Goal: Task Accomplishment & Management: Use online tool/utility

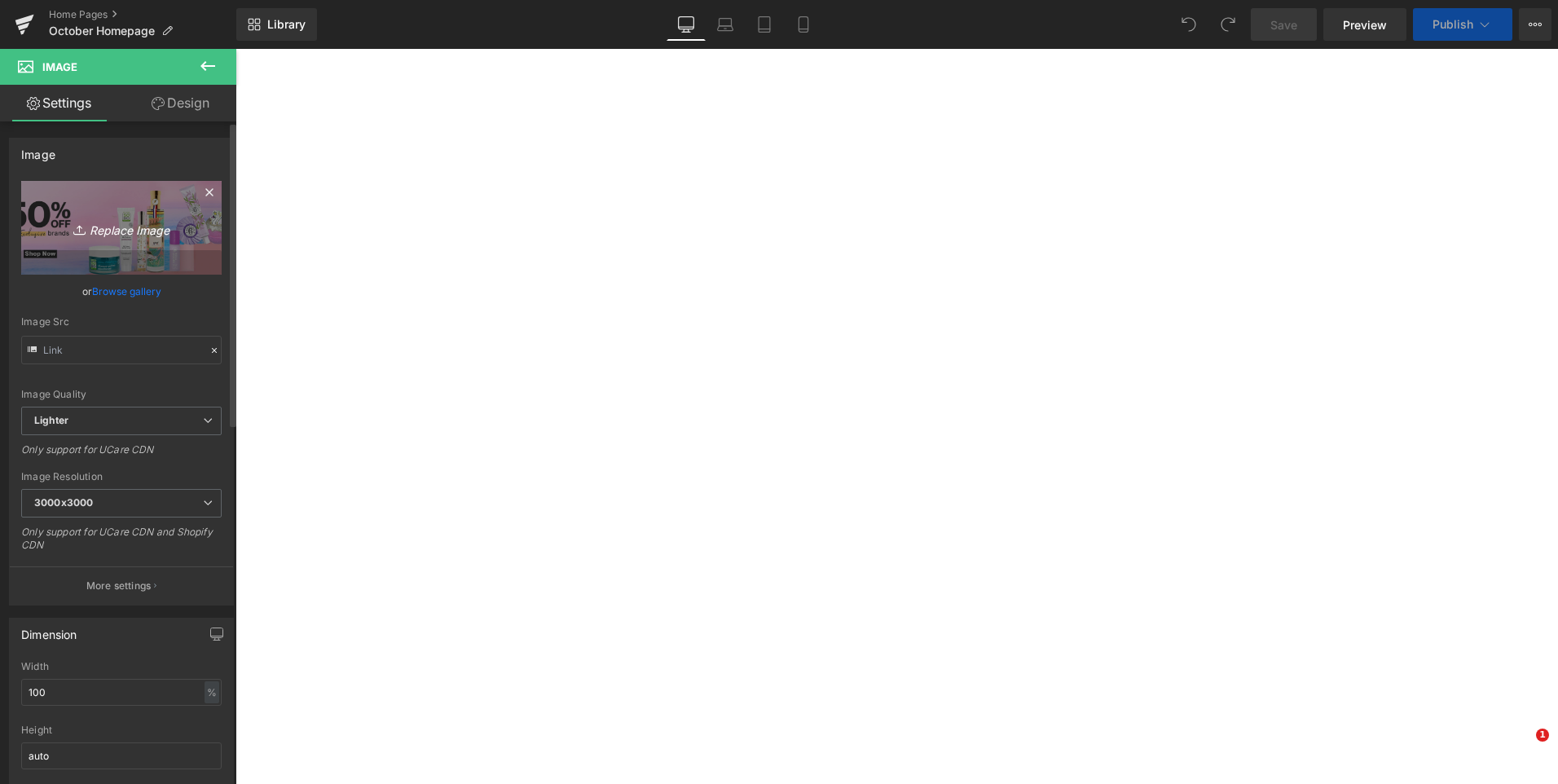
click at [109, 241] on link "Replace Image" at bounding box center [121, 227] width 201 height 94
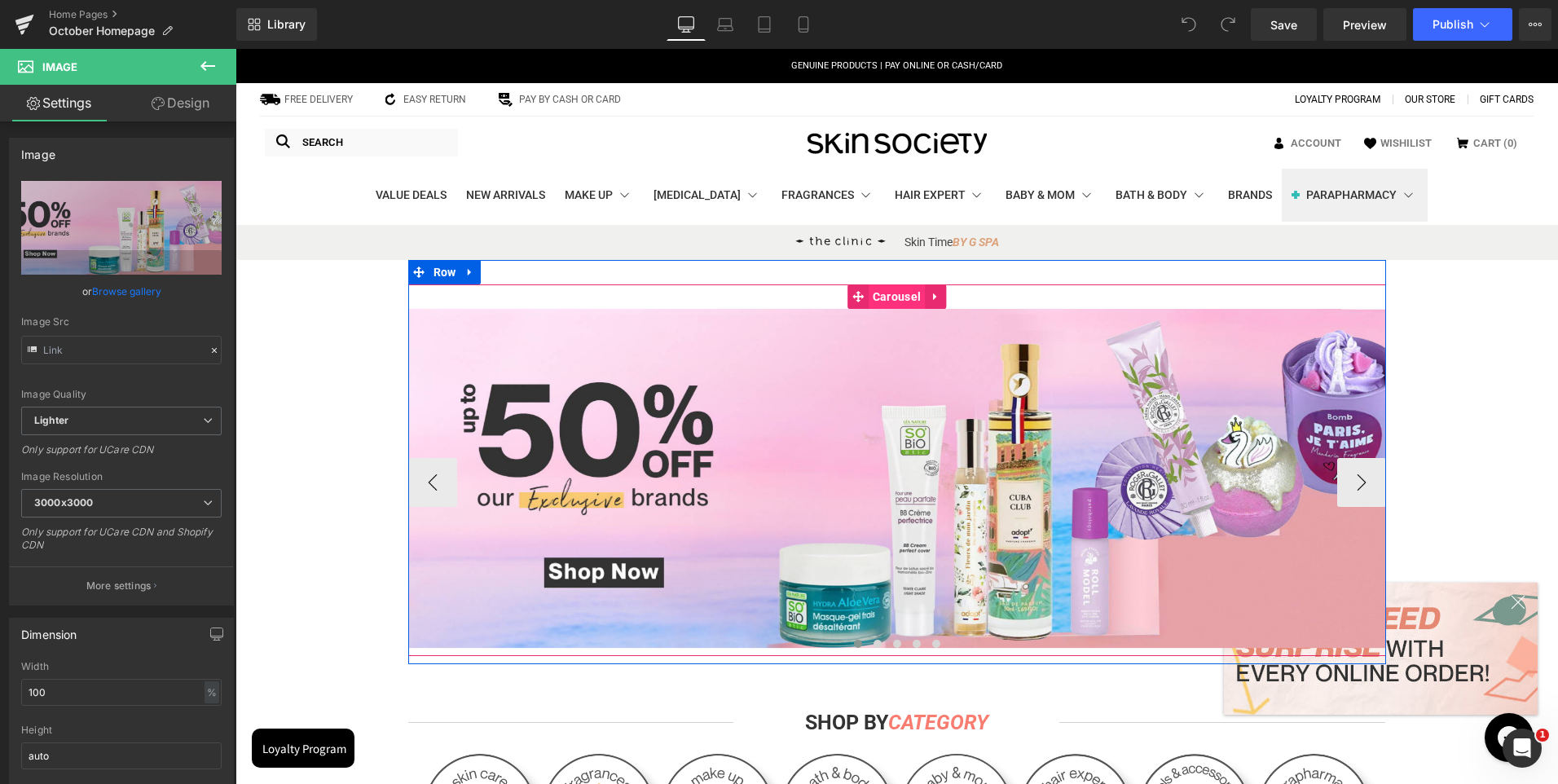
click at [896, 304] on span "Carousel" at bounding box center [897, 297] width 56 height 25
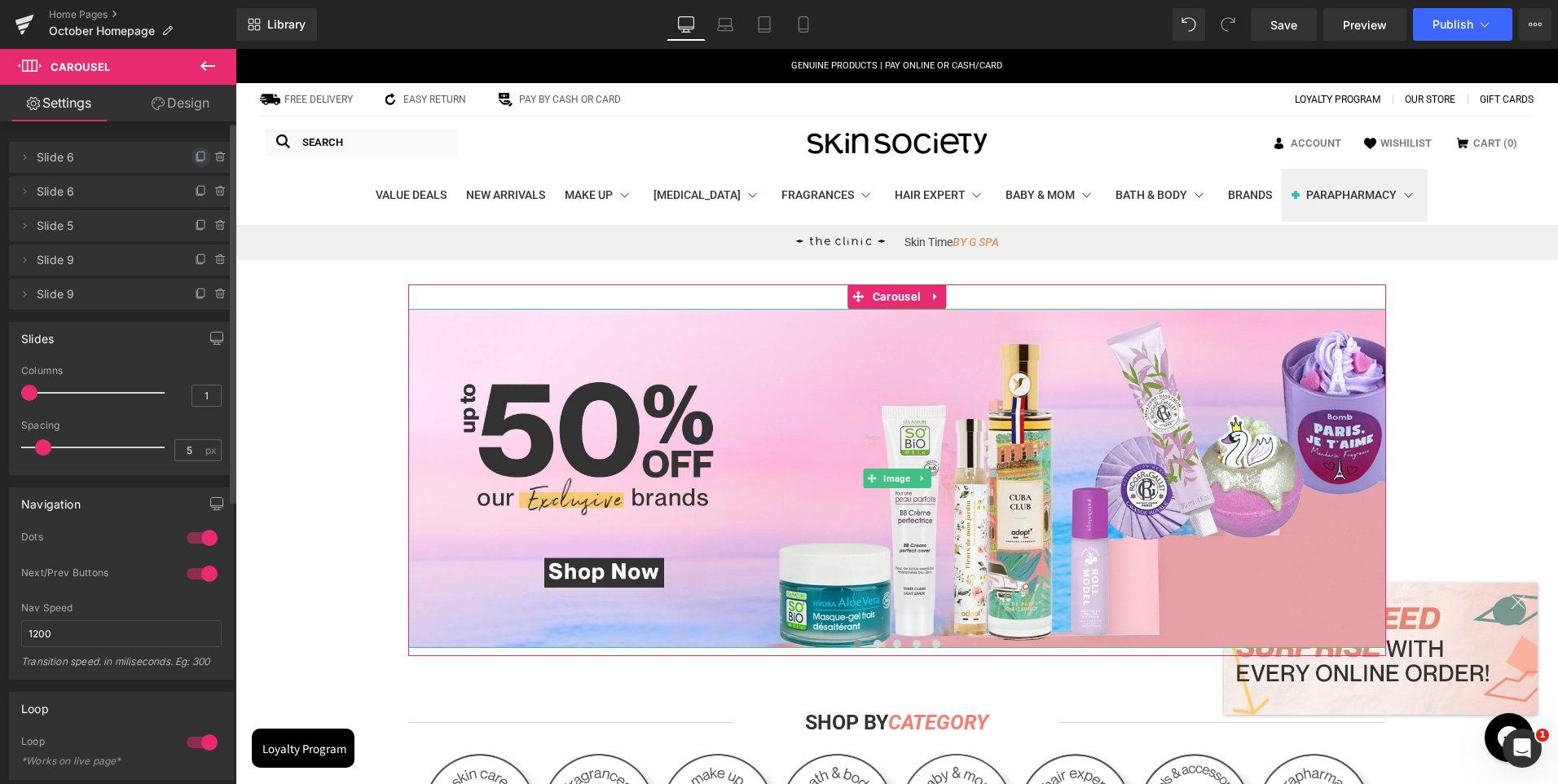
click at [192, 154] on span at bounding box center [201, 157] width 19 height 19
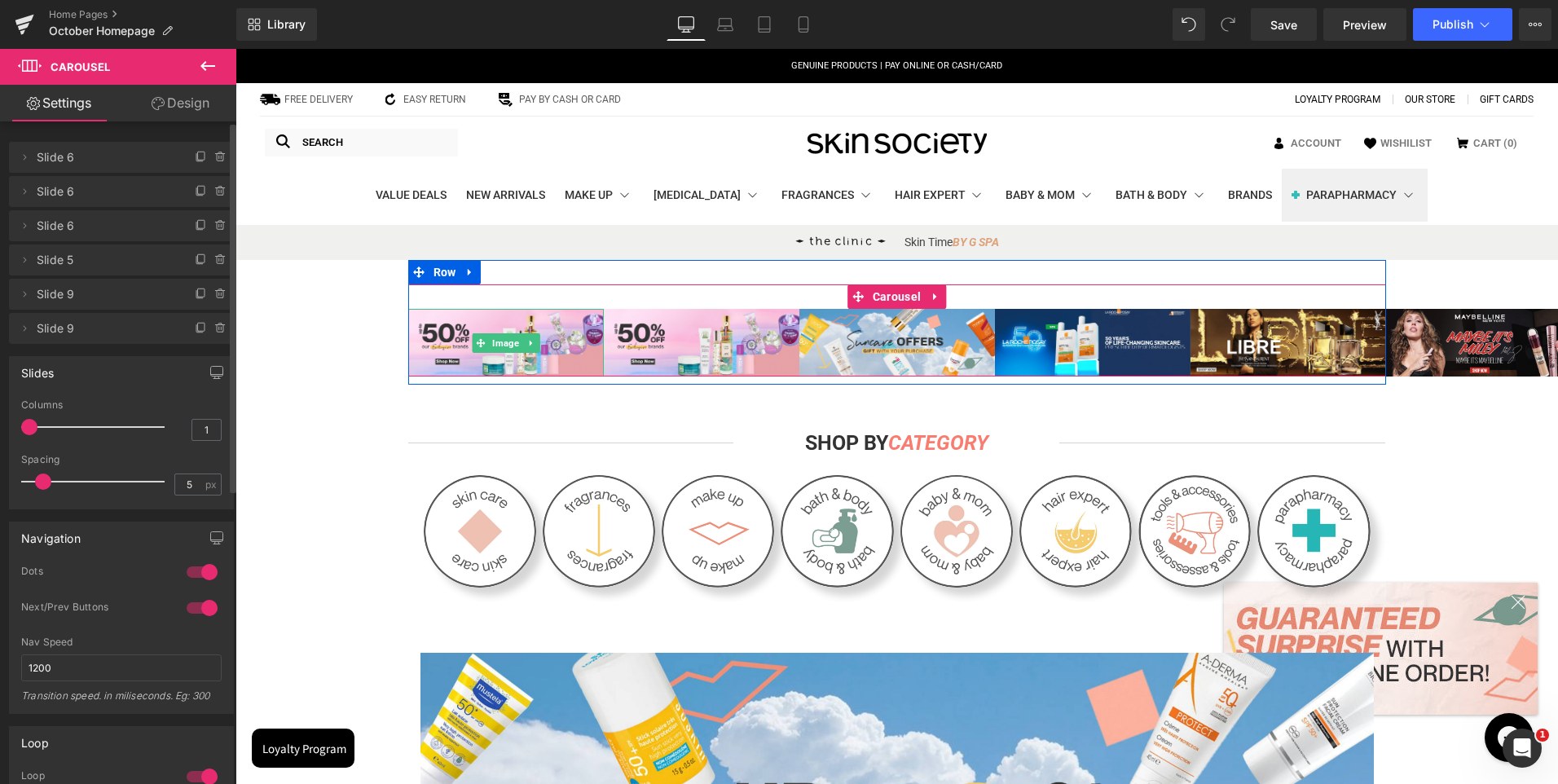
click at [494, 343] on span "Image" at bounding box center [505, 342] width 33 height 19
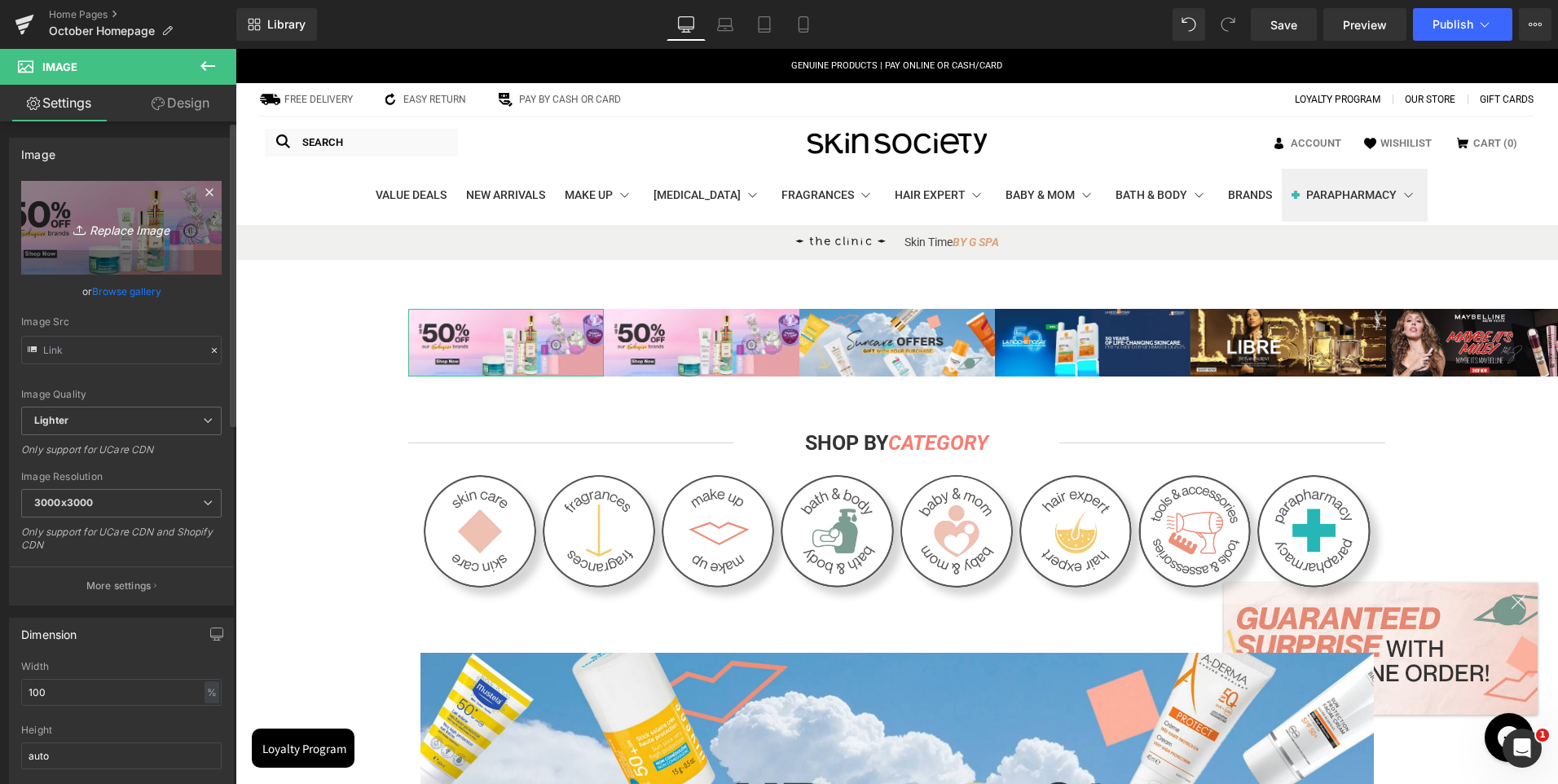
click at [147, 229] on icon "Replace Image" at bounding box center [121, 228] width 131 height 20
type input "C:\fakepath\Artboard 1.jpg"
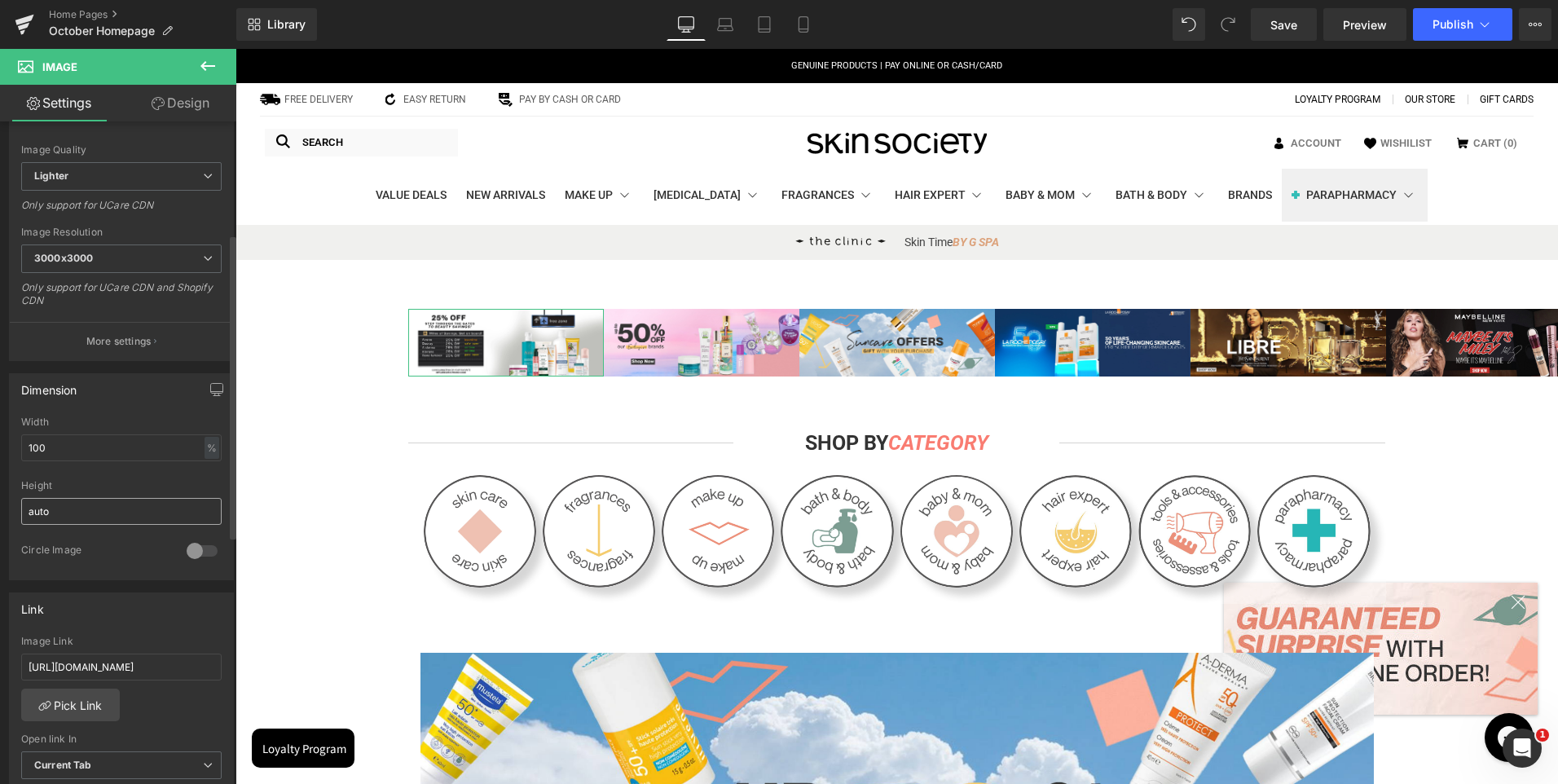
scroll to position [326, 0]
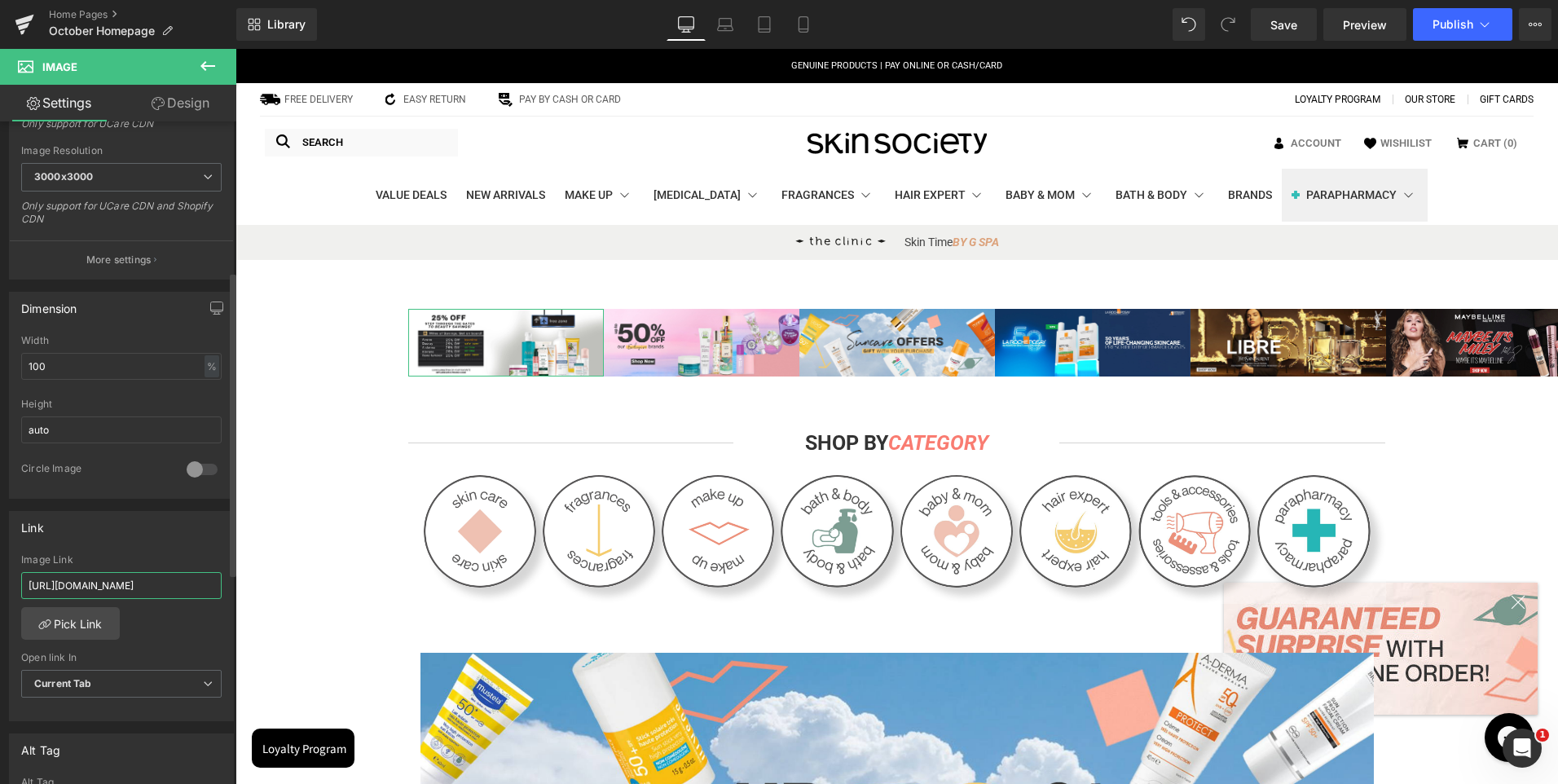
click at [127, 592] on input "[URL][DOMAIN_NAME]" at bounding box center [121, 586] width 201 height 27
paste input "[PERSON_NAME]%7CAv%C3%A8ne%7CDucray%7CKlorane%7CRen%C3%A9%20Furterer&tab=produc…"
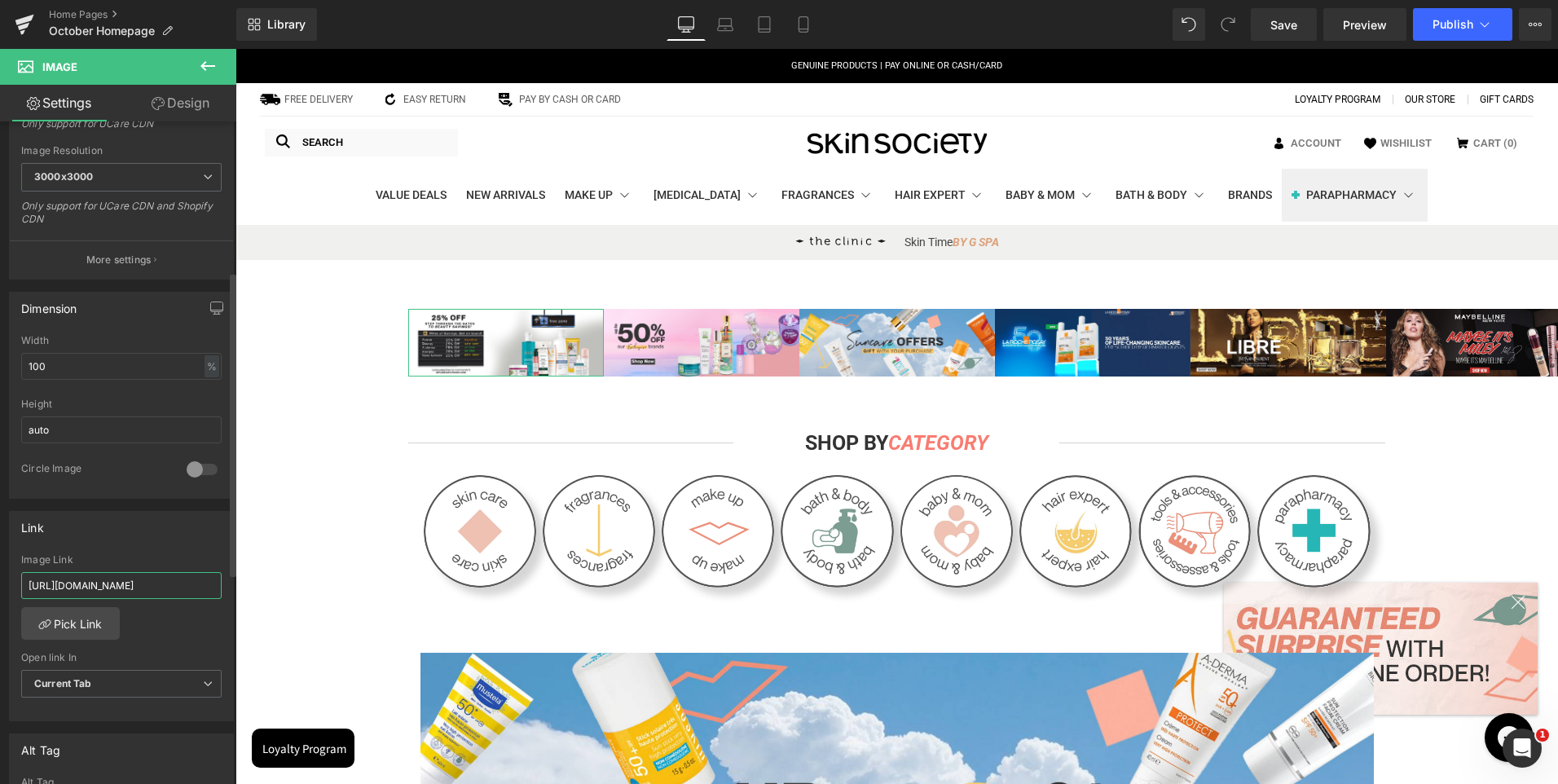
type input "[URL][DOMAIN_NAME]"
click at [126, 549] on div "Link [URL][DOMAIN_NAME] Image Link [URL][DOMAIN_NAME] Pick Link Current Tab New…" at bounding box center [121, 616] width 225 height 211
click at [815, 21] on link "Mobile" at bounding box center [804, 25] width 39 height 32
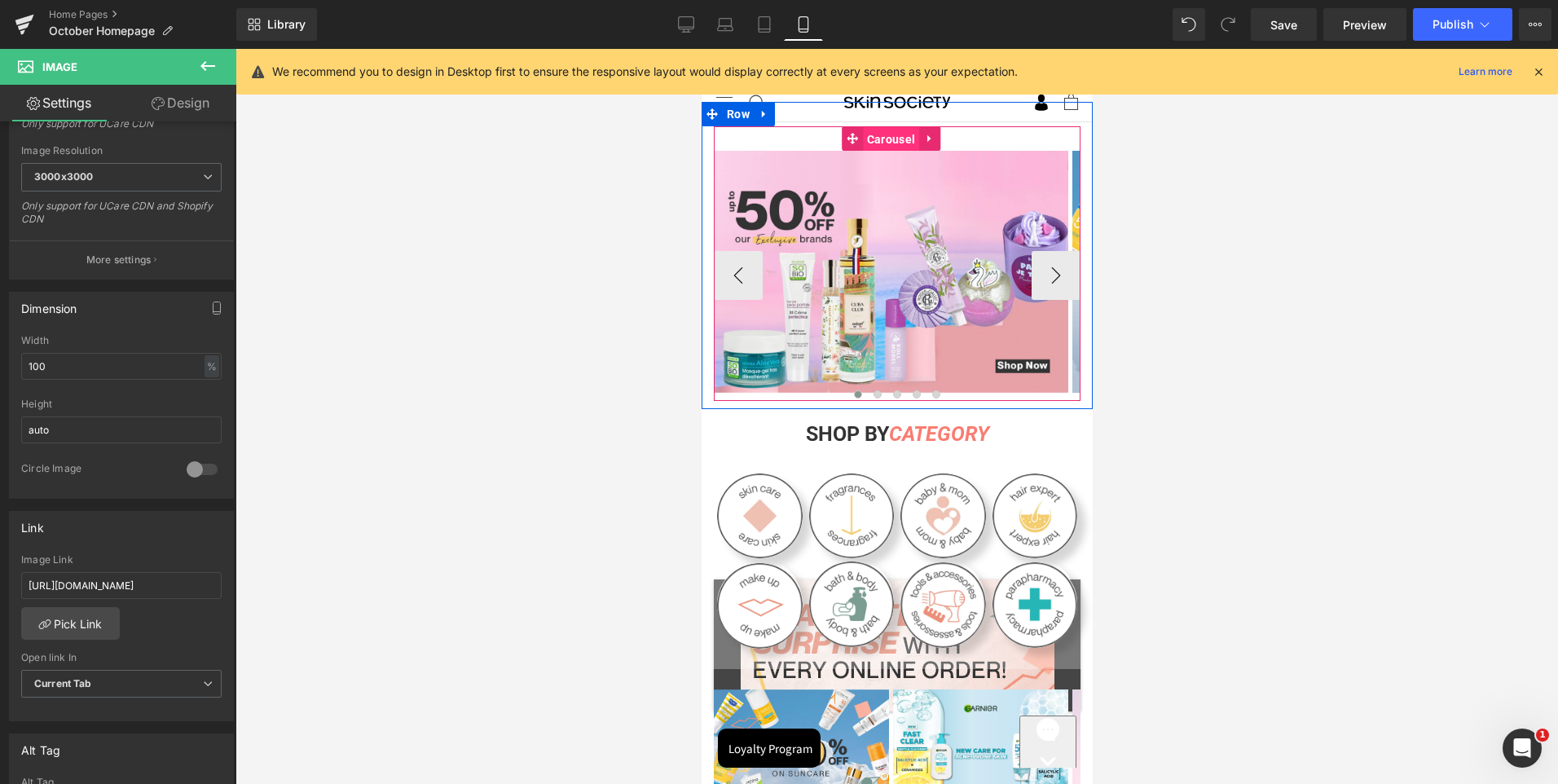
click at [894, 134] on span "Carousel" at bounding box center [890, 139] width 56 height 25
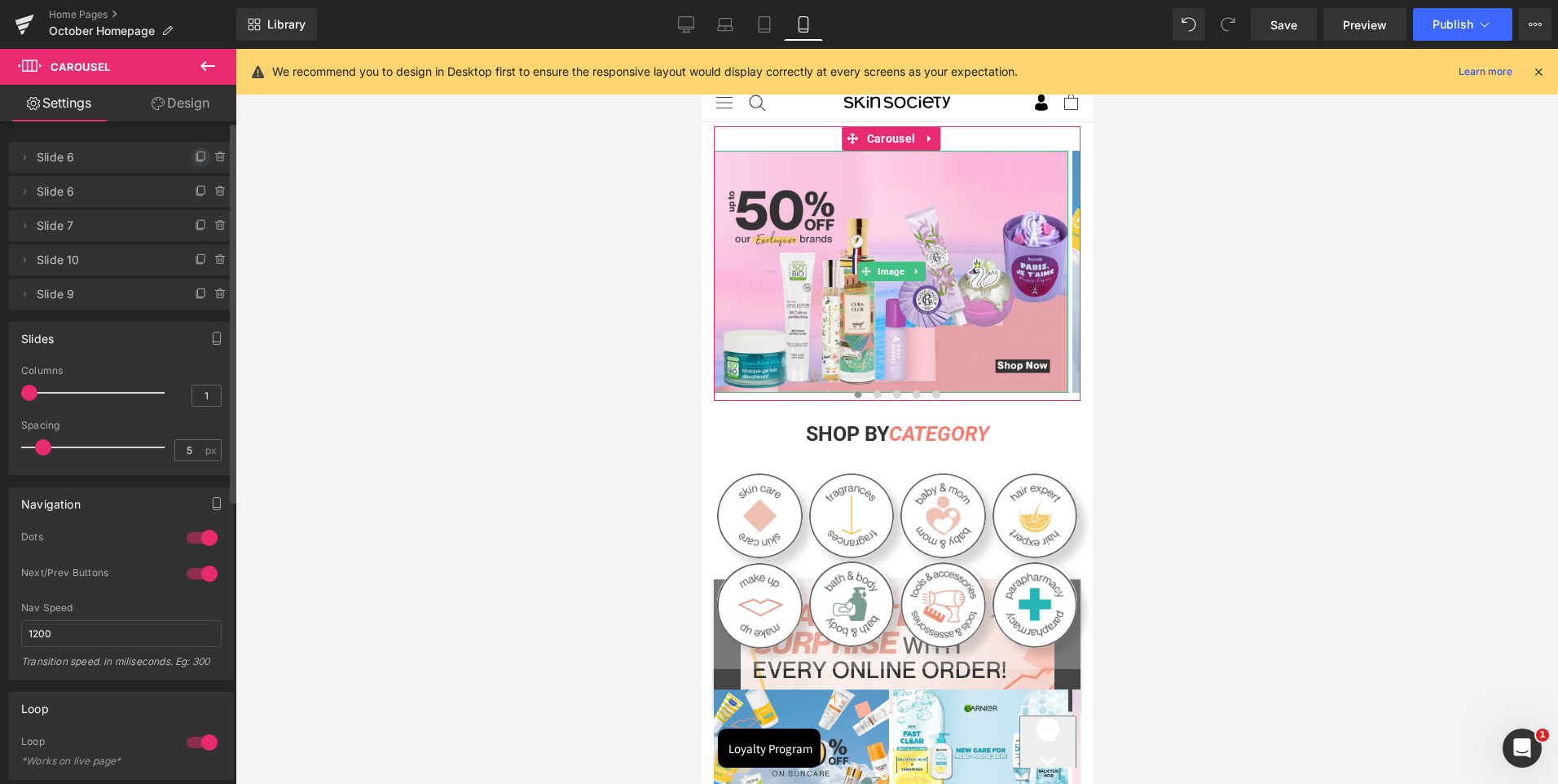
click at [192, 153] on span at bounding box center [201, 157] width 19 height 19
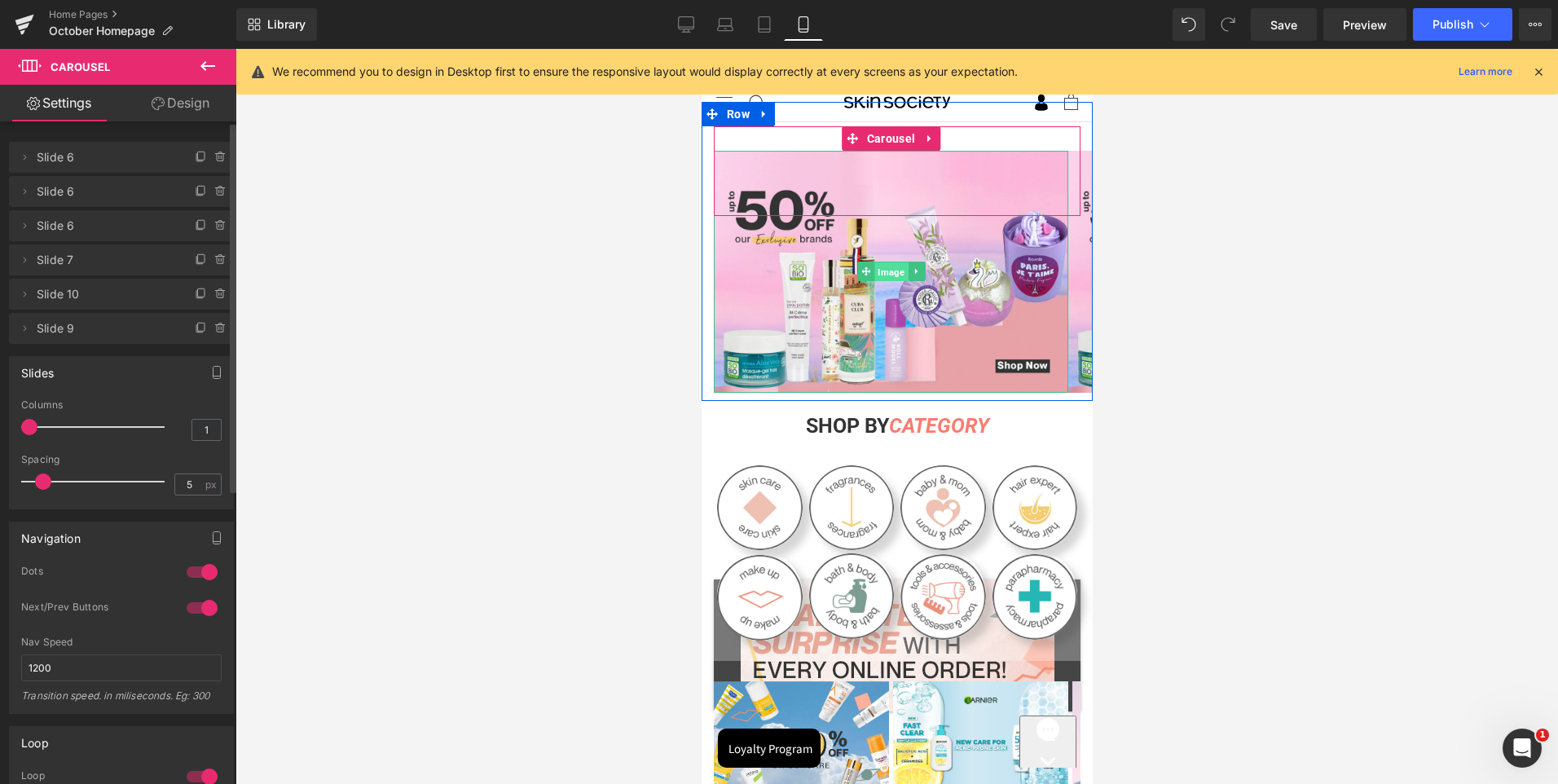
click at [884, 269] on span "Image" at bounding box center [890, 272] width 33 height 19
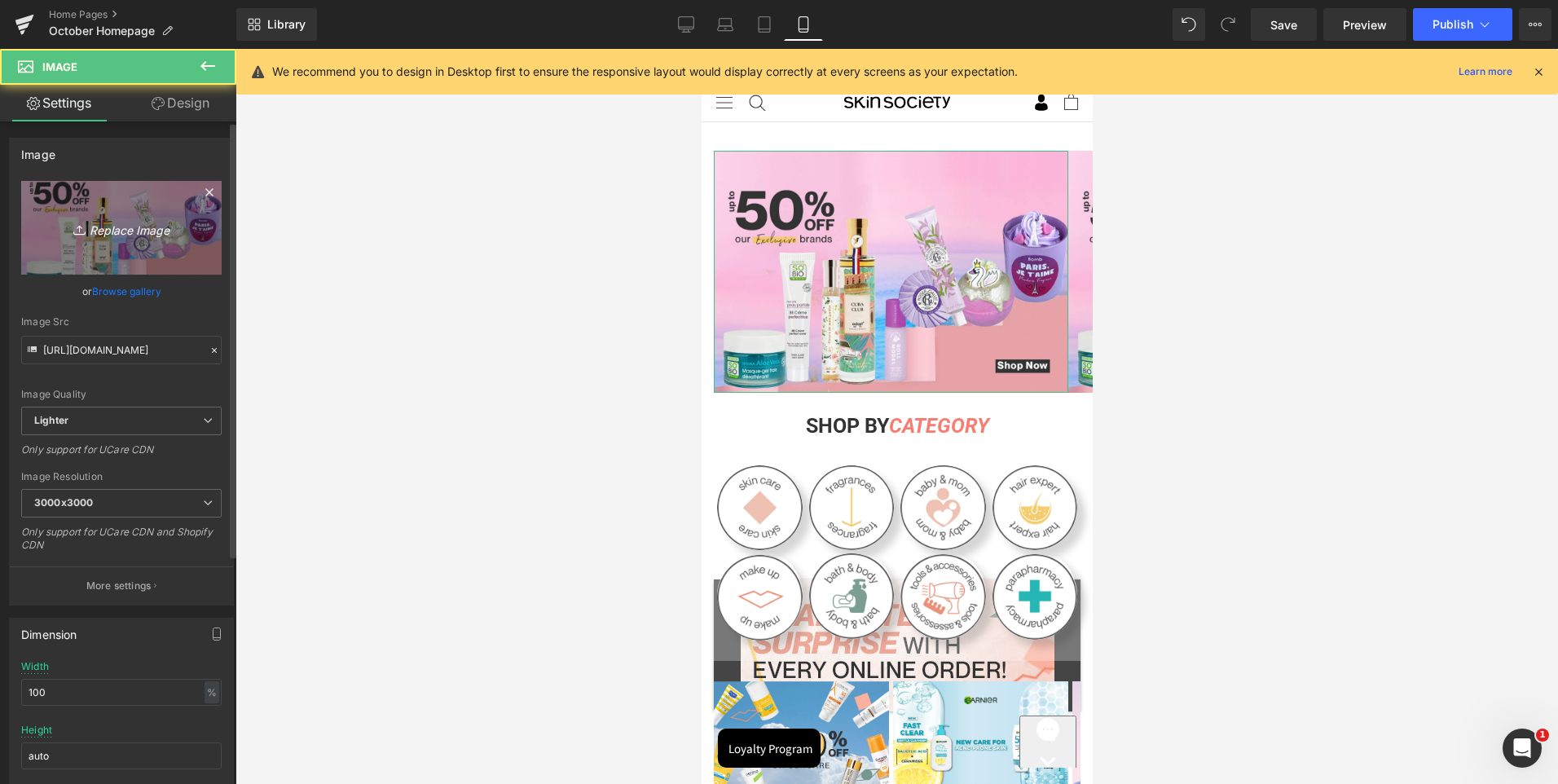
click at [92, 189] on link "Replace Image" at bounding box center [121, 227] width 201 height 94
type input "C:\fakepath\Artboard 2.jpg"
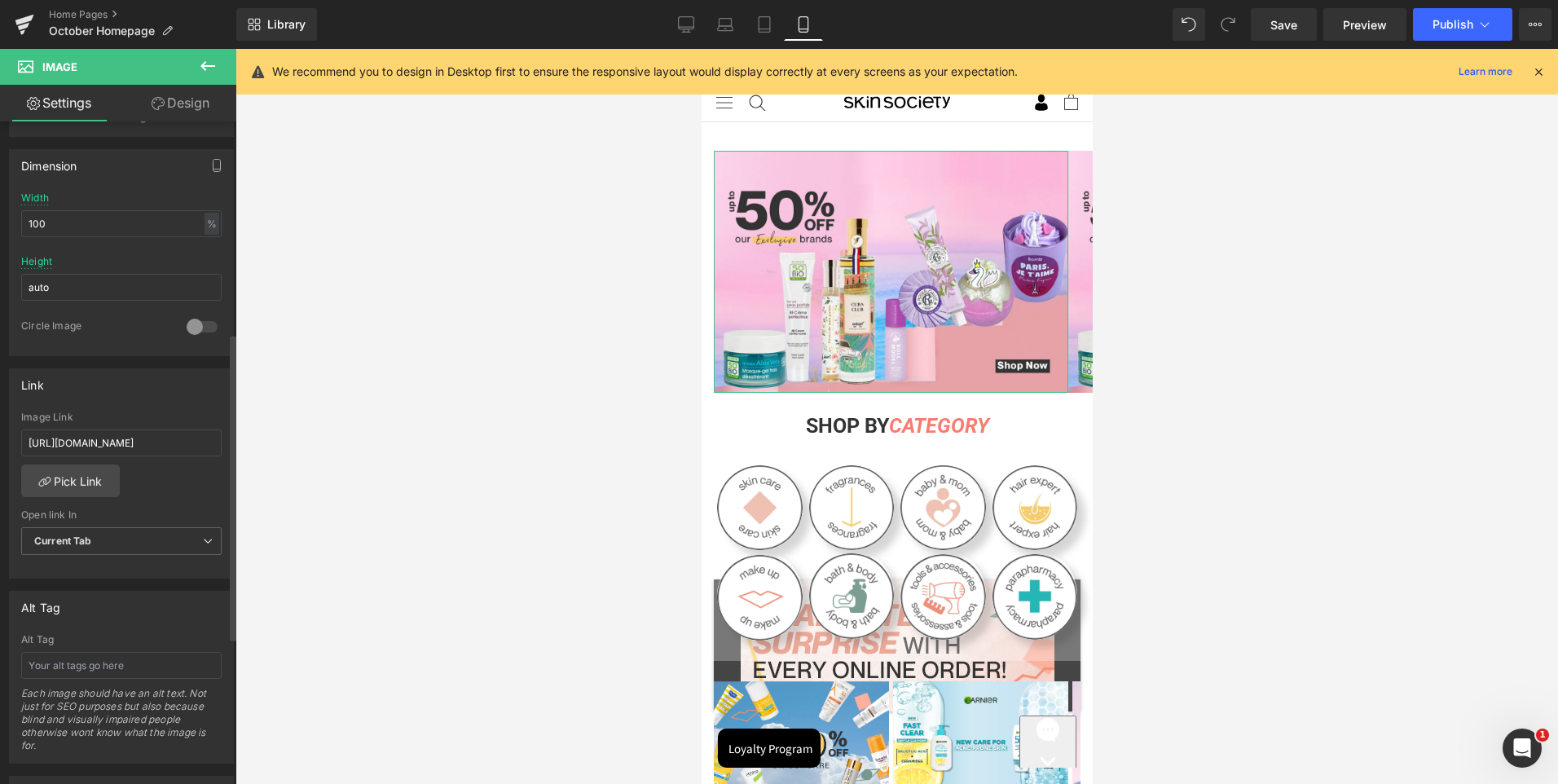
scroll to position [570, 0]
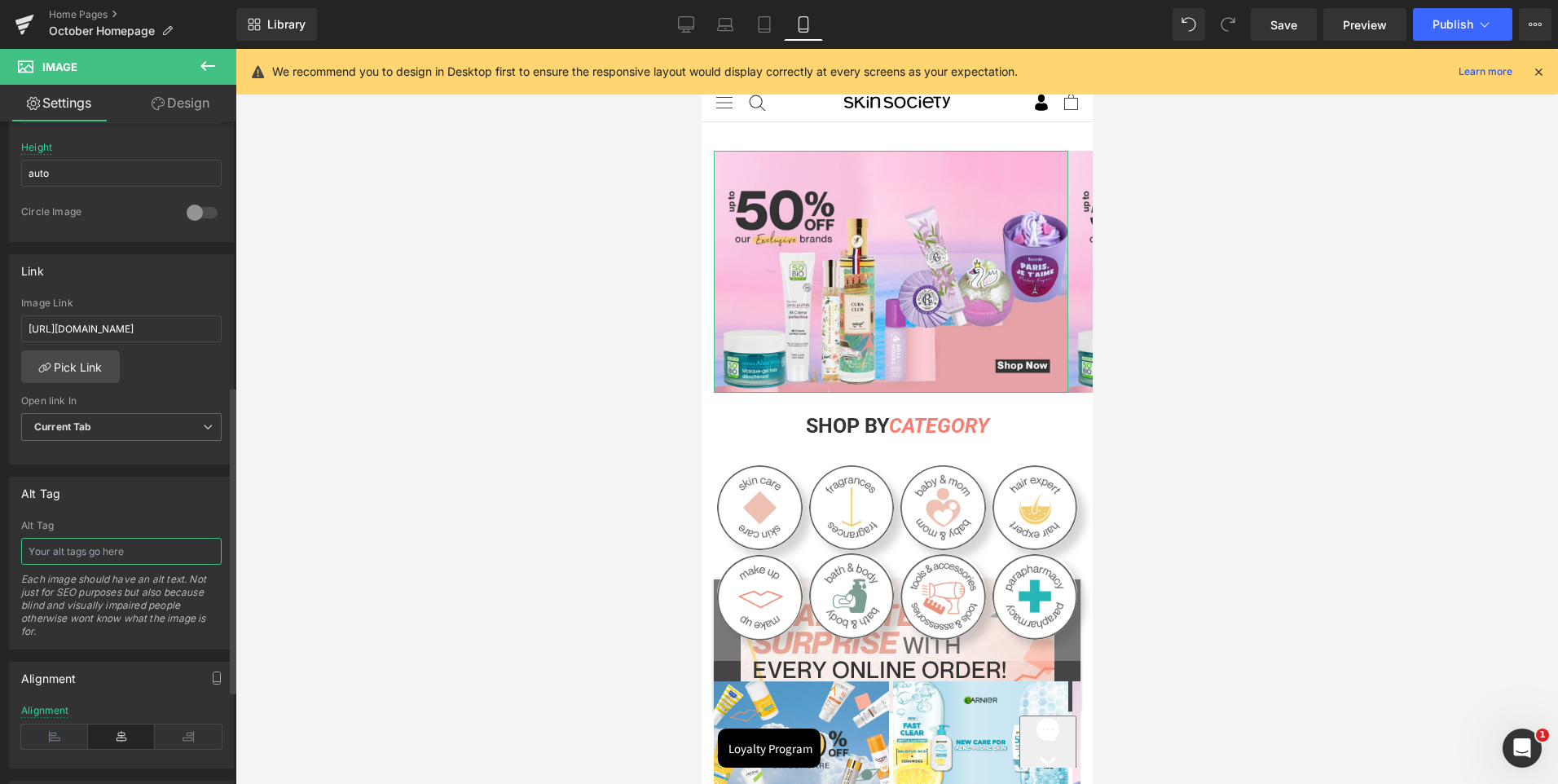
click at [120, 551] on input "text" at bounding box center [121, 552] width 201 height 27
paste input "[URL][DOMAIN_NAME]"
type input "[URL][DOMAIN_NAME]"
click at [116, 517] on div "Alt Tag Alt Tag [URL][DOMAIN_NAME] Each image should have an alt text. Not just…" at bounding box center [121, 563] width 225 height 173
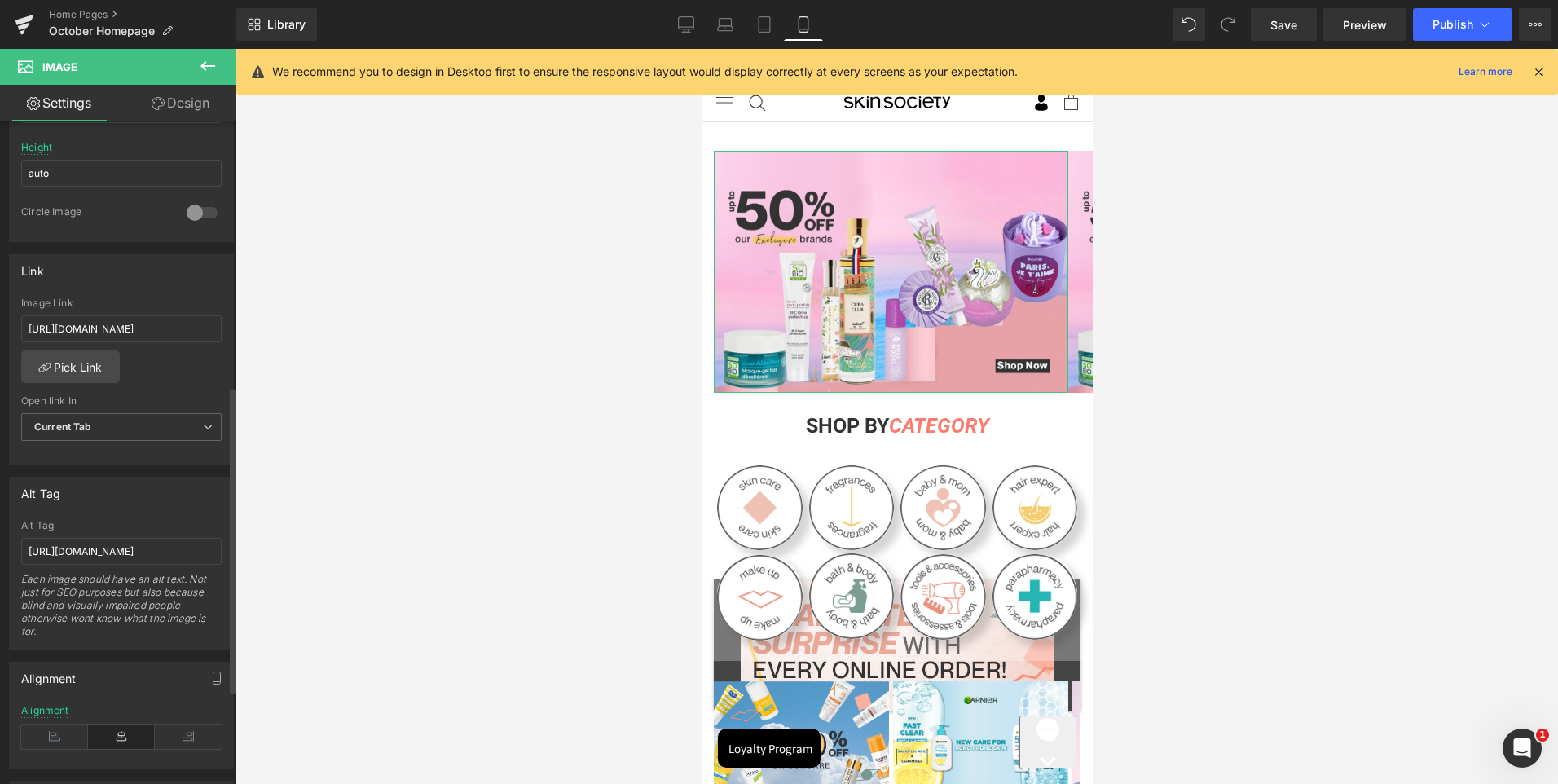
scroll to position [0, 0]
click at [108, 553] on input "[URL][DOMAIN_NAME]" at bounding box center [121, 552] width 201 height 27
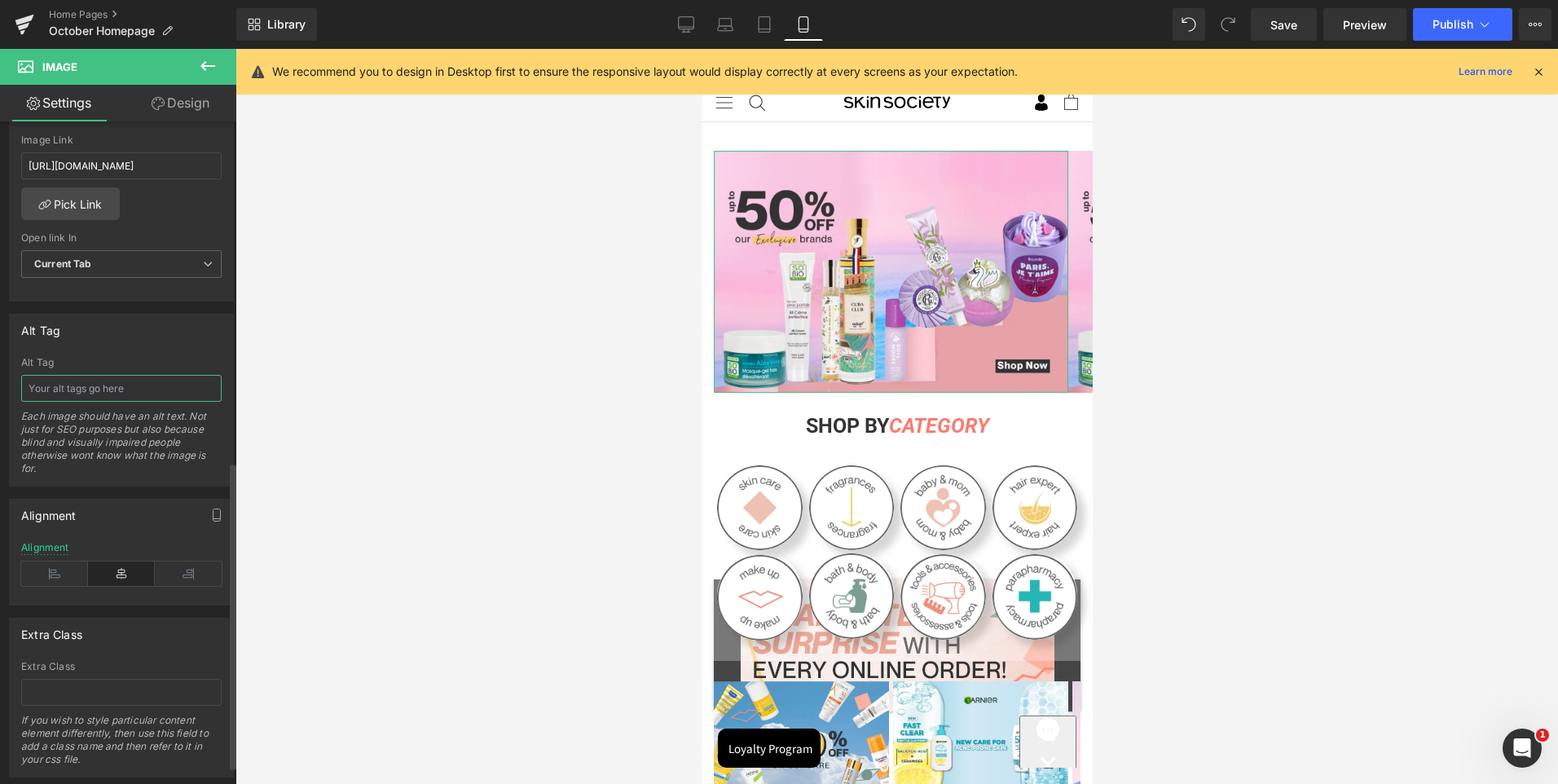
scroll to position [489, 0]
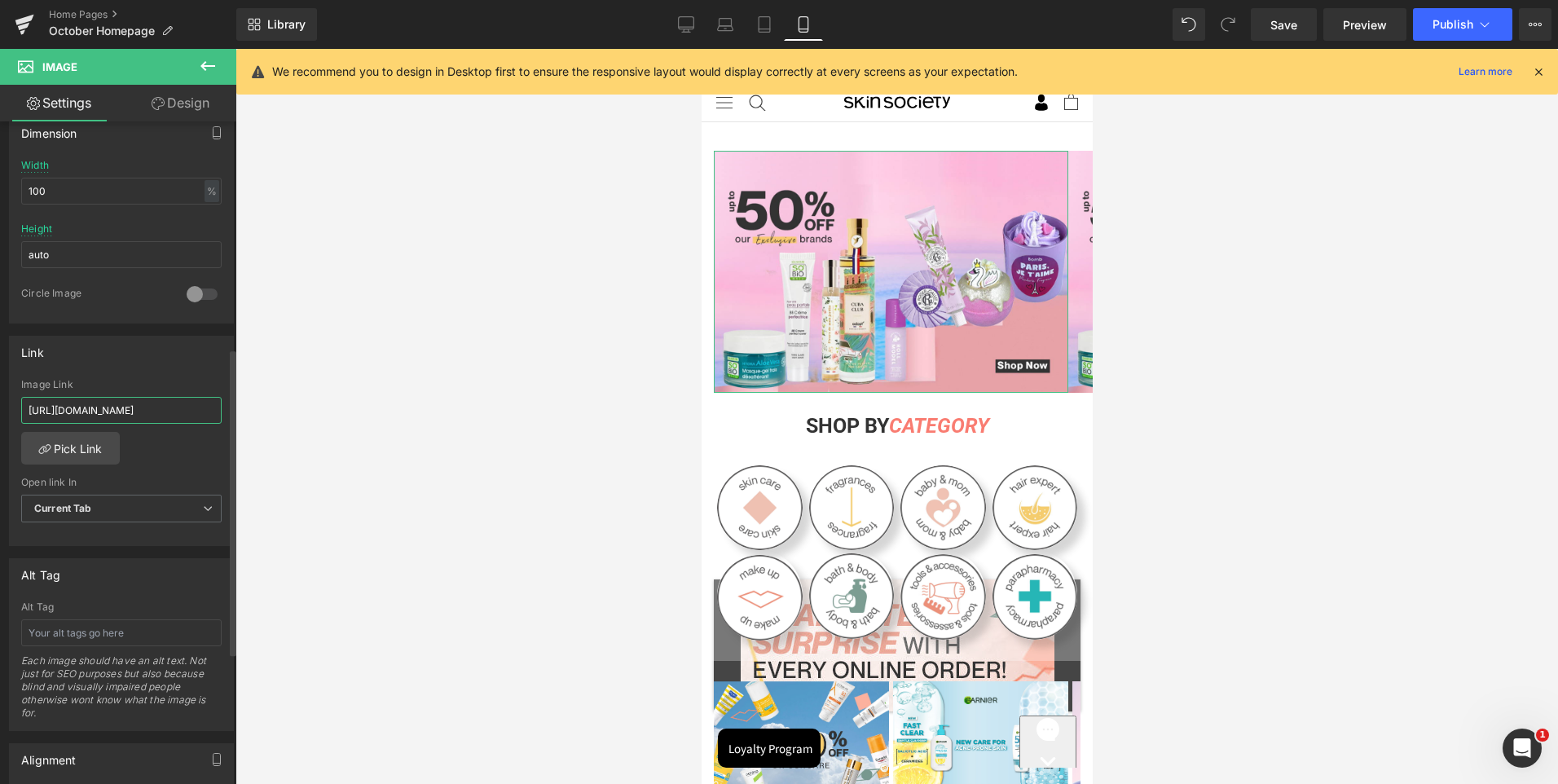
click at [147, 412] on input "[URL][DOMAIN_NAME]" at bounding box center [121, 410] width 201 height 27
paste input "[PERSON_NAME]%7CAv%C3%A8ne%7CDucray%7CKlorane%7CRen%C3%A9%20Furterer&tab=produc…"
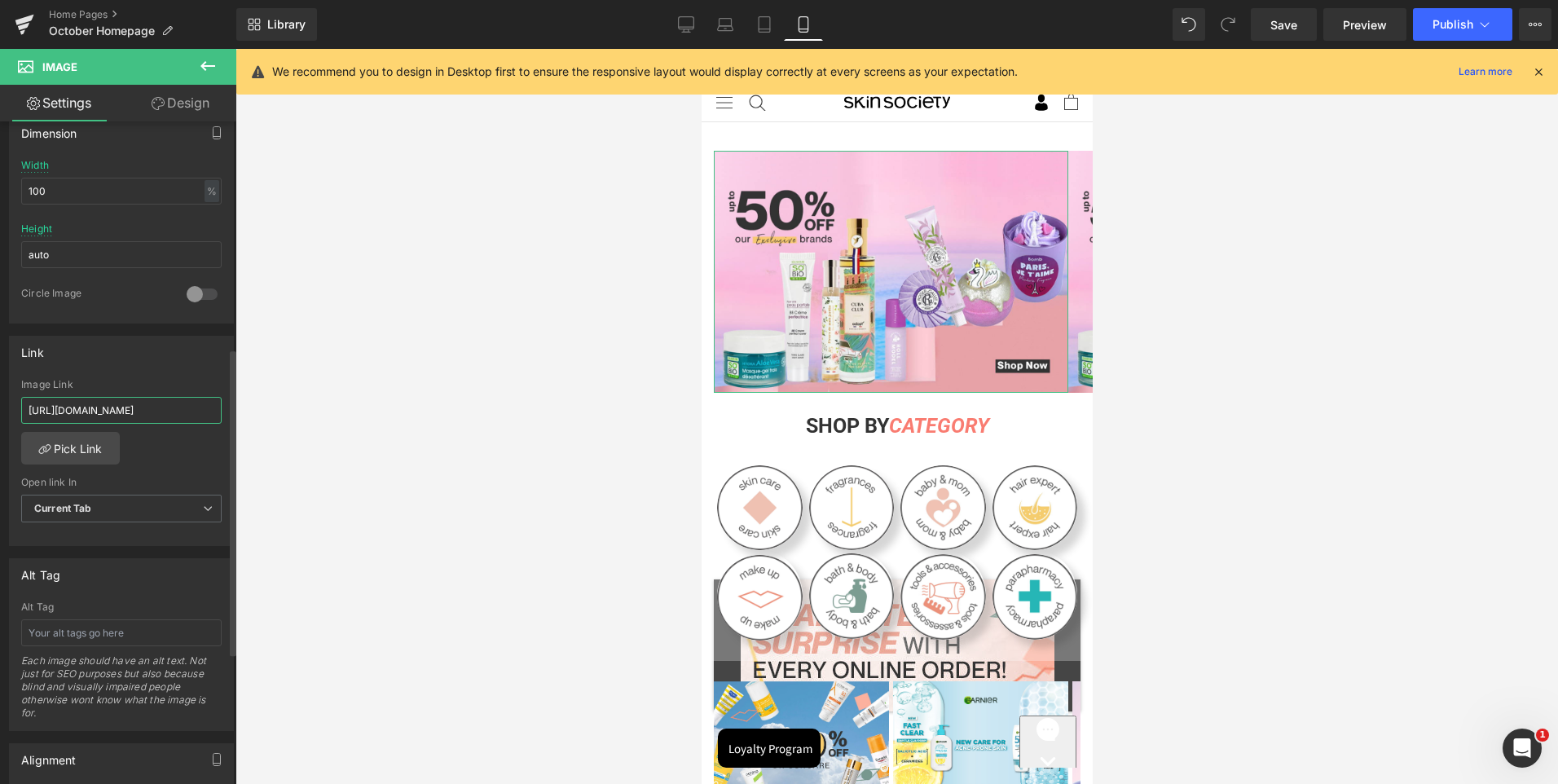
type input "[URL][DOMAIN_NAME]"
click at [128, 368] on div "Link [URL][DOMAIN_NAME] Image Link [URL][DOMAIN_NAME] Pick Link Current Tab New…" at bounding box center [121, 441] width 225 height 211
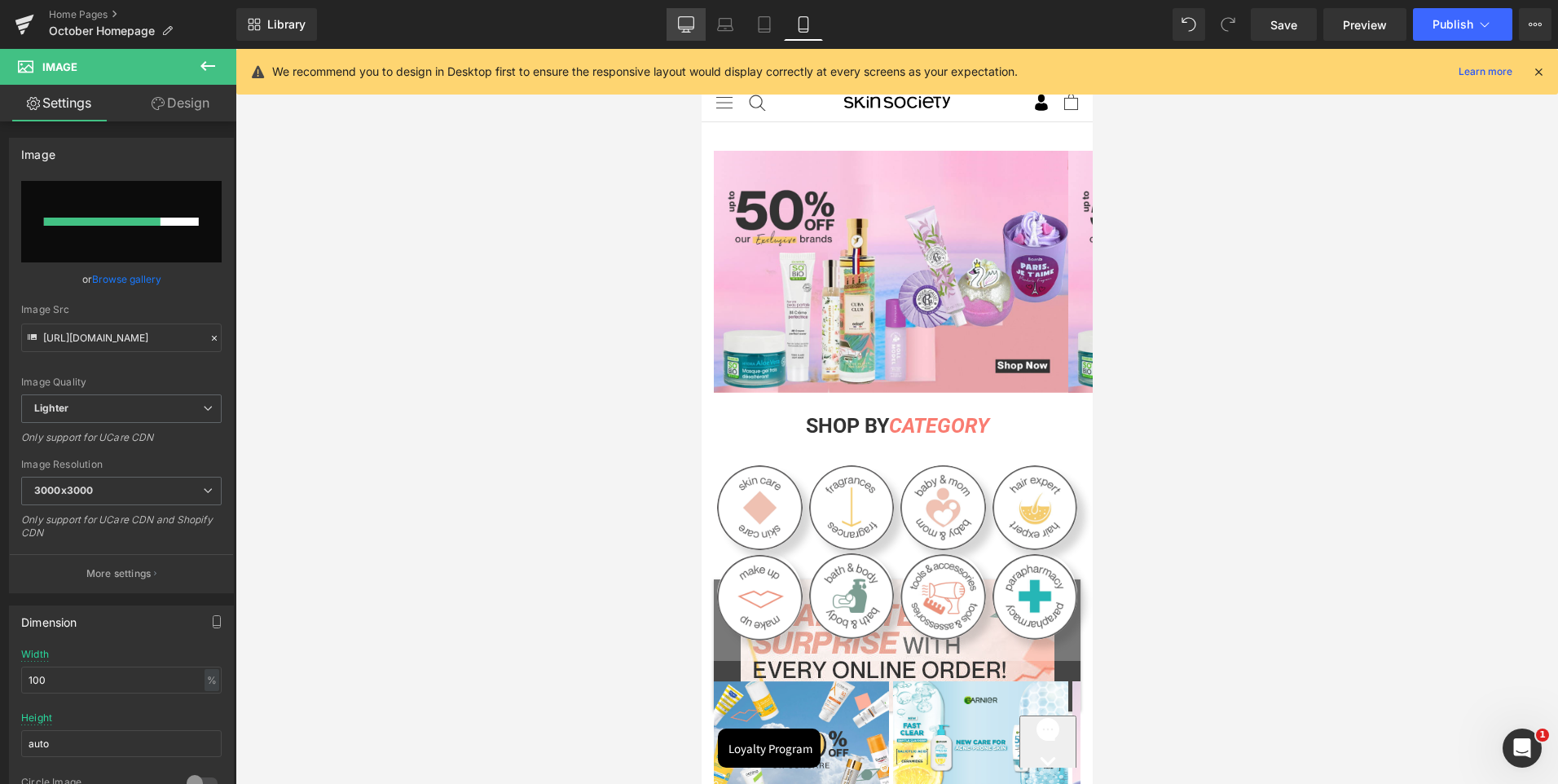
click at [680, 19] on icon at bounding box center [687, 23] width 15 height 12
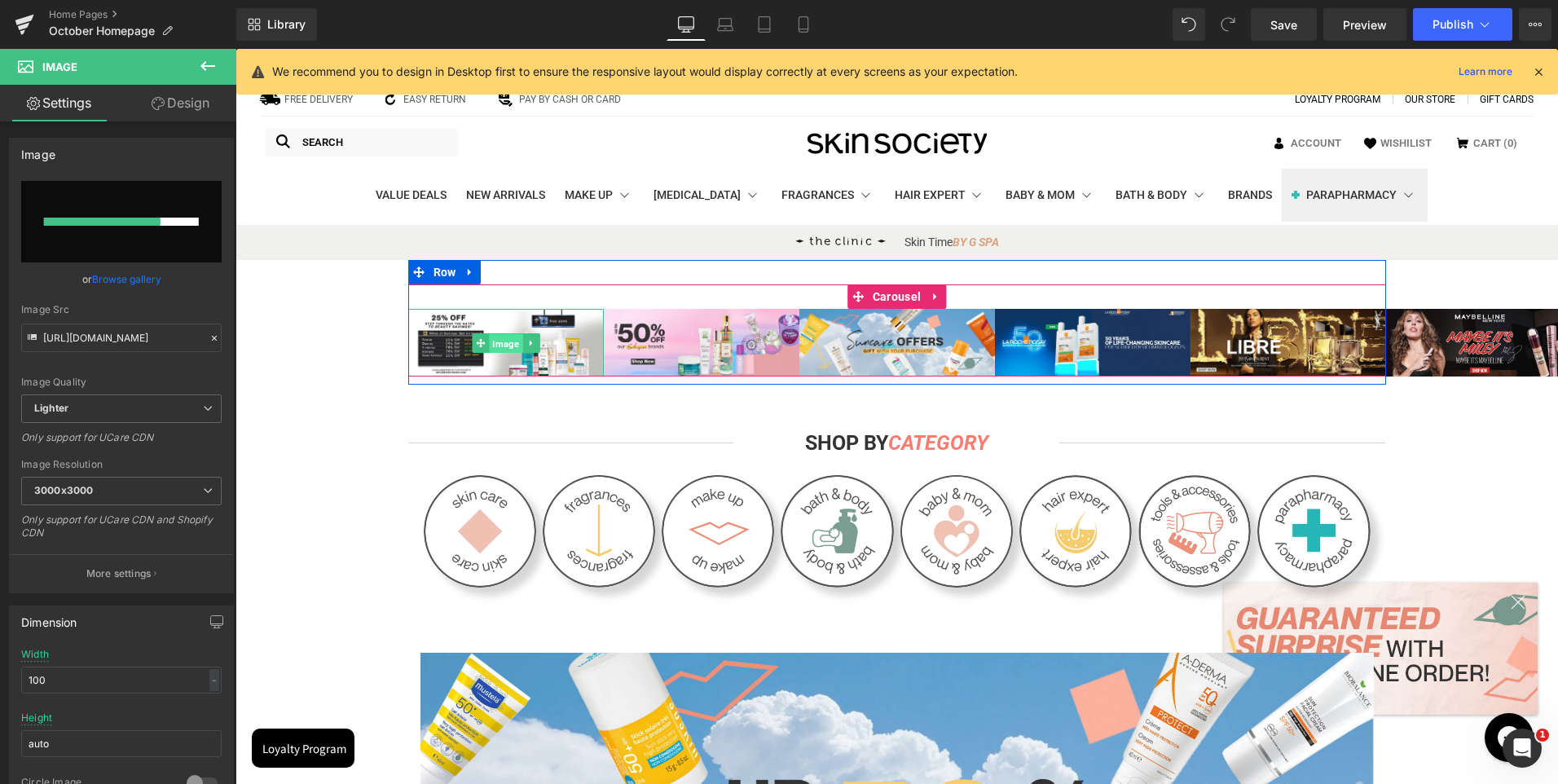
click at [507, 347] on span "Image" at bounding box center [505, 343] width 33 height 19
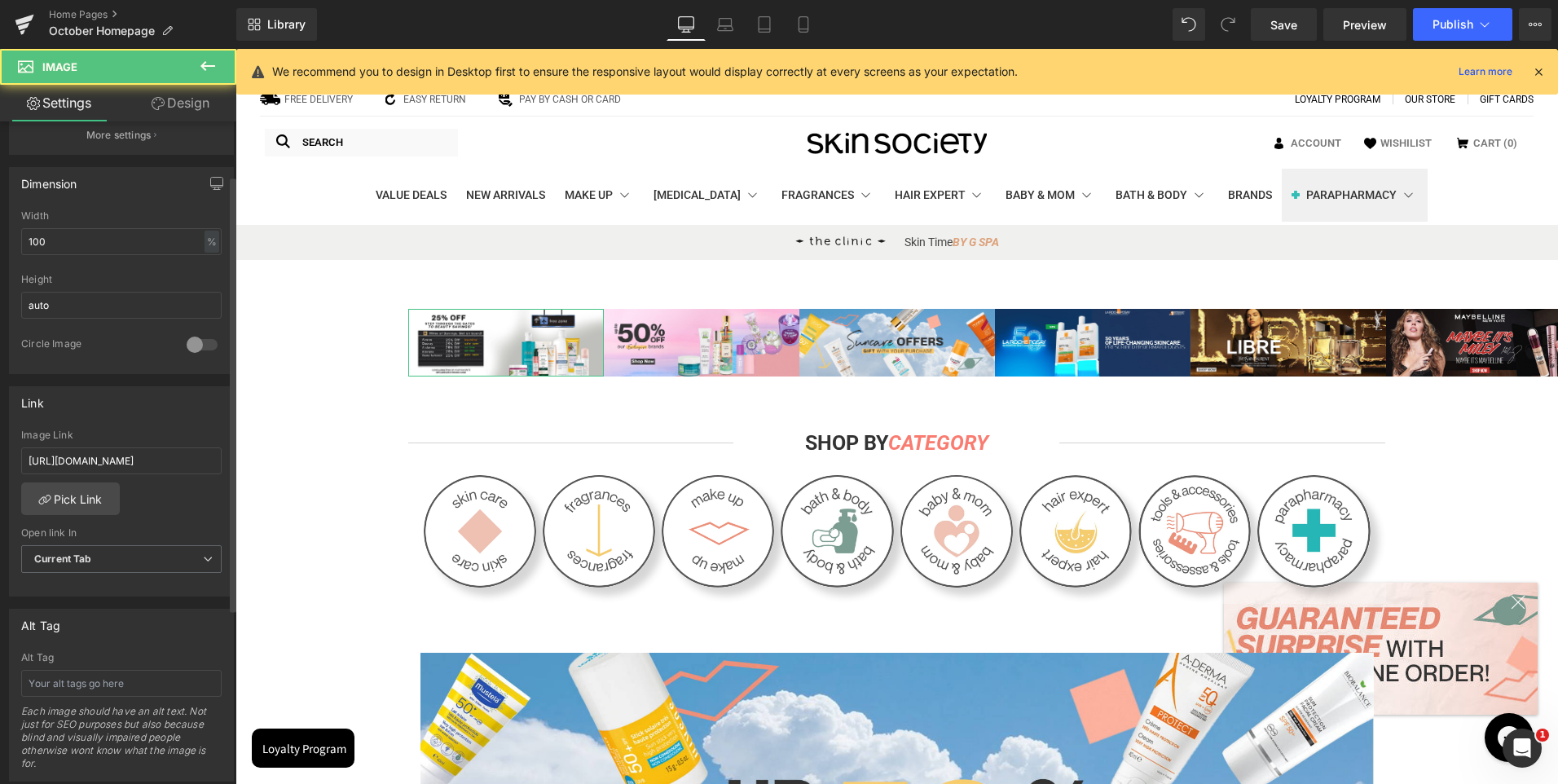
scroll to position [570, 0]
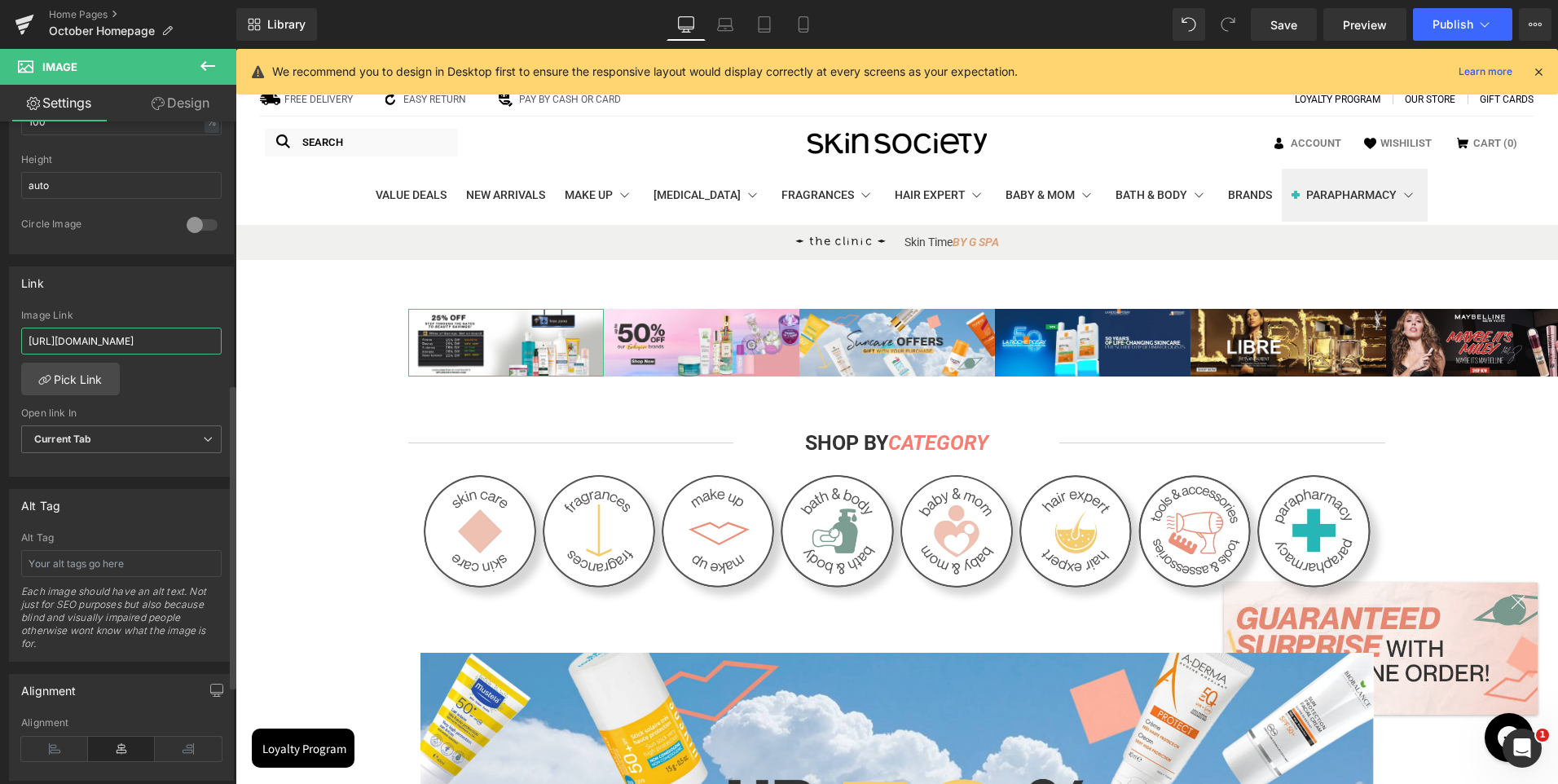
click at [105, 342] on input "[URL][DOMAIN_NAME]" at bounding box center [121, 341] width 201 height 27
click at [90, 309] on div "Image Link" at bounding box center [121, 314] width 201 height 11
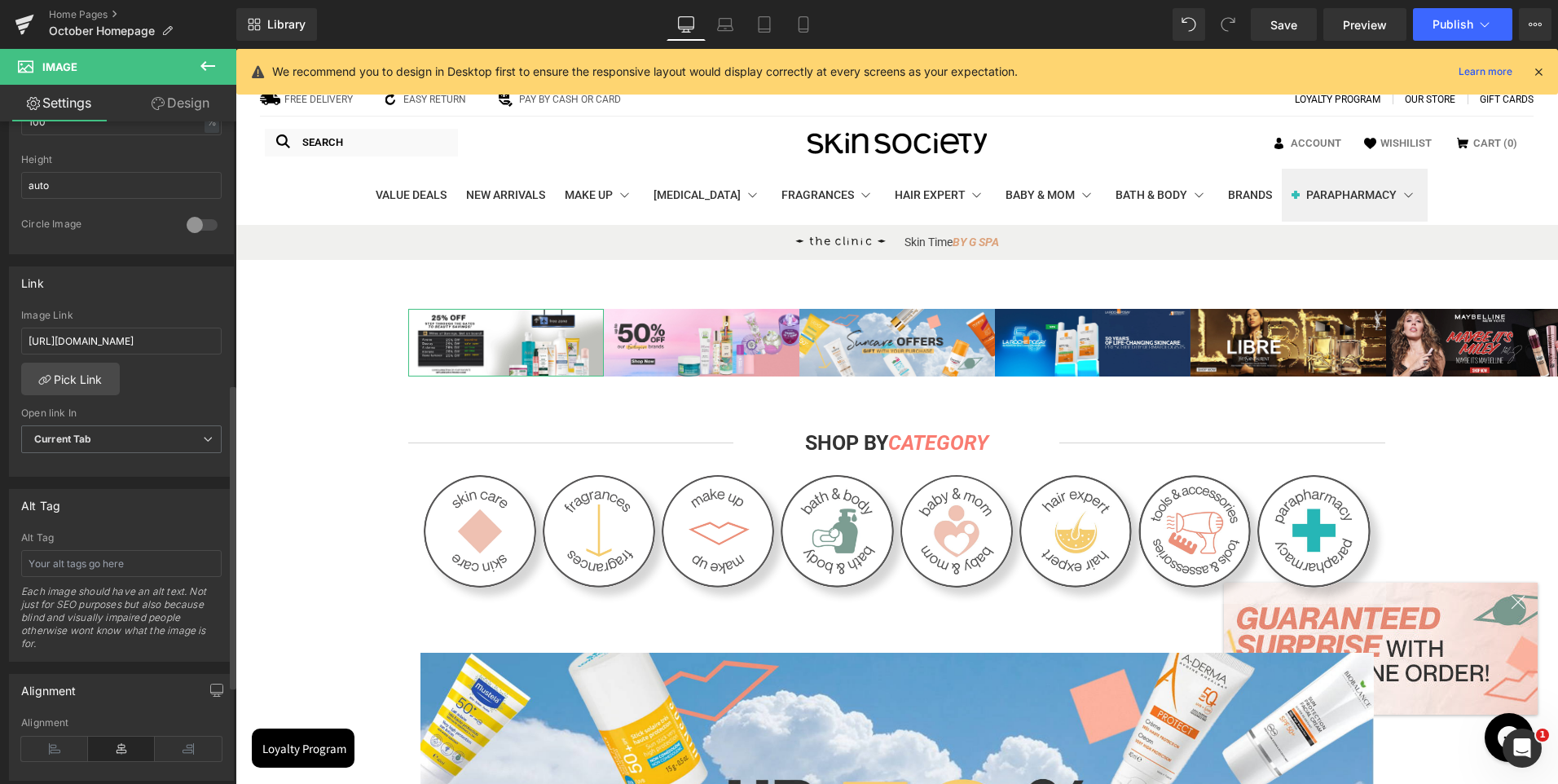
scroll to position [0, 0]
click at [813, 31] on link "Mobile" at bounding box center [804, 25] width 39 height 32
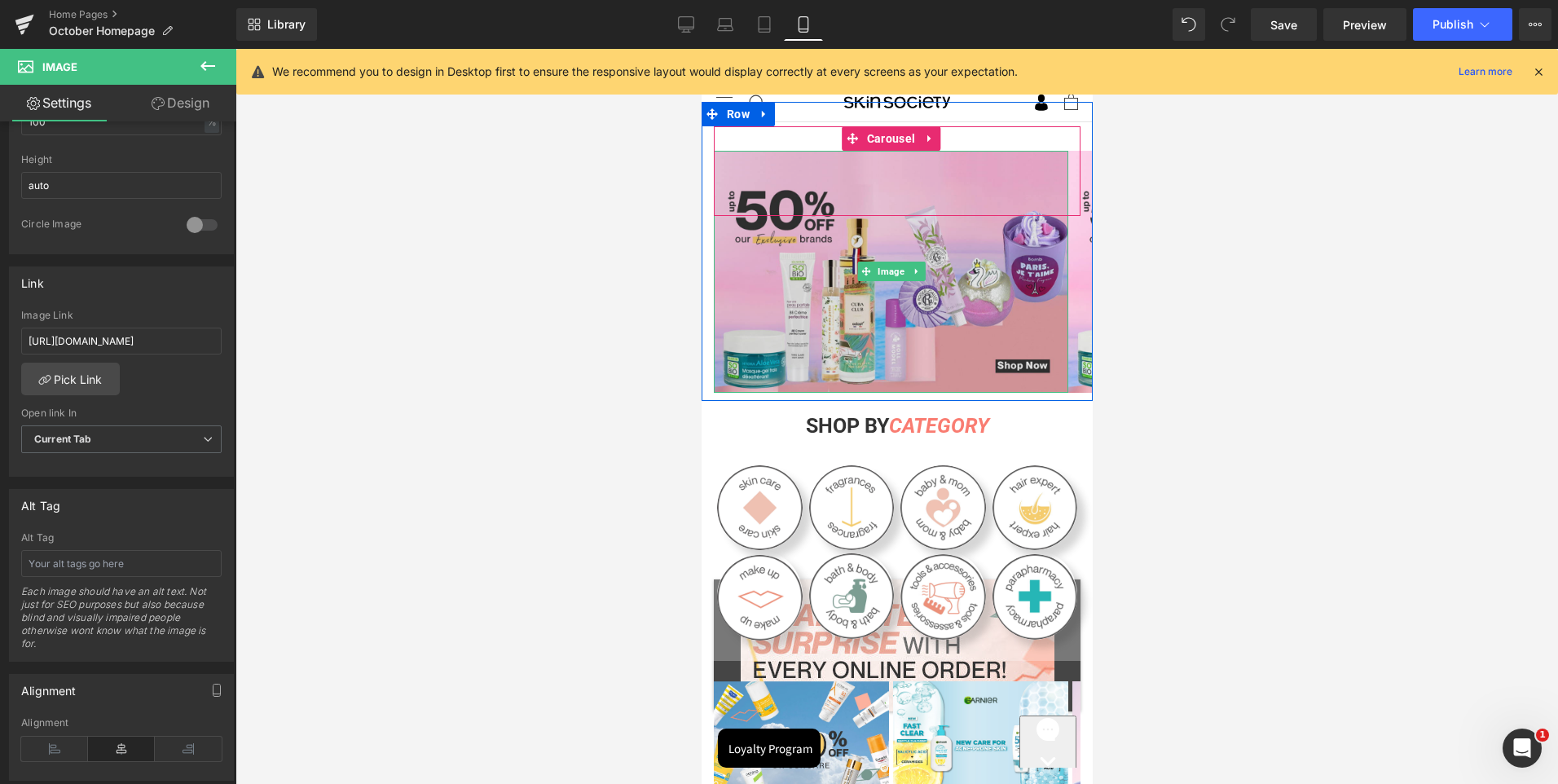
click at [926, 298] on img at bounding box center [890, 272] width 354 height 242
click at [895, 271] on span "Image" at bounding box center [890, 271] width 33 height 19
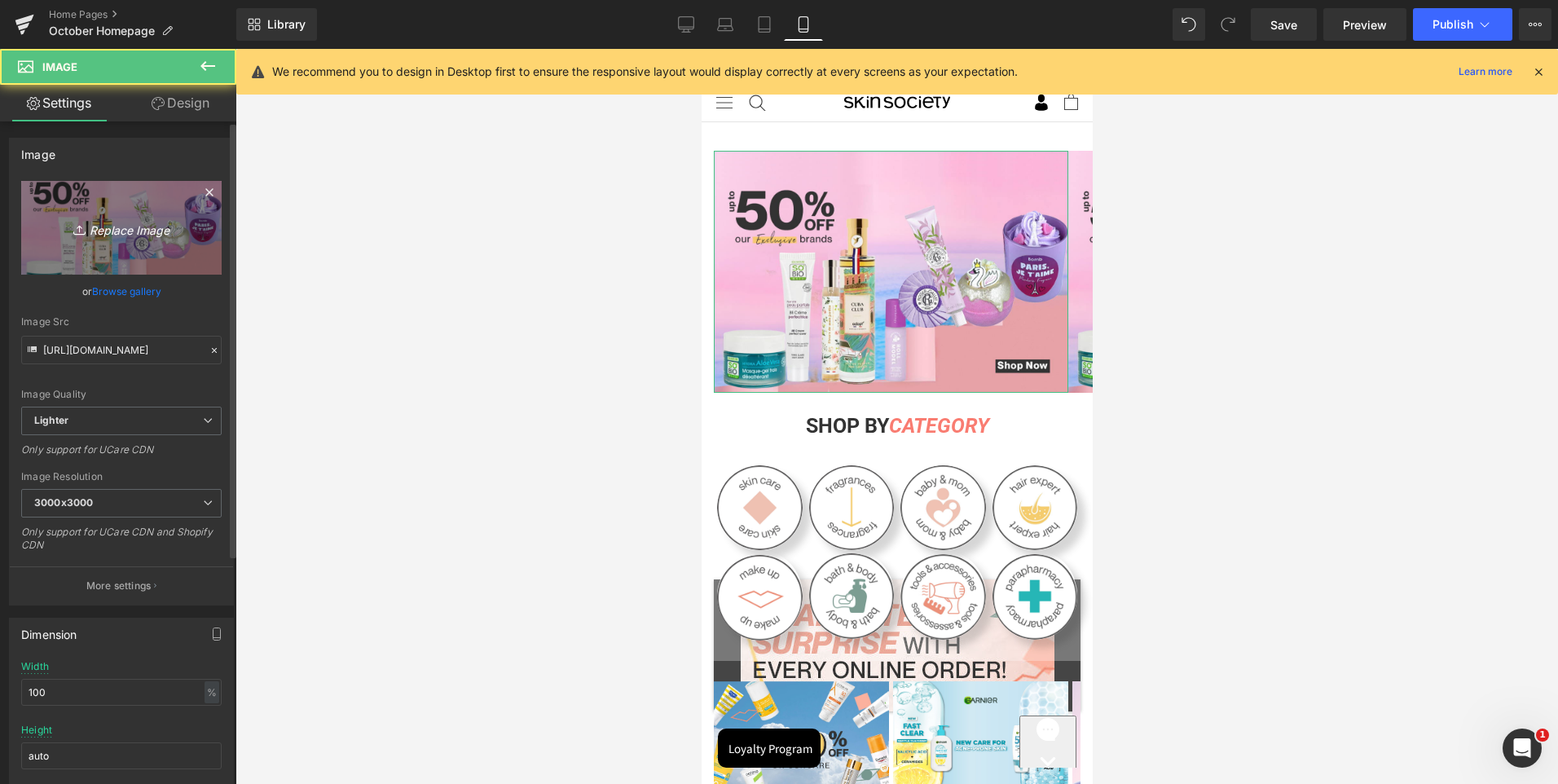
click at [109, 225] on icon "Replace Image" at bounding box center [121, 228] width 131 height 20
type input "C:\fakepath\Artboard 2.jpg"
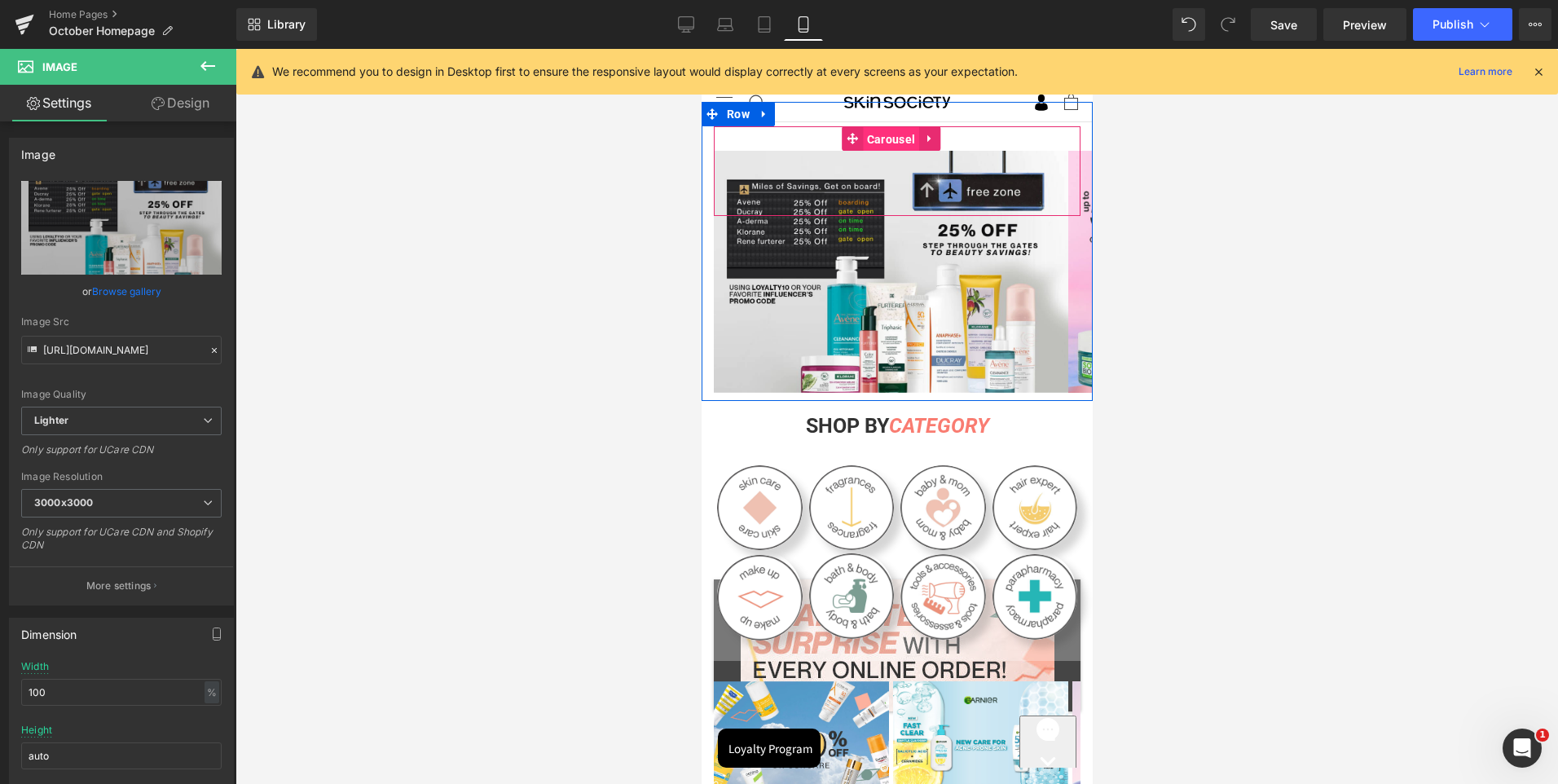
click at [882, 136] on span "Carousel" at bounding box center [890, 139] width 56 height 25
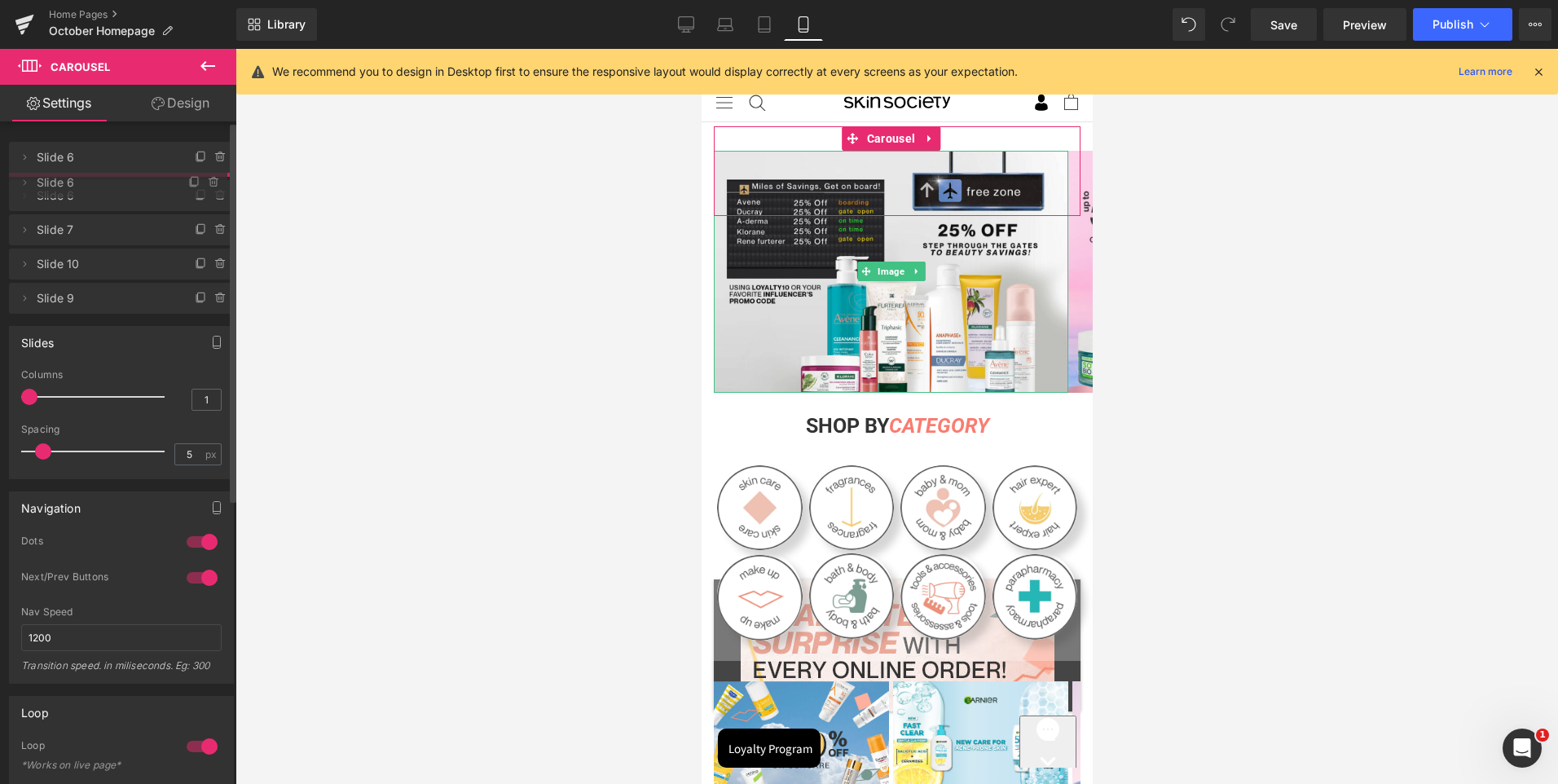
drag, startPoint x: 109, startPoint y: 164, endPoint x: 107, endPoint y: 190, distance: 26.1
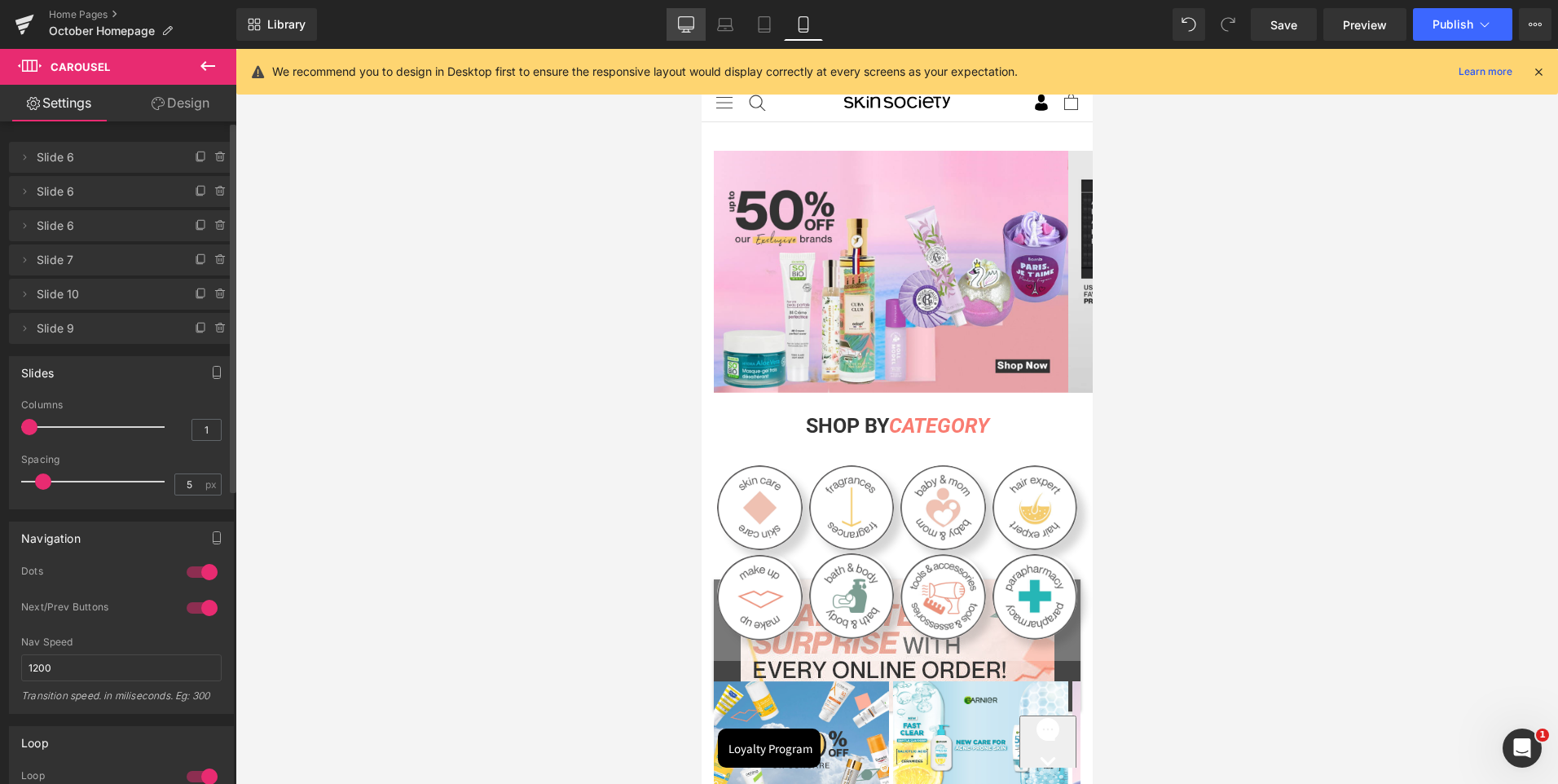
click at [693, 28] on icon at bounding box center [686, 24] width 16 height 16
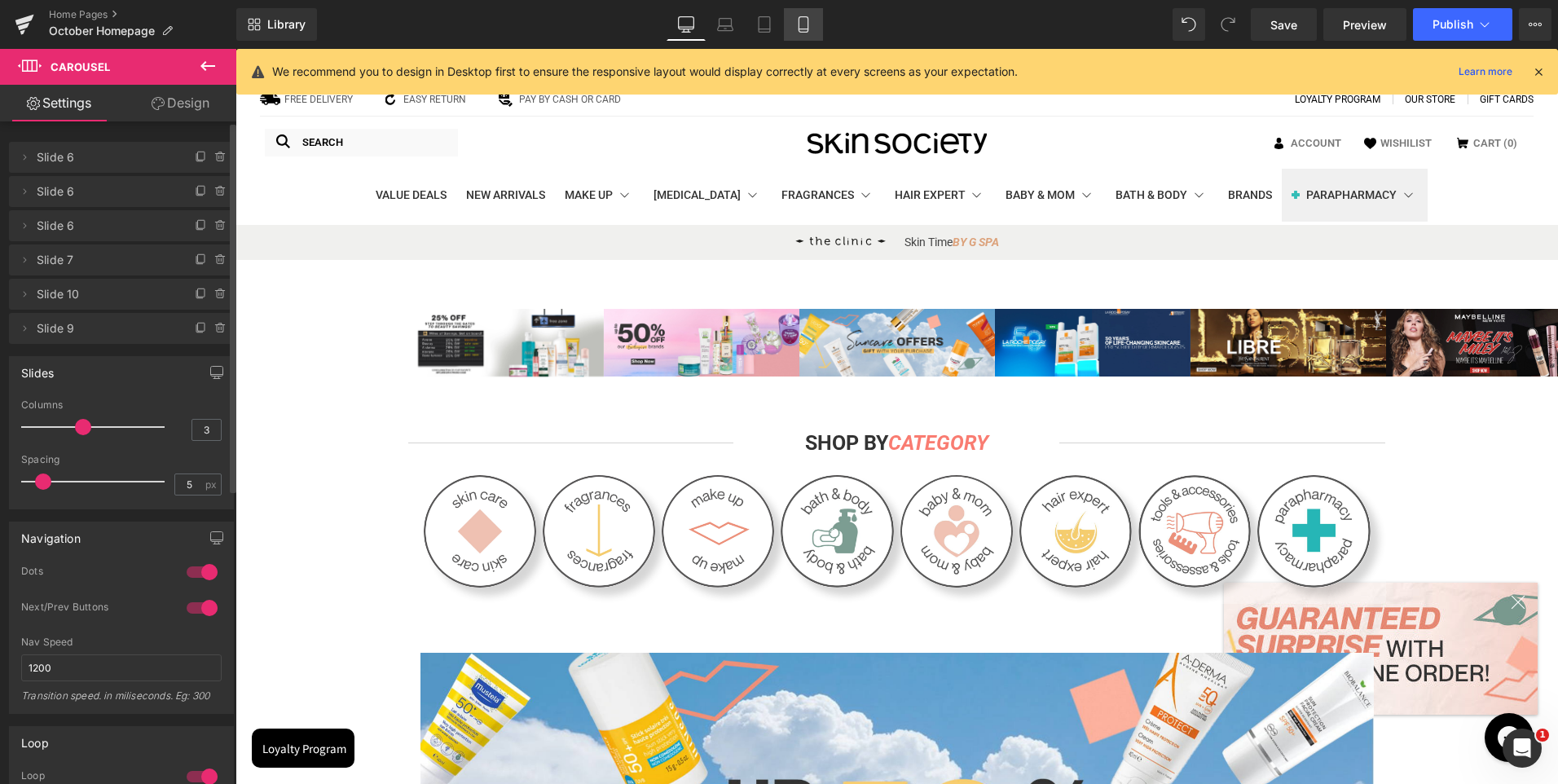
click at [800, 26] on icon at bounding box center [803, 24] width 16 height 16
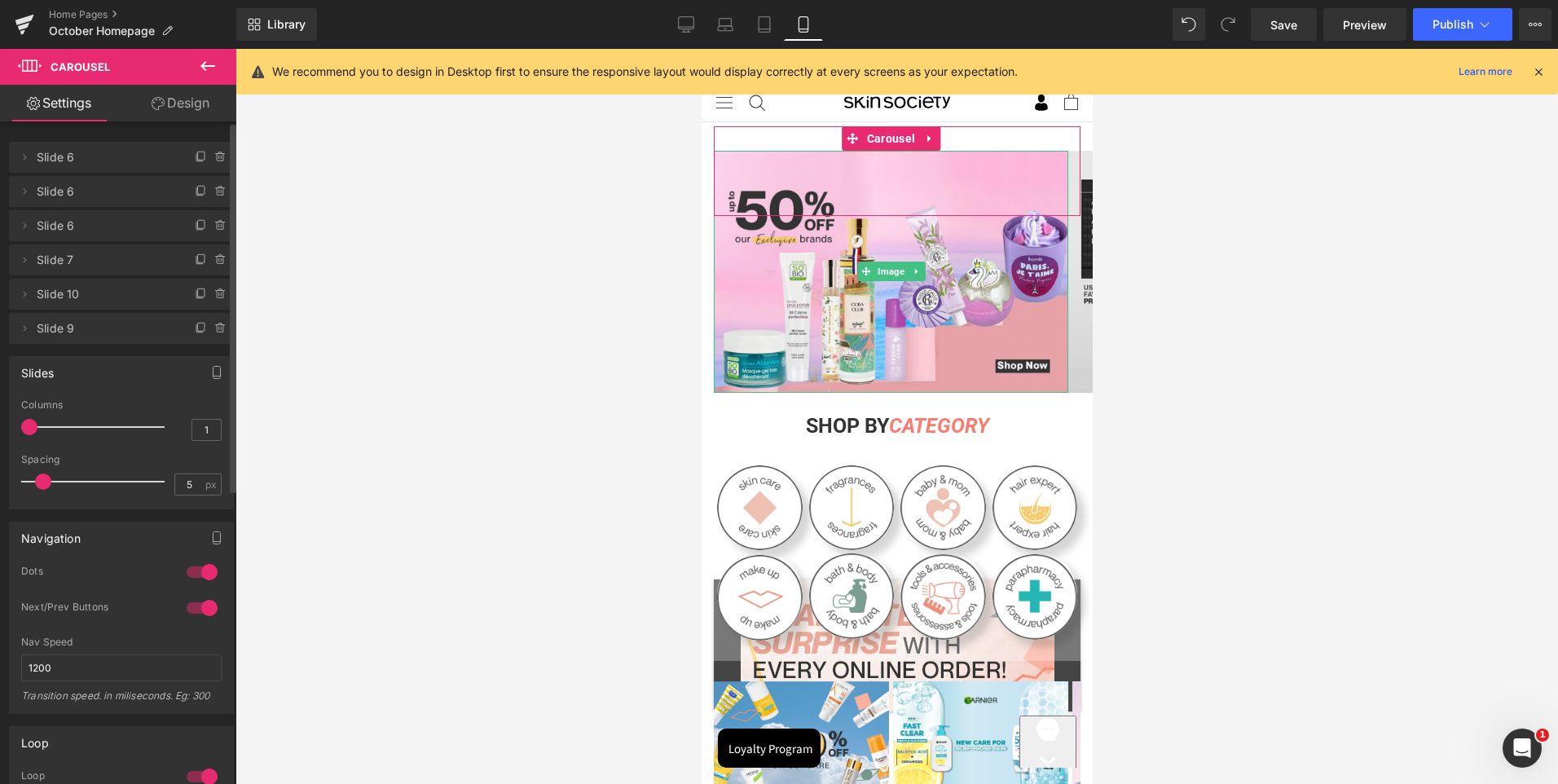
drag, startPoint x: 75, startPoint y: 184, endPoint x: 66, endPoint y: 153, distance: 32.3
click at [66, 138] on ul "Delete Cancel Slide 6 Slide 6 Name Slide 6 Delete Cancel Slide 6 Slide 6 Name S…" at bounding box center [121, 138] width 225 height 0
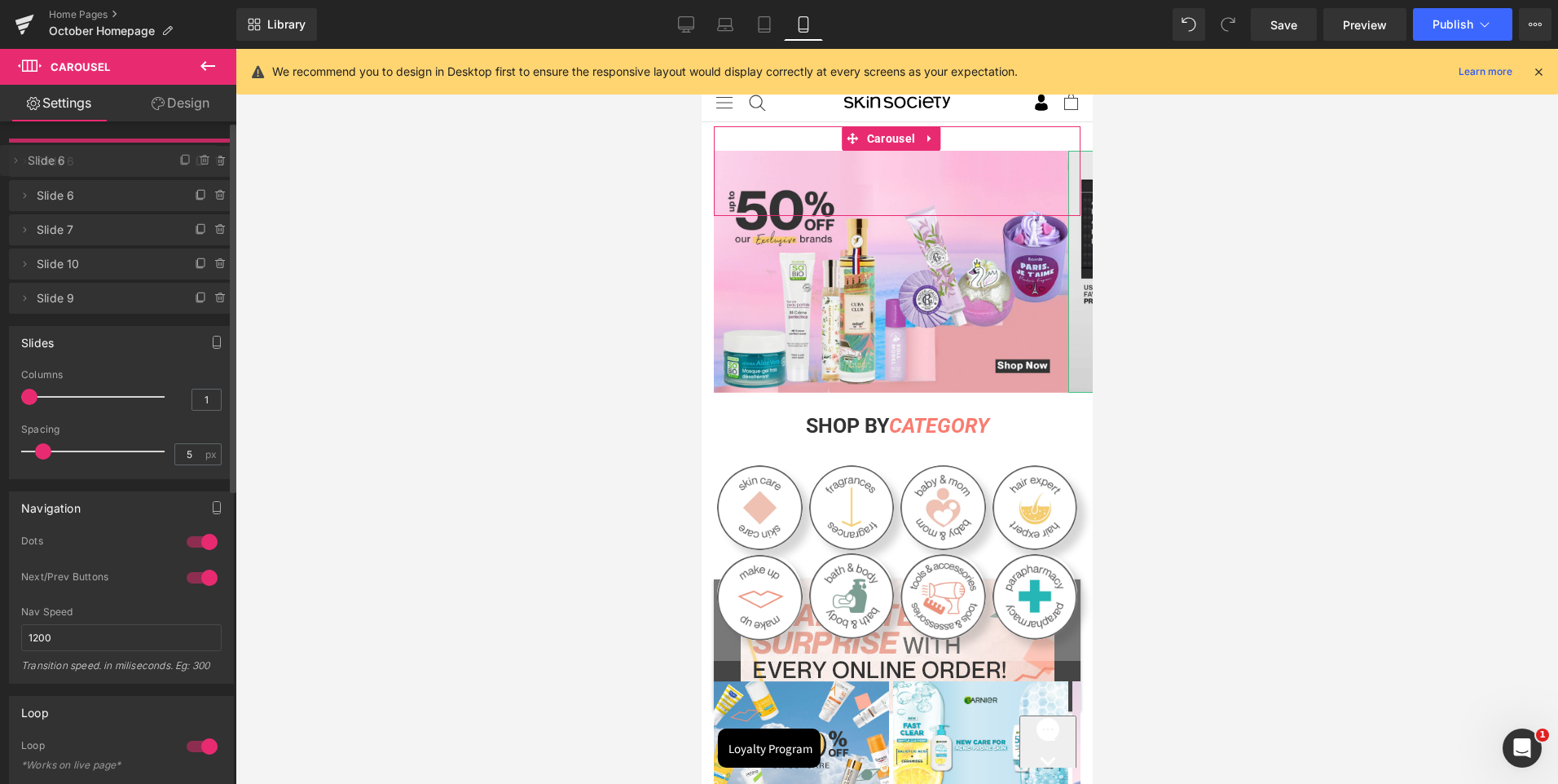
drag, startPoint x: 74, startPoint y: 190, endPoint x: 70, endPoint y: 158, distance: 32.2
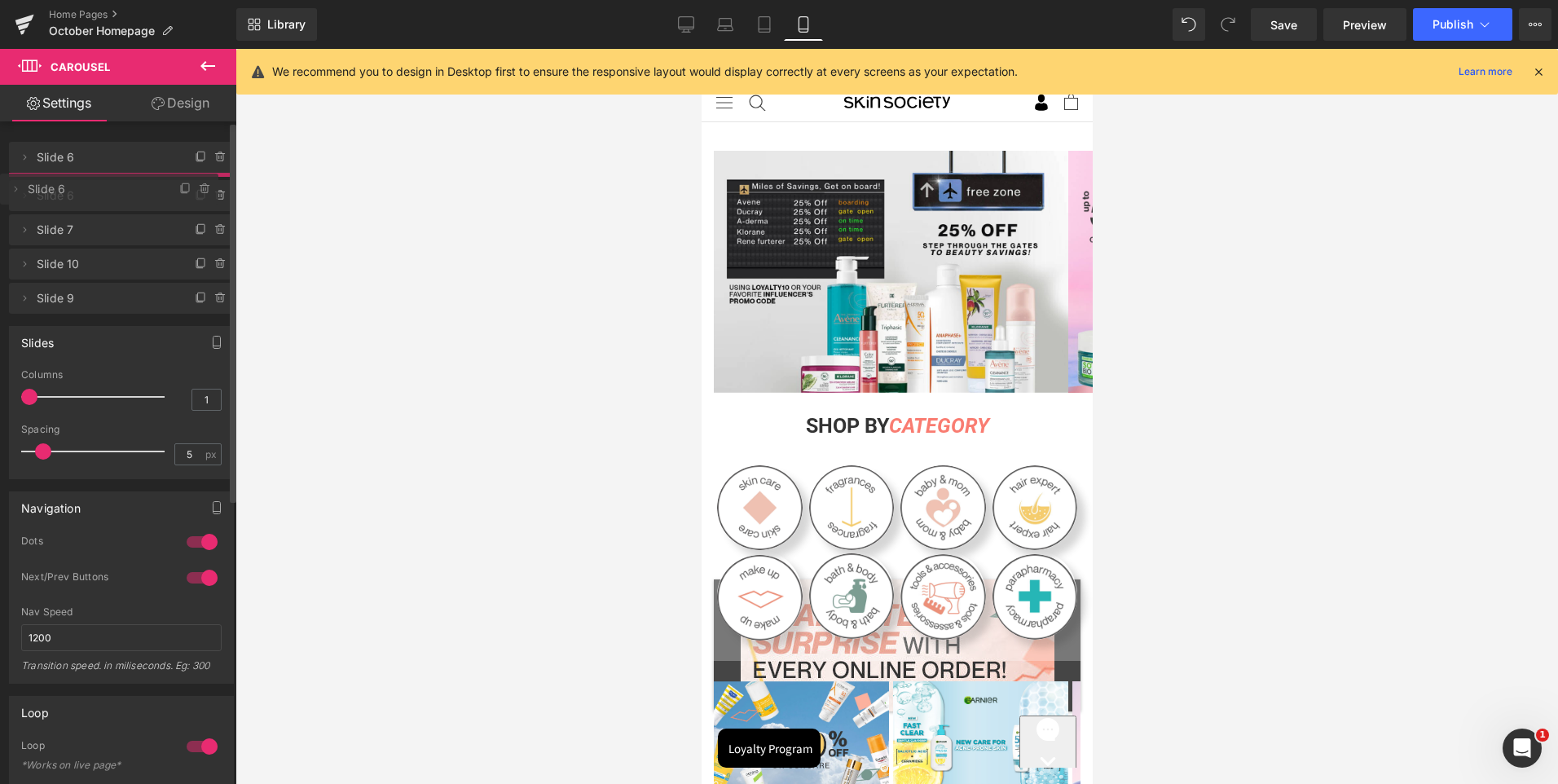
drag, startPoint x: 86, startPoint y: 161, endPoint x: 87, endPoint y: 193, distance: 32.0
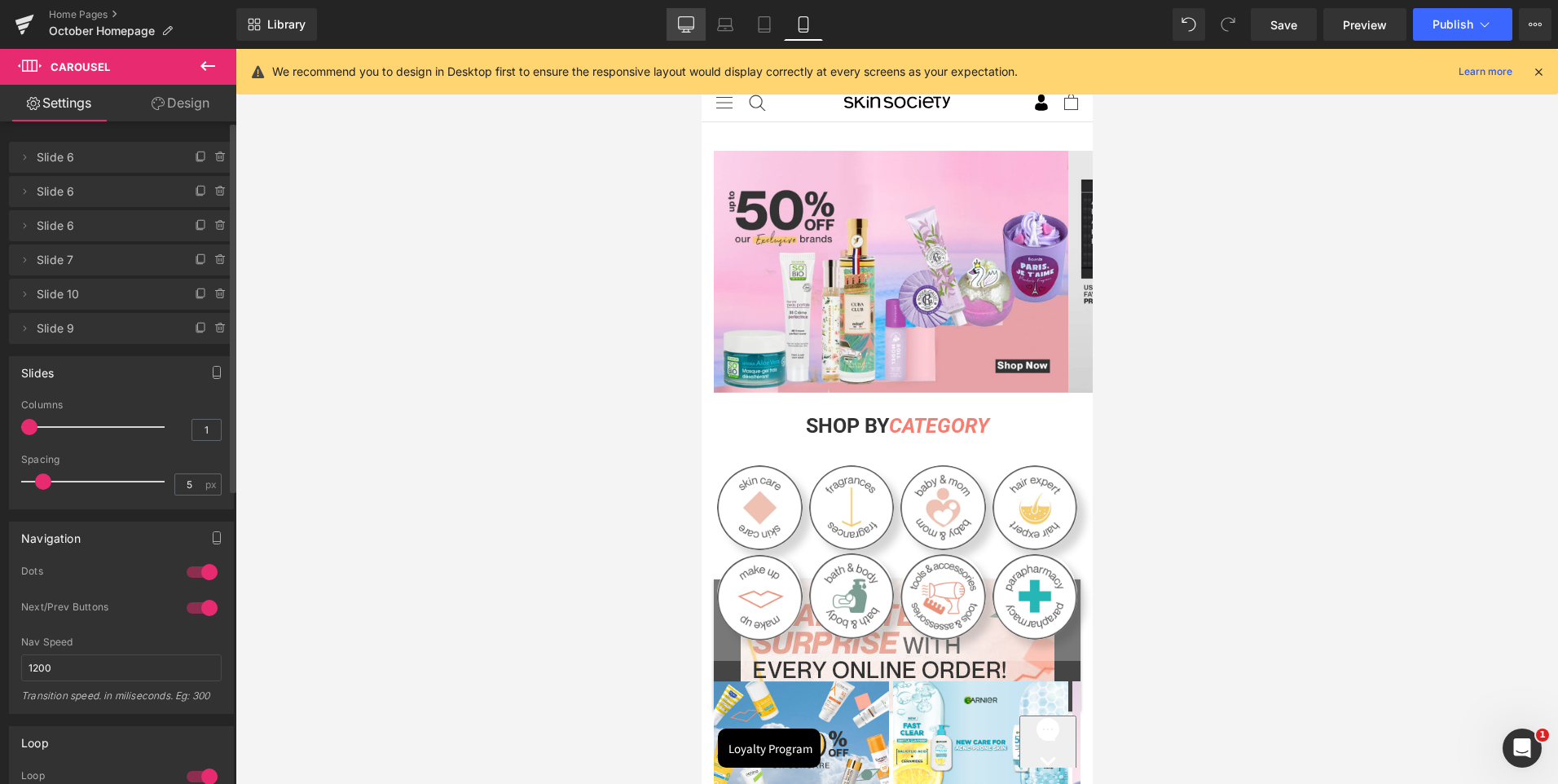
click at [676, 23] on link "Desktop" at bounding box center [686, 25] width 39 height 32
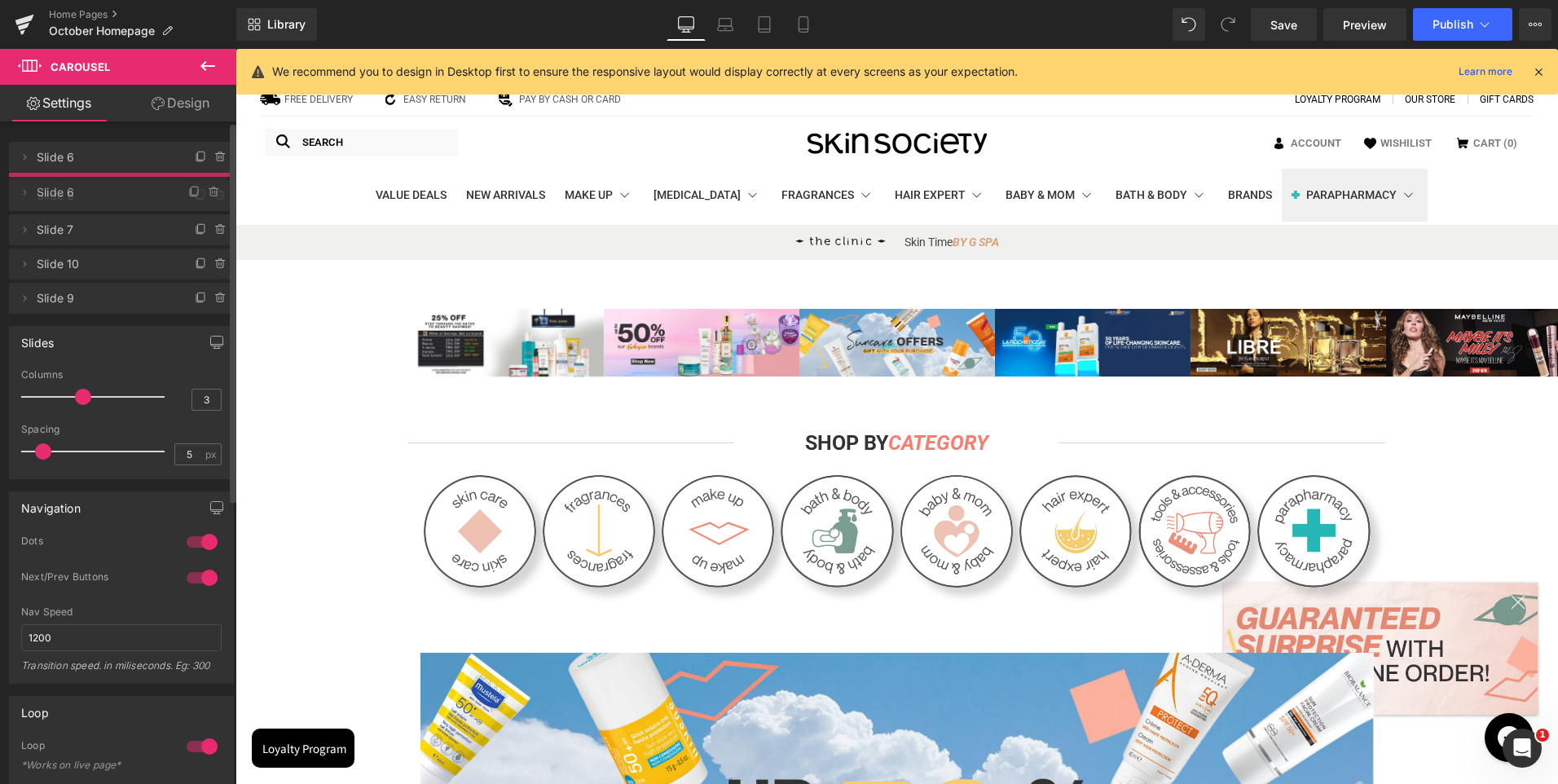
drag, startPoint x: 87, startPoint y: 155, endPoint x: 92, endPoint y: 190, distance: 35.4
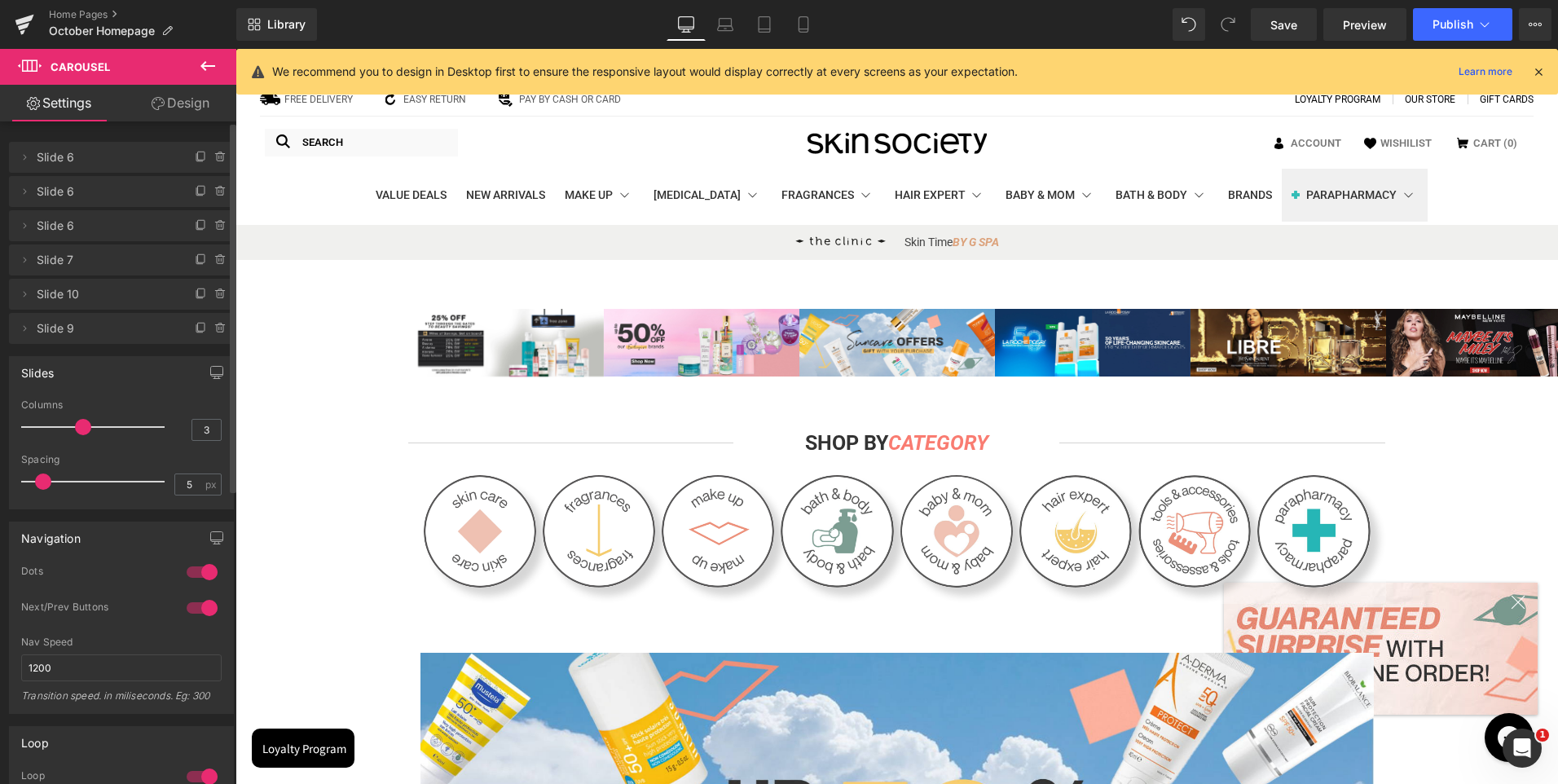
click at [132, 136] on div "Delete Cancel Slide 6 Slide 6 Name Slide 6 Delete Cancel Slide 6 Slide 6 Name S…" at bounding box center [121, 235] width 243 height 219
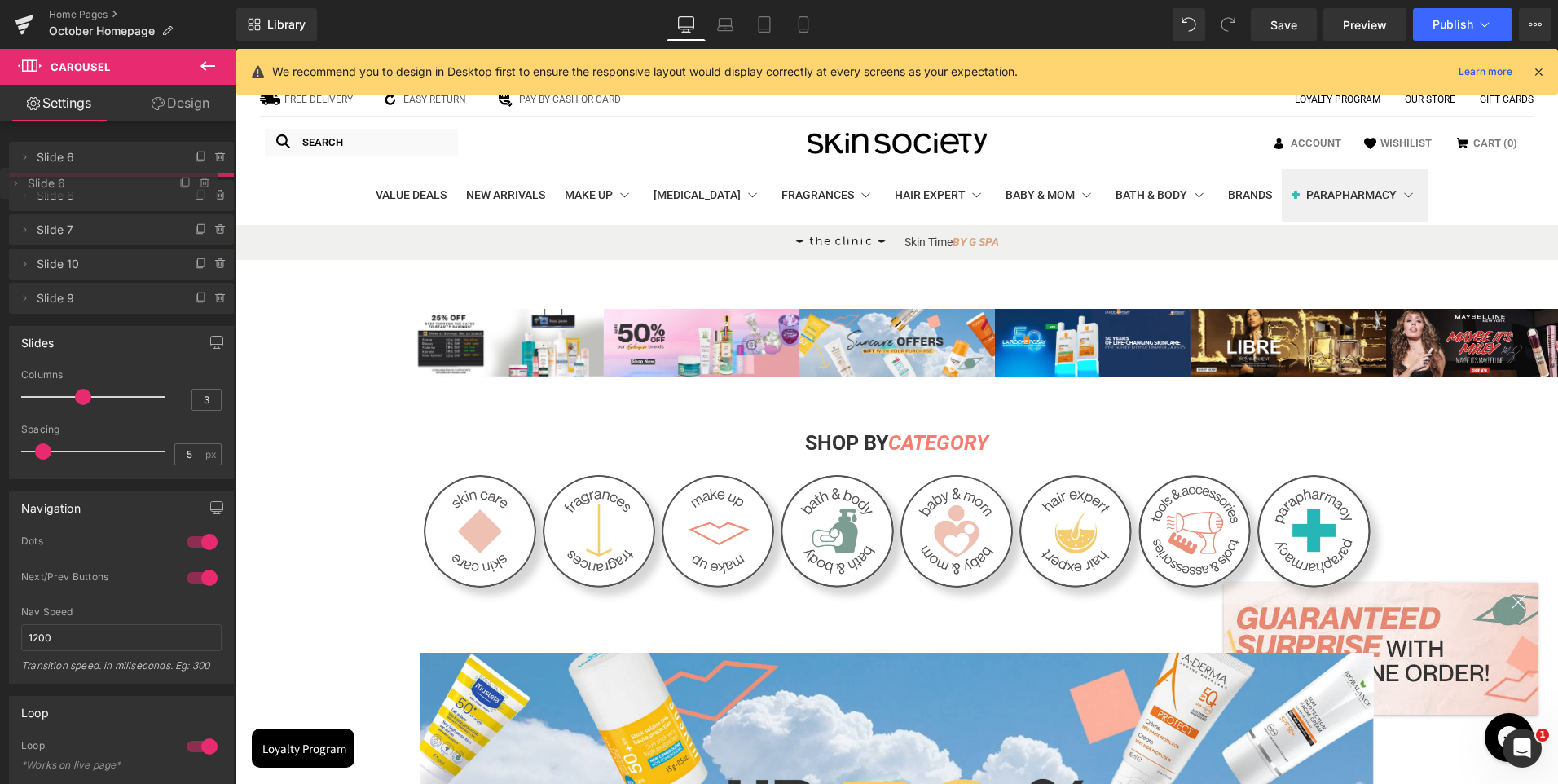
drag, startPoint x: 122, startPoint y: 158, endPoint x: 120, endPoint y: 183, distance: 25.1
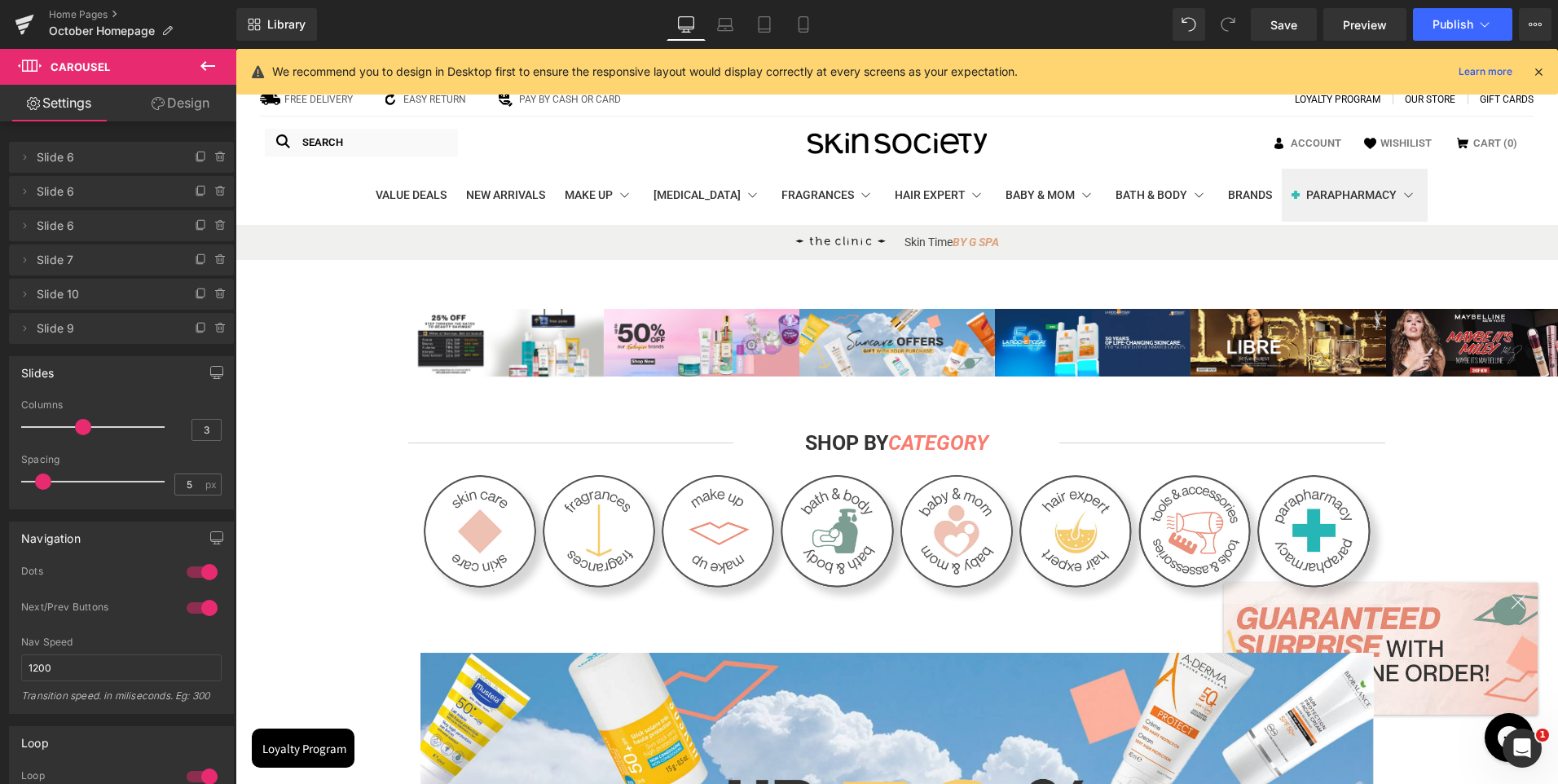
click at [99, 163] on span "Slide 6" at bounding box center [105, 157] width 137 height 31
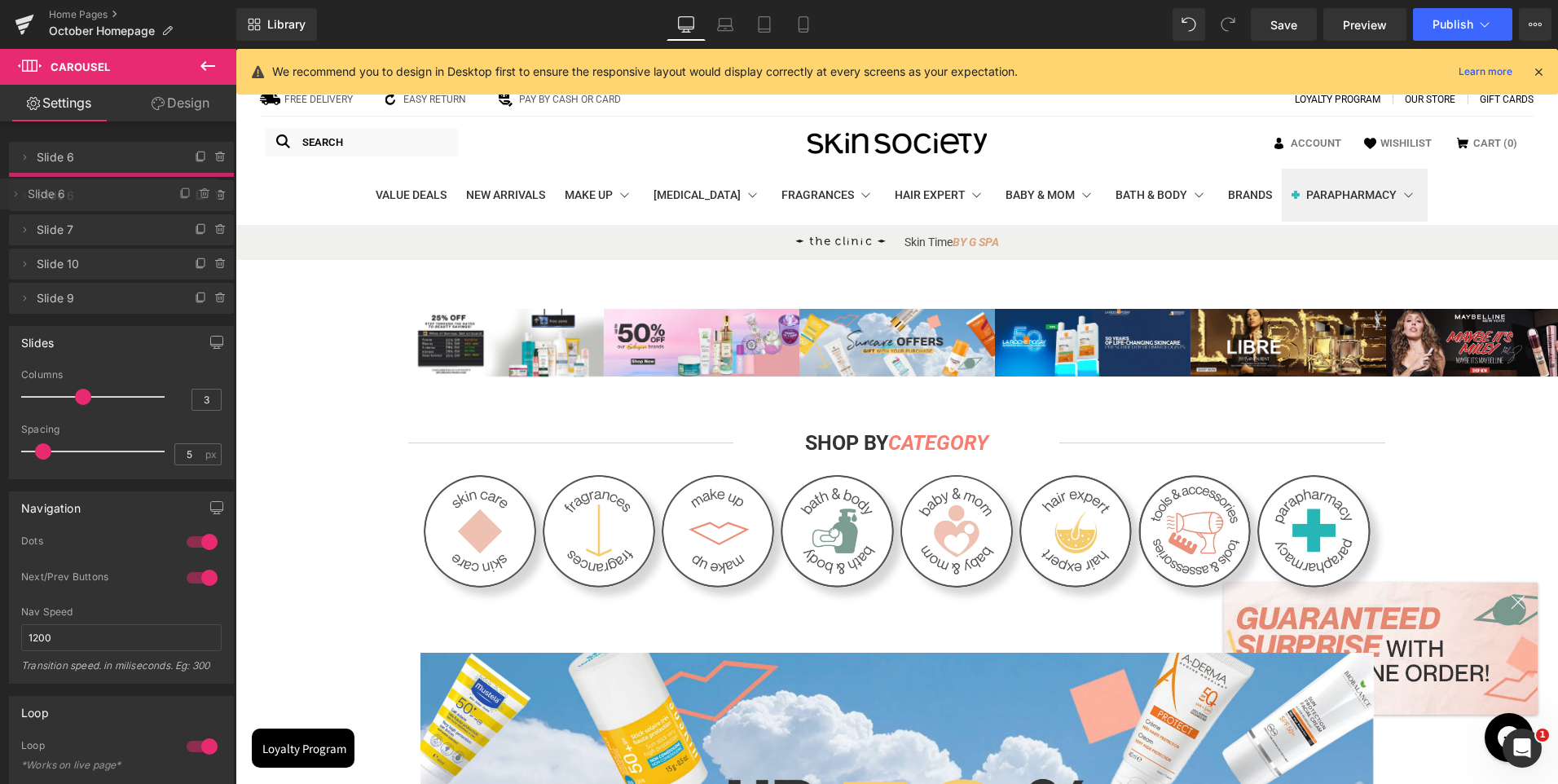
drag, startPoint x: 85, startPoint y: 153, endPoint x: 82, endPoint y: 190, distance: 37.1
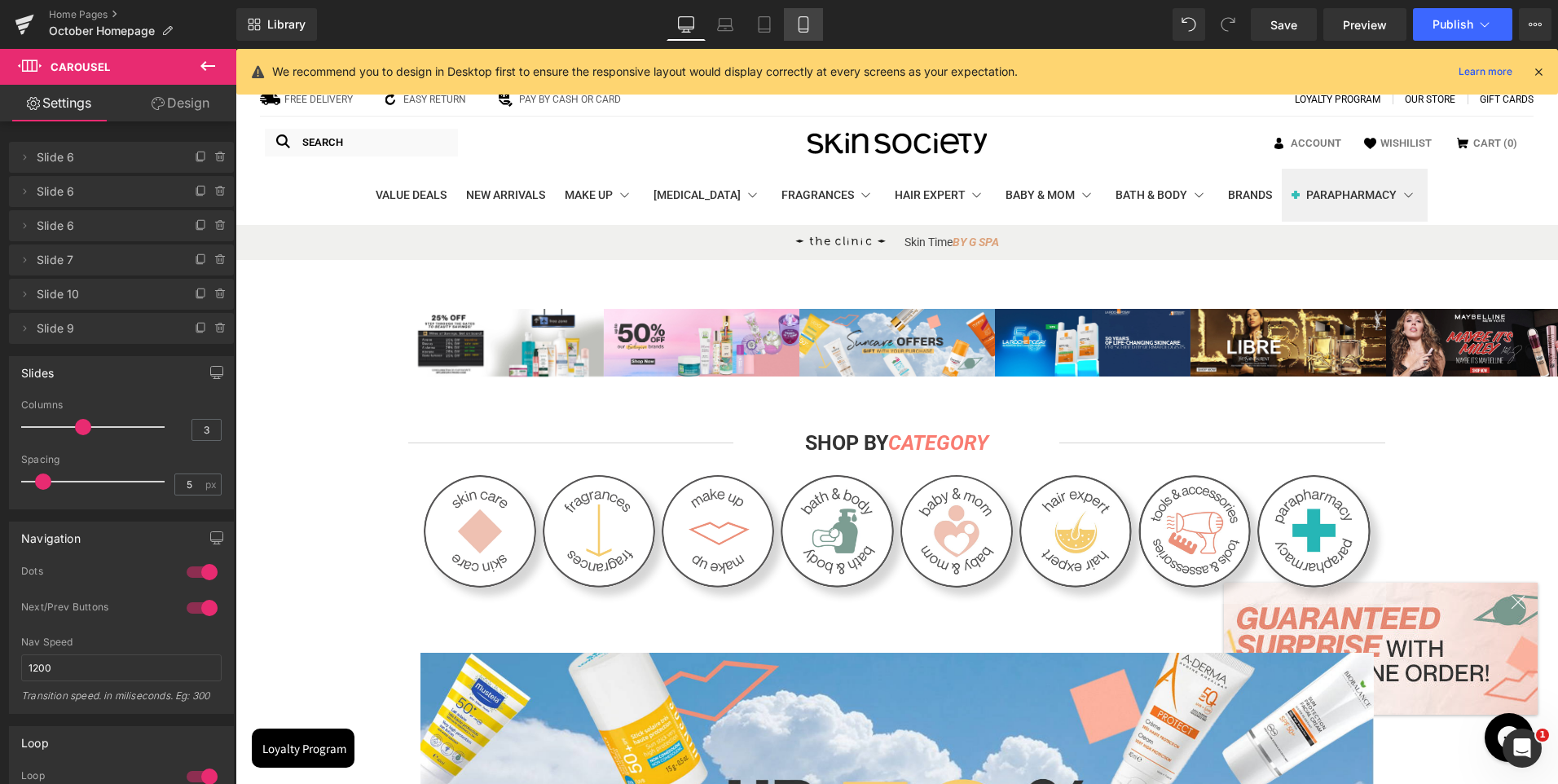
click at [792, 22] on link "Mobile" at bounding box center [804, 25] width 39 height 32
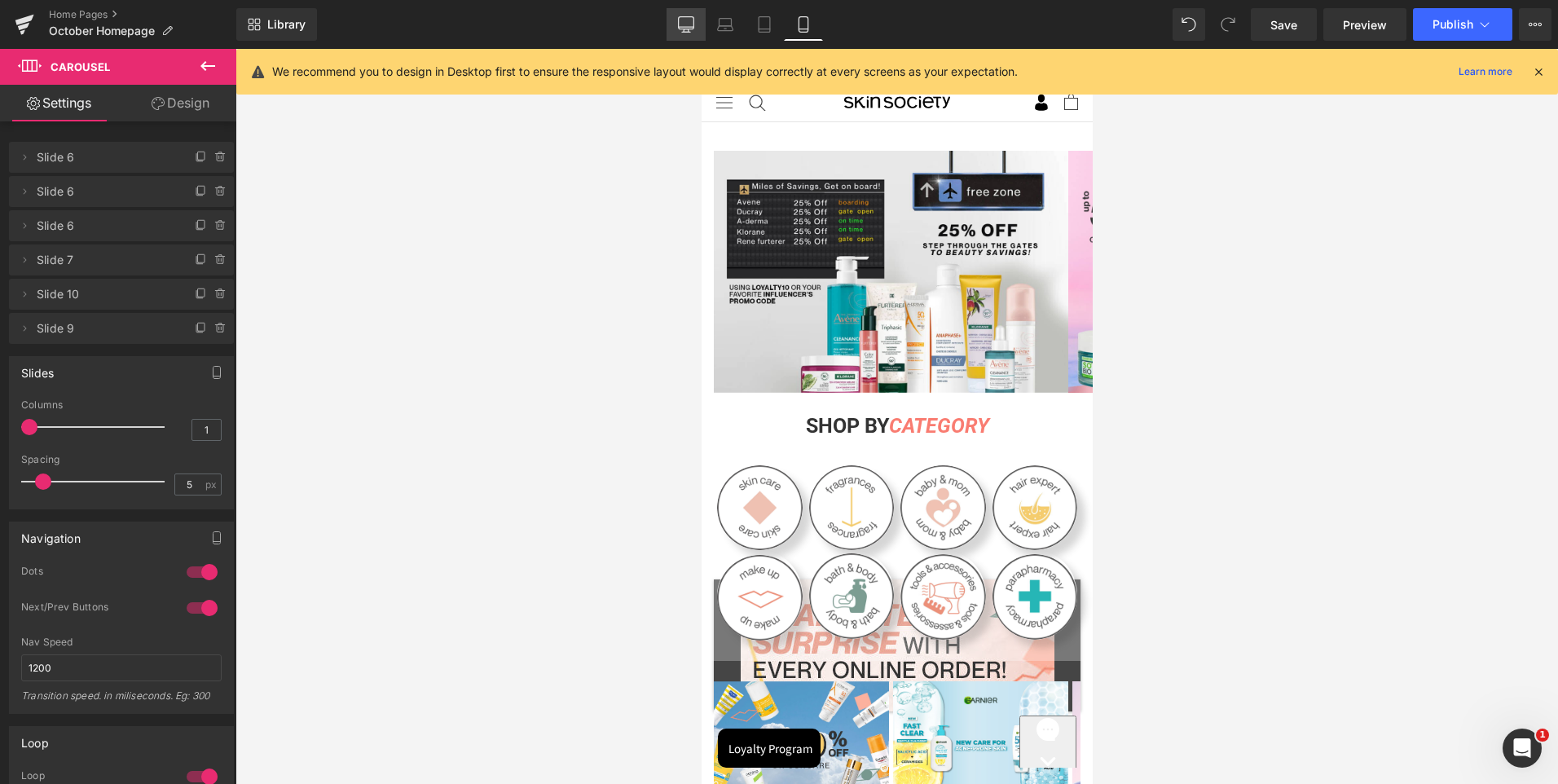
click at [693, 27] on icon at bounding box center [687, 27] width 15 height 0
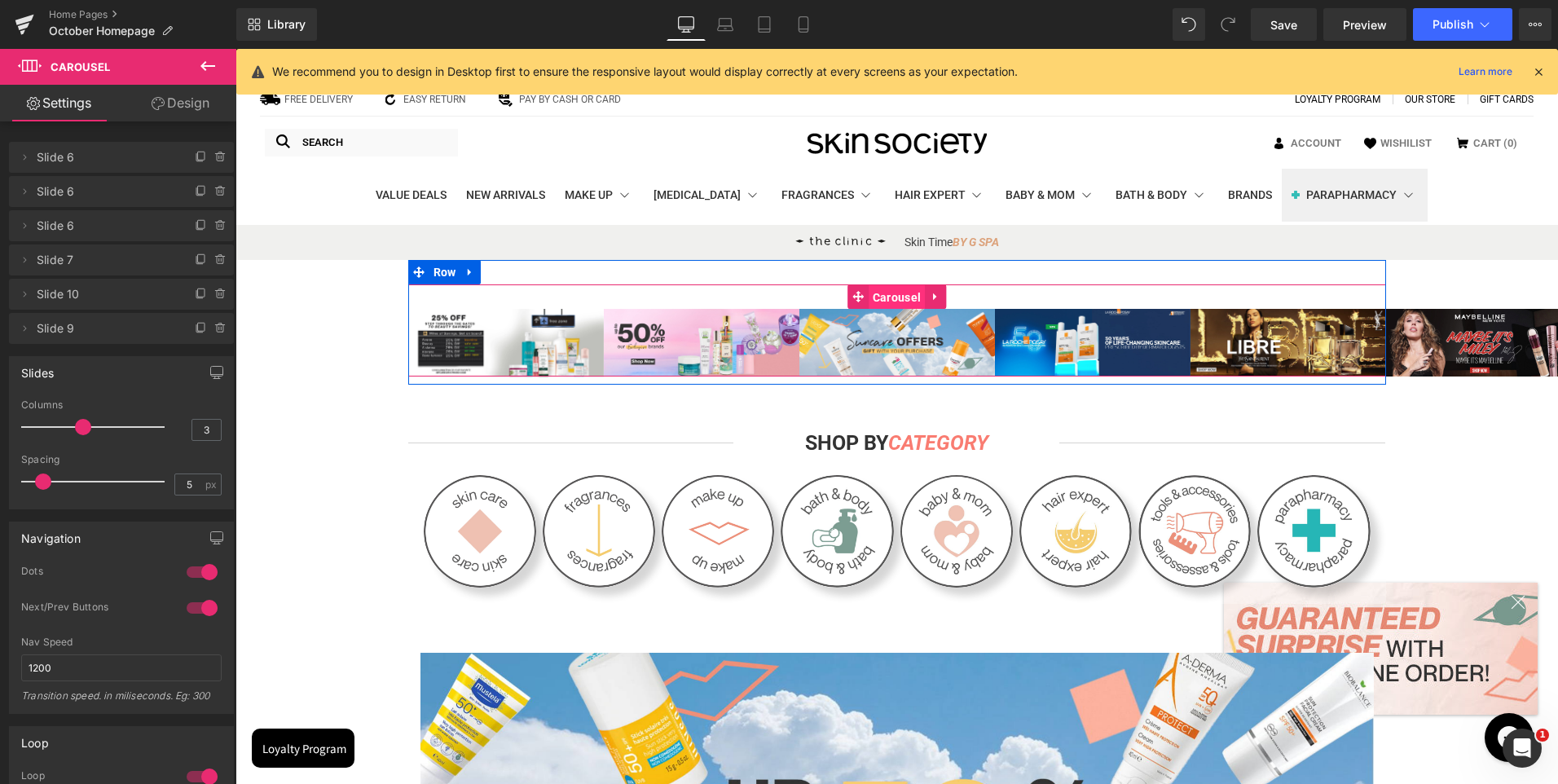
click at [903, 289] on span "Carousel" at bounding box center [897, 297] width 56 height 25
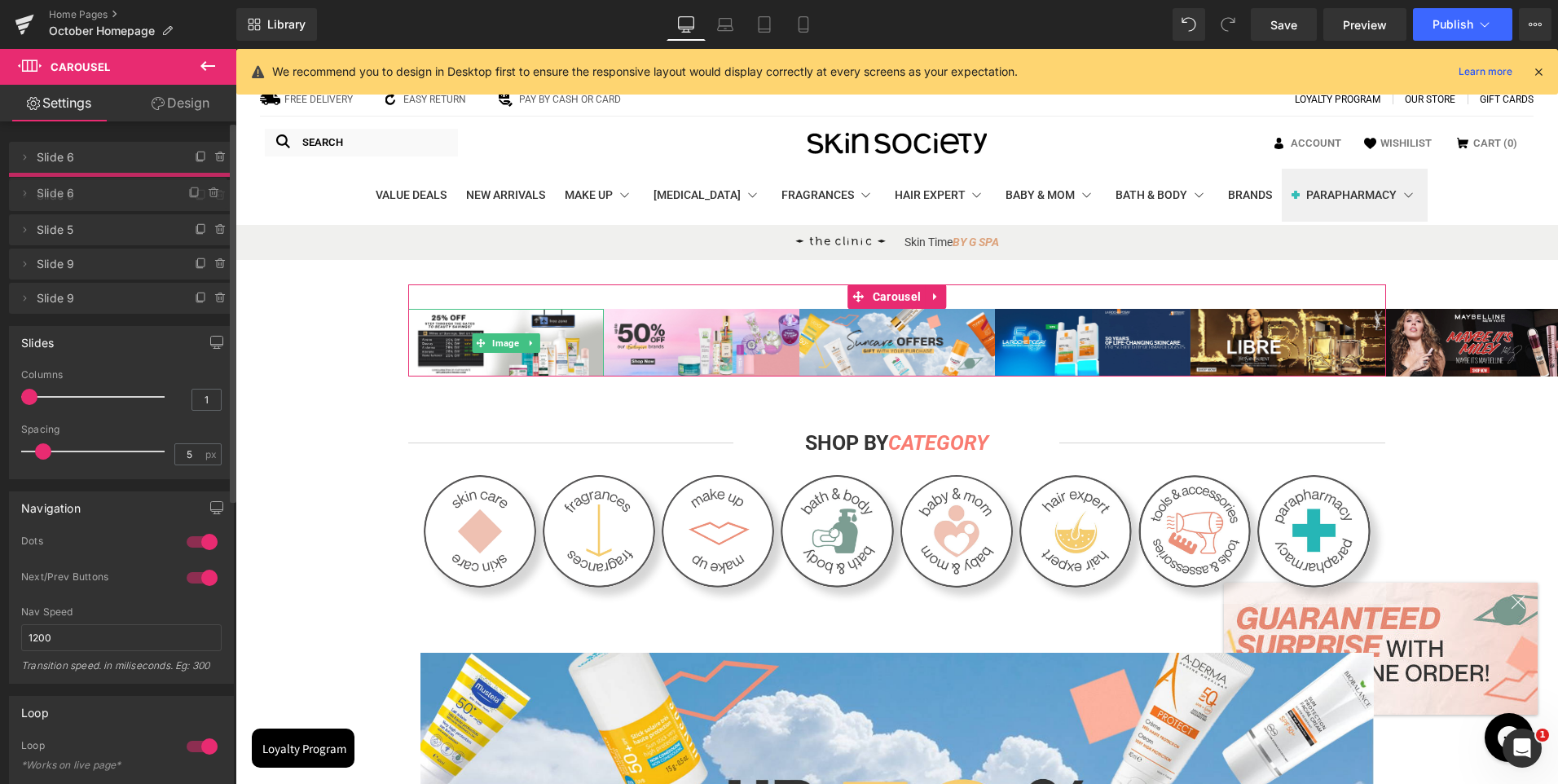
drag, startPoint x: 93, startPoint y: 158, endPoint x: 92, endPoint y: 194, distance: 36.0
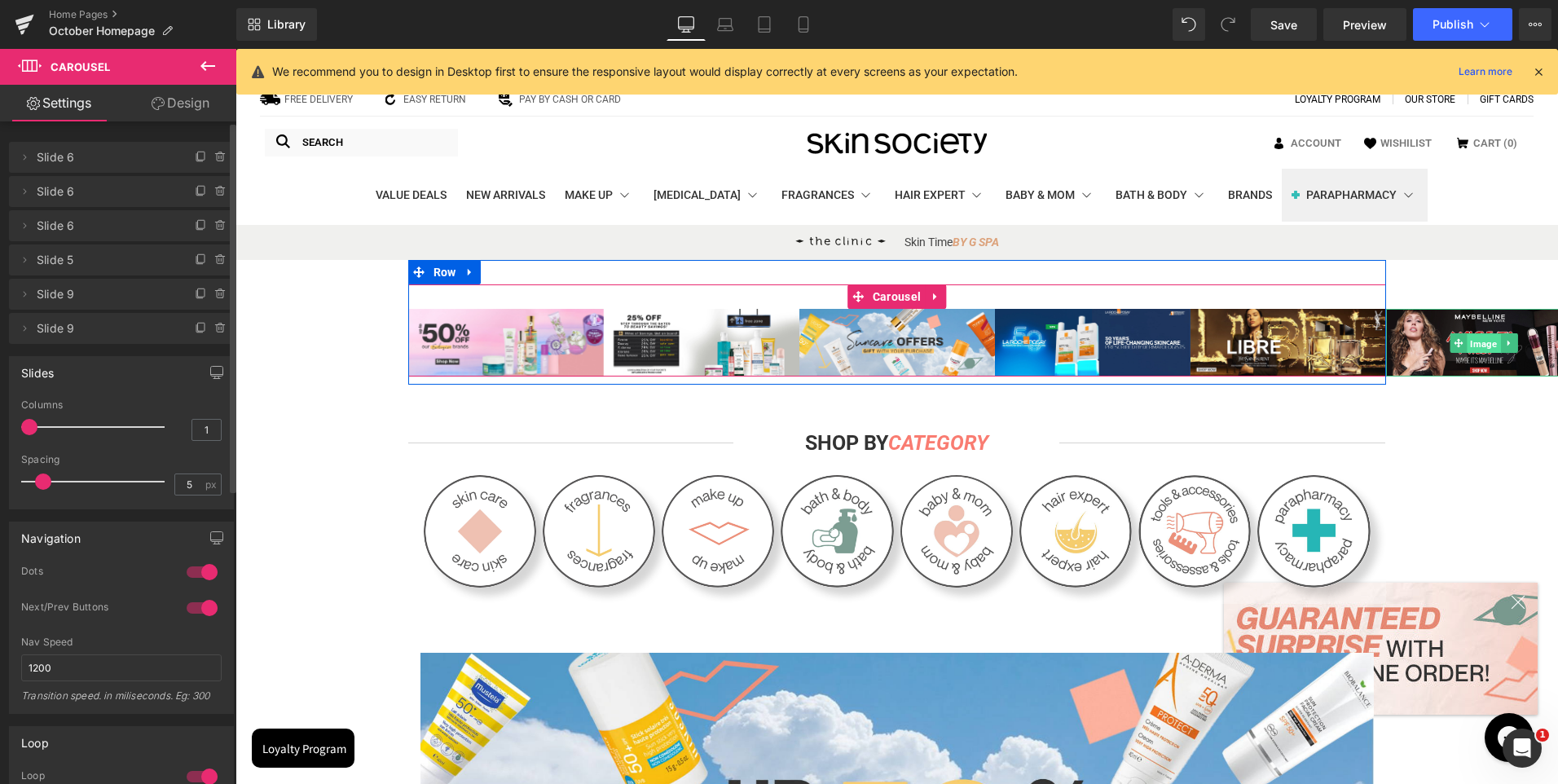
click at [1467, 342] on span "Image" at bounding box center [1483, 343] width 33 height 19
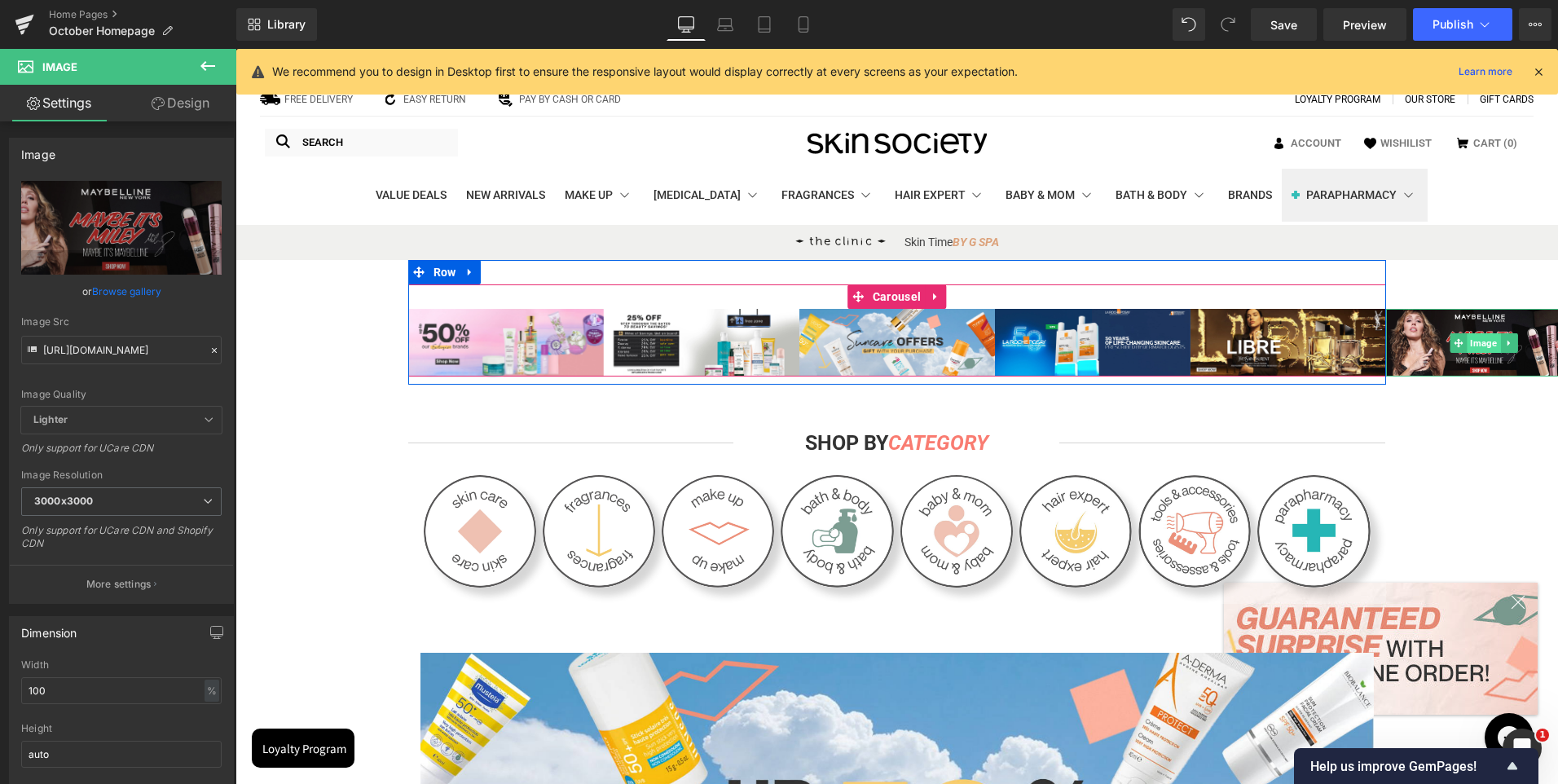
click at [1467, 342] on span "Image" at bounding box center [1483, 342] width 33 height 19
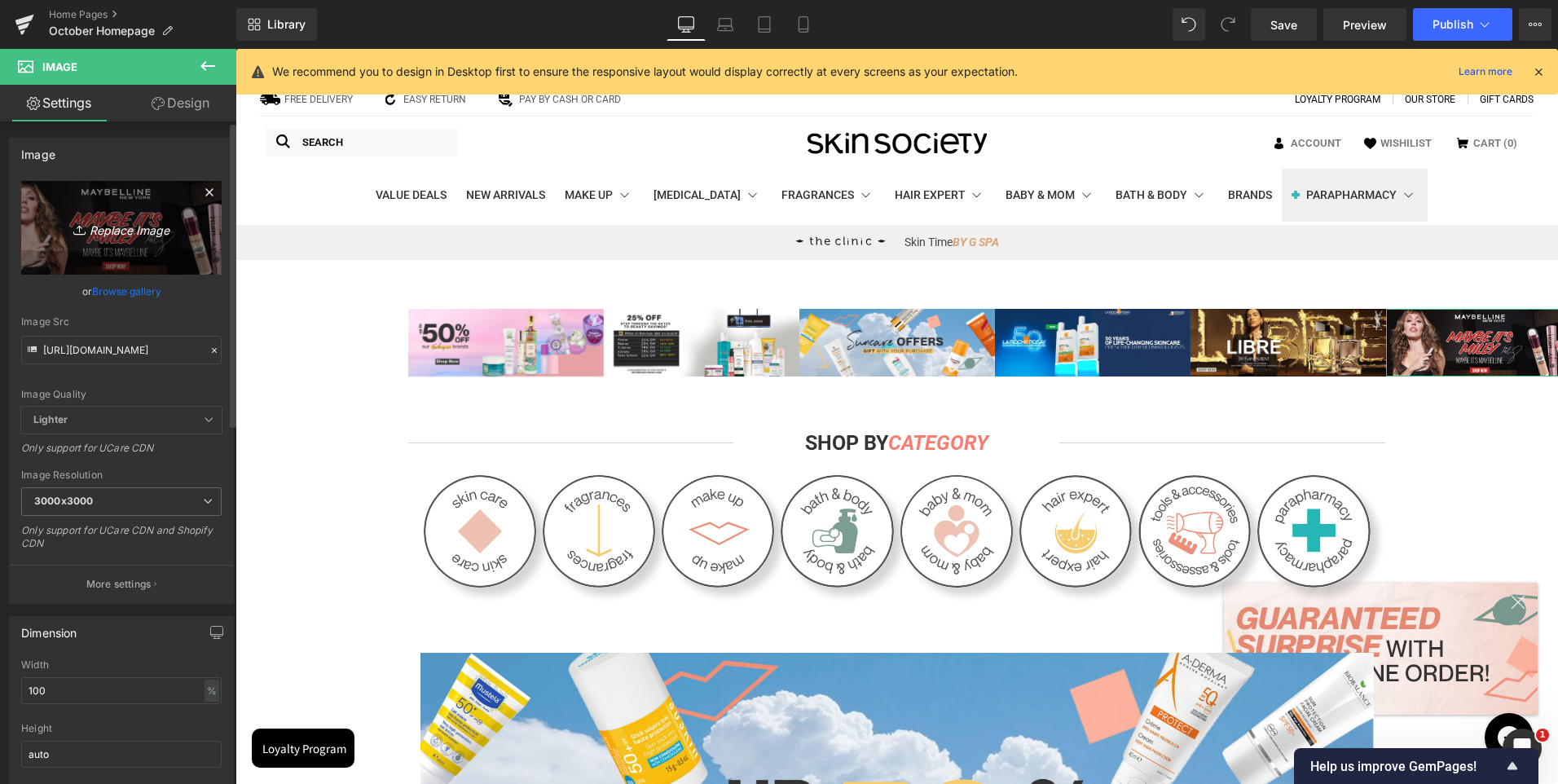
click at [111, 231] on icon "Replace Image" at bounding box center [121, 228] width 131 height 20
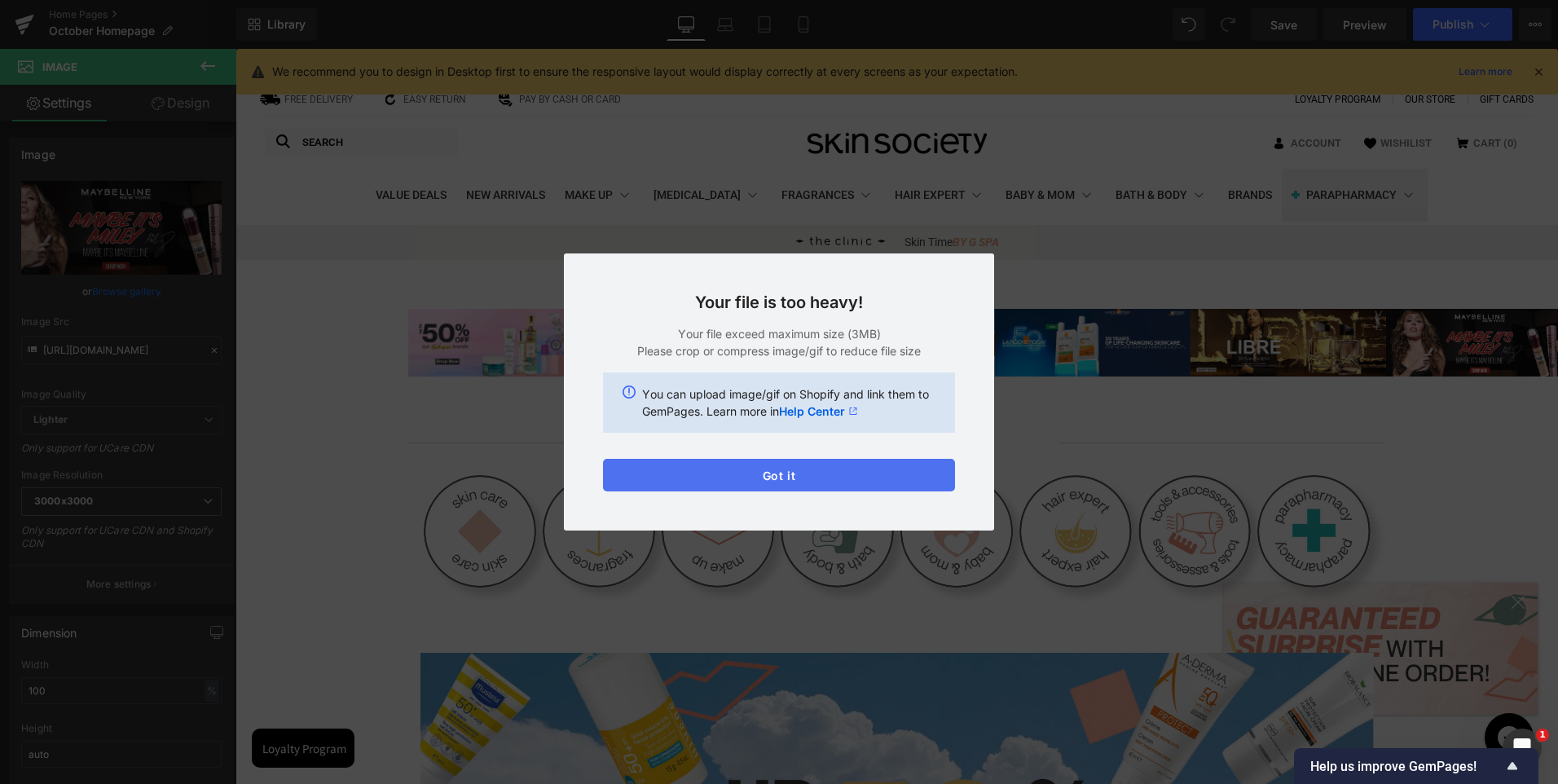
click at [732, 469] on button "Got it" at bounding box center [778, 475] width 352 height 32
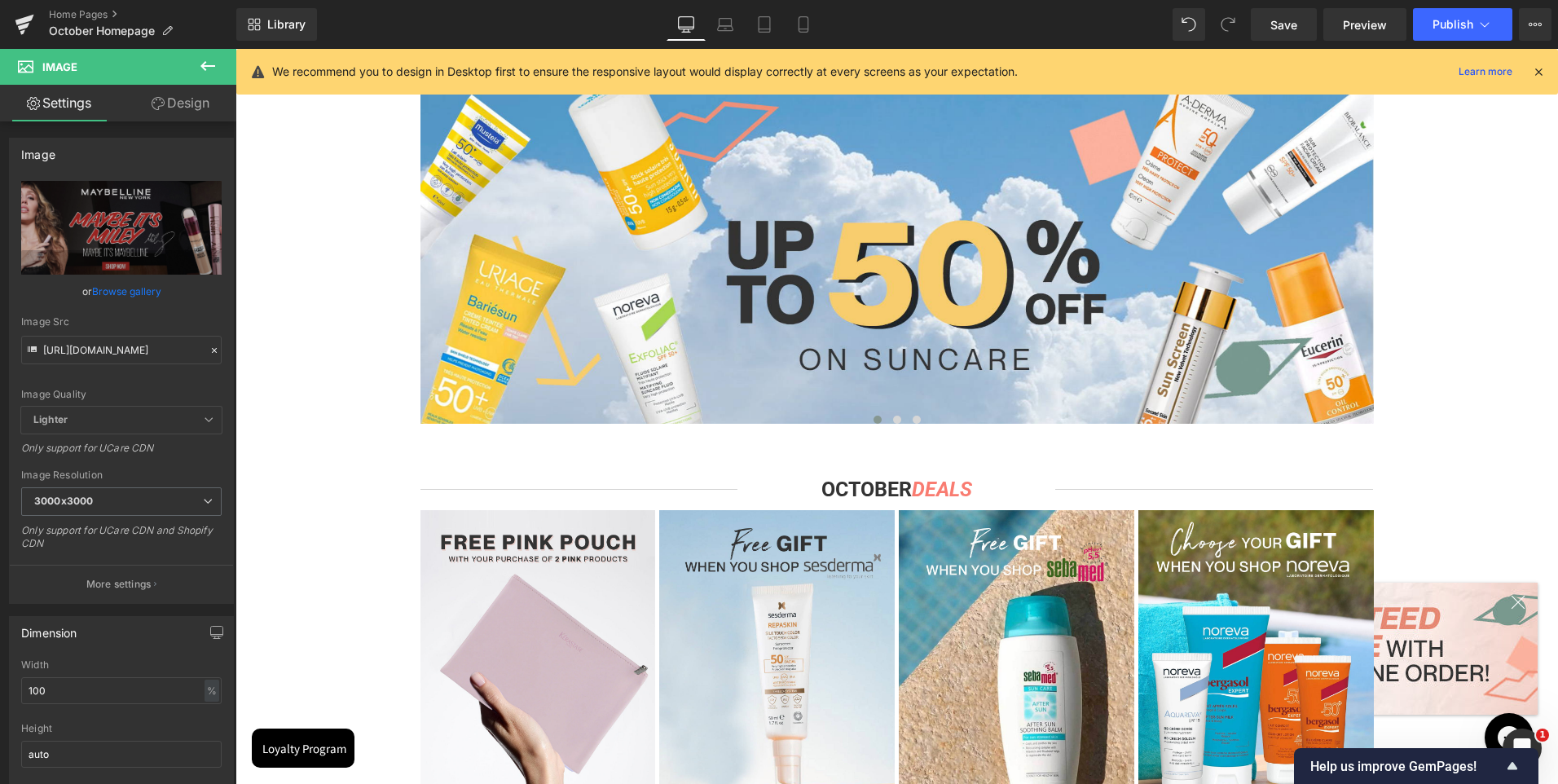
scroll to position [570, 0]
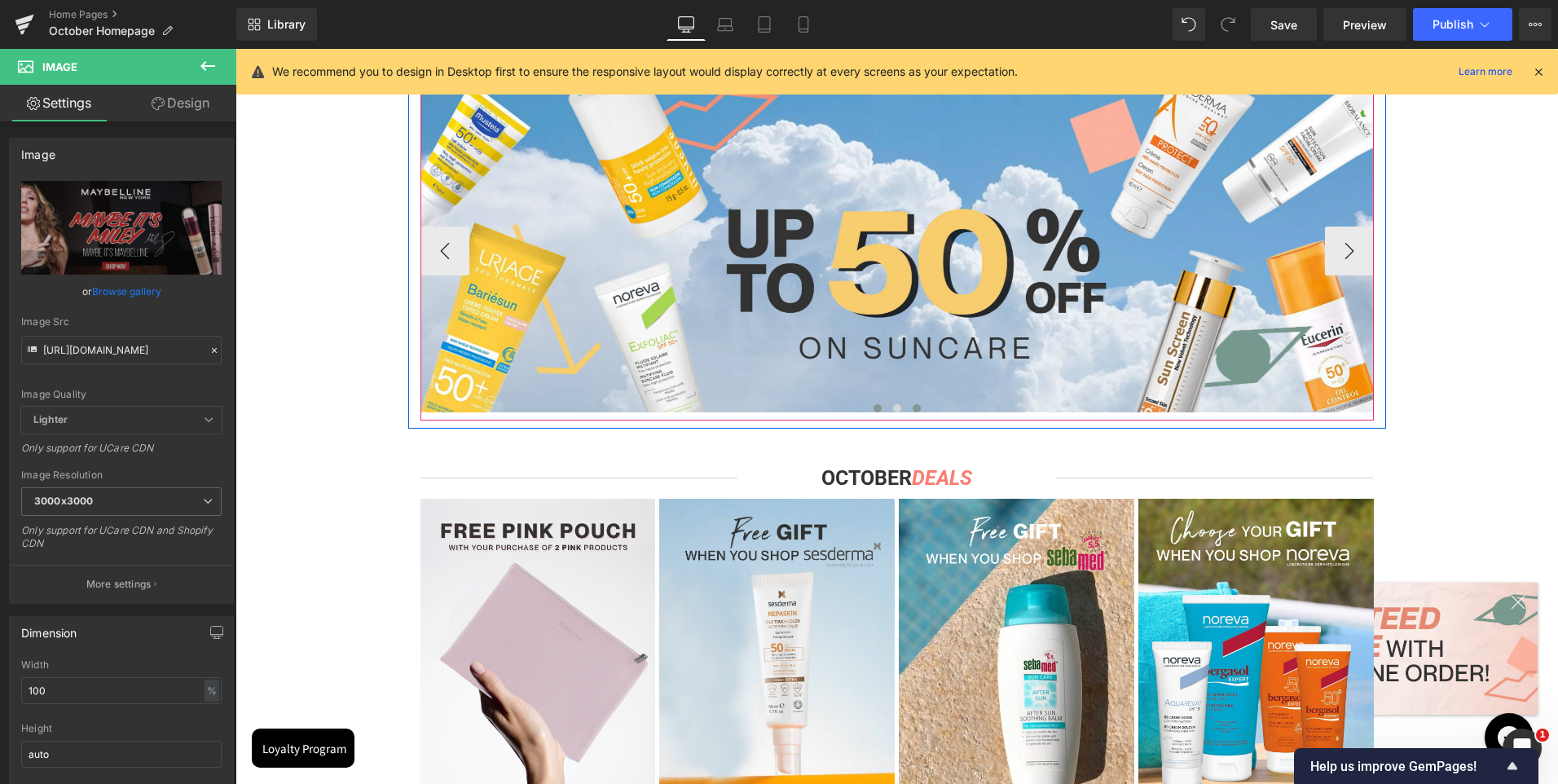
drag, startPoint x: 897, startPoint y: 410, endPoint x: 904, endPoint y: 409, distance: 7.1
click at [897, 410] on button at bounding box center [897, 408] width 19 height 16
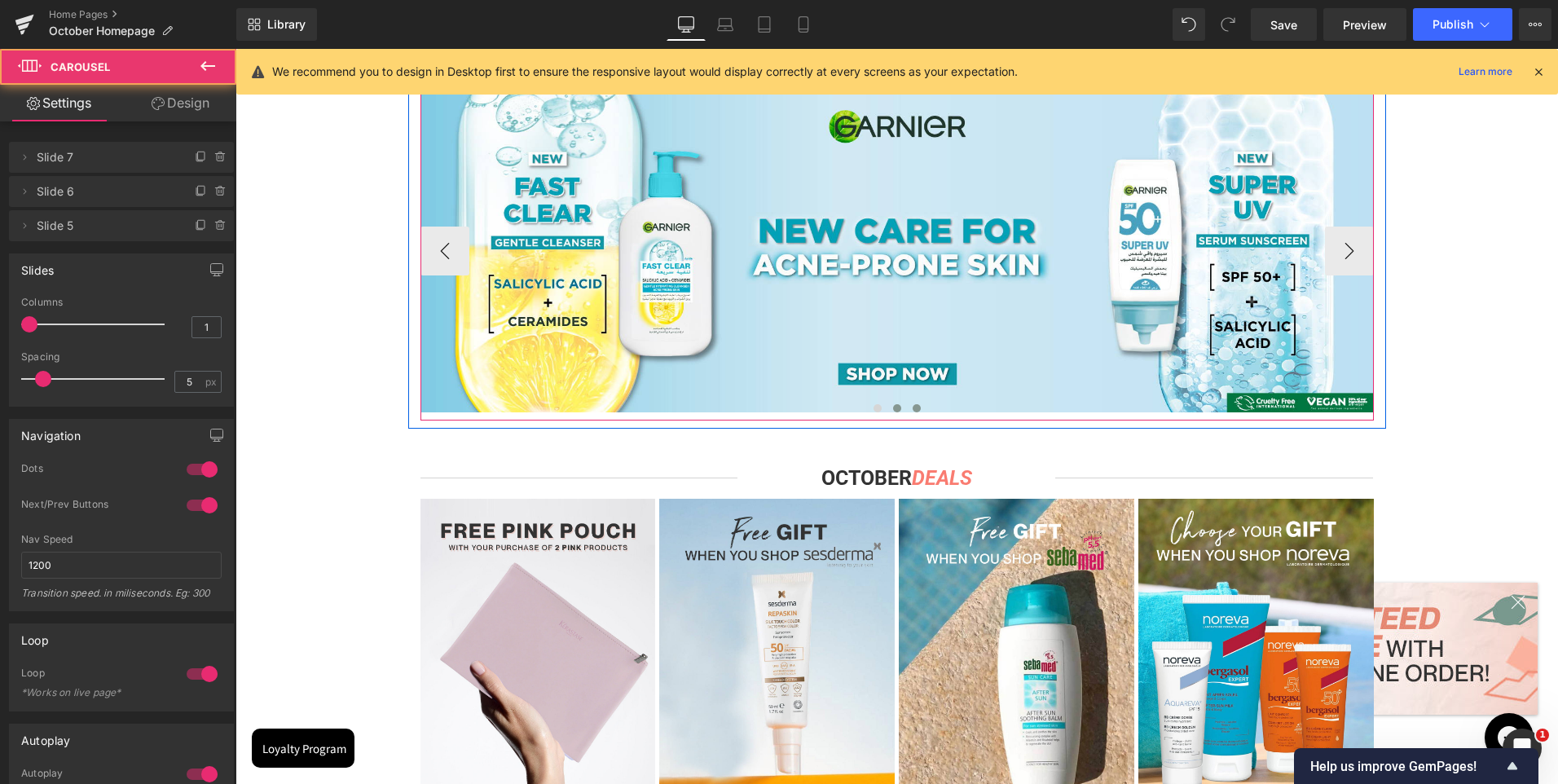
click at [907, 409] on button at bounding box center [916, 408] width 19 height 16
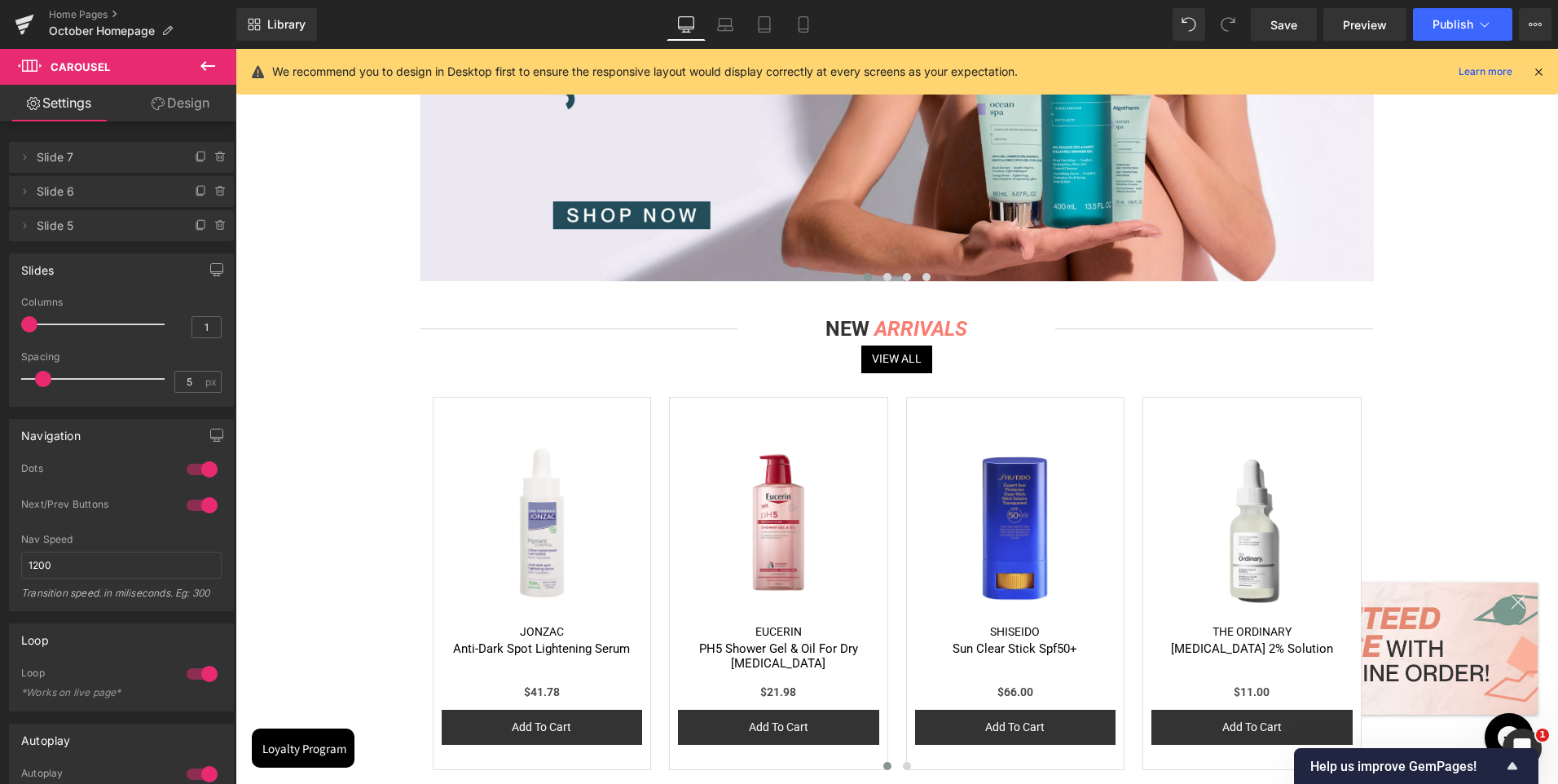
scroll to position [1793, 0]
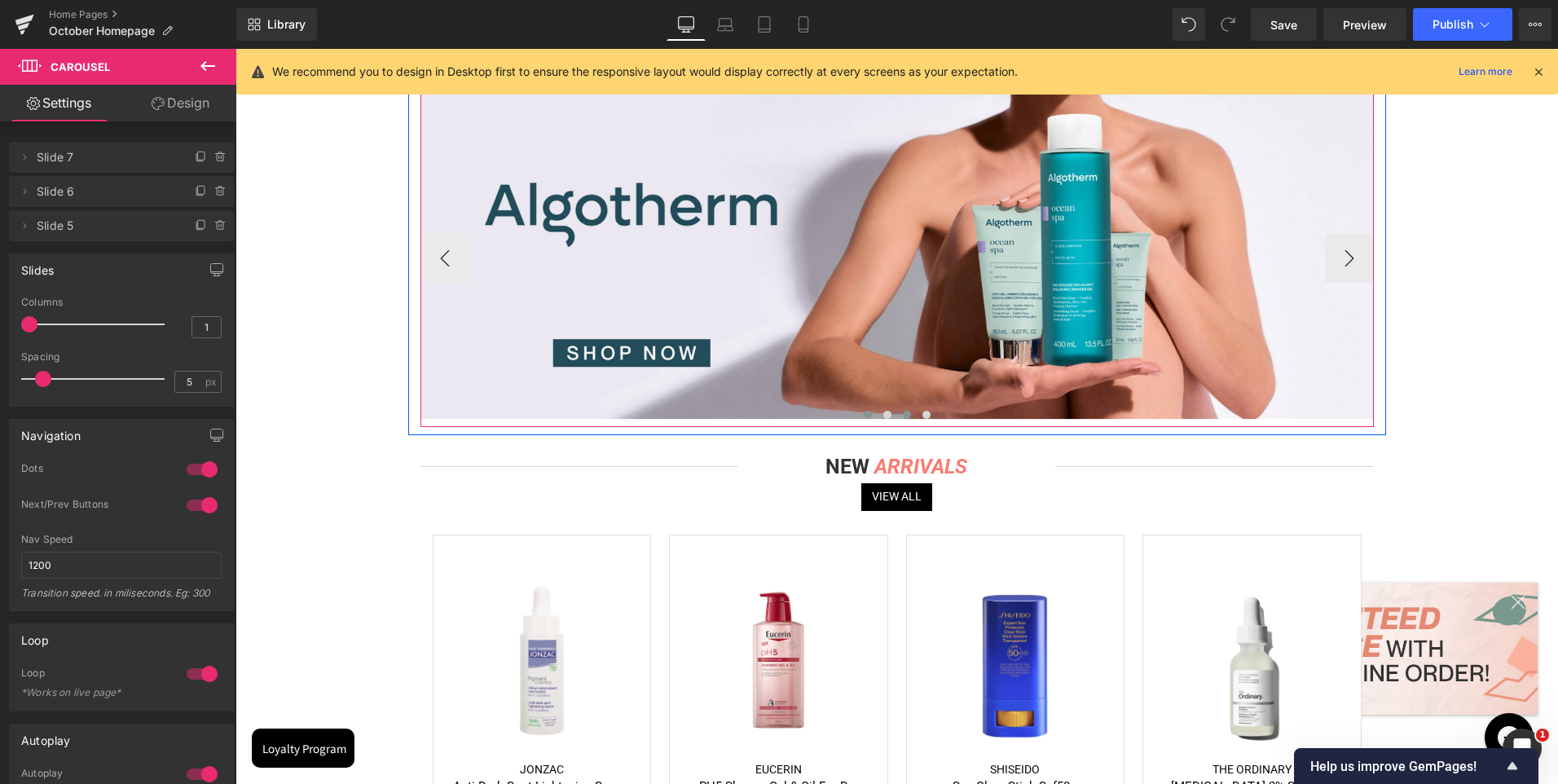
click at [887, 412] on button at bounding box center [887, 414] width 19 height 16
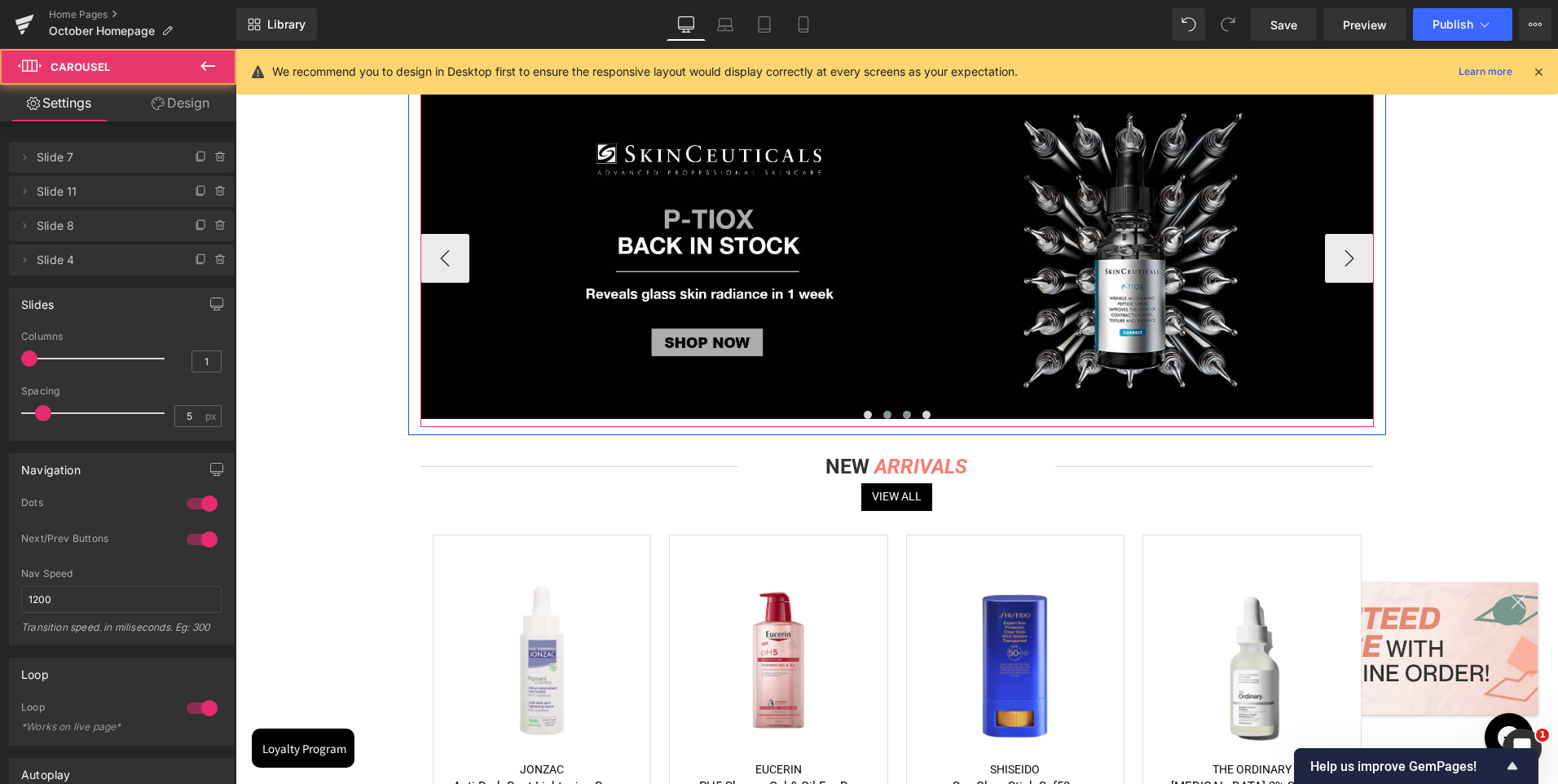
click at [903, 412] on span at bounding box center [907, 415] width 8 height 8
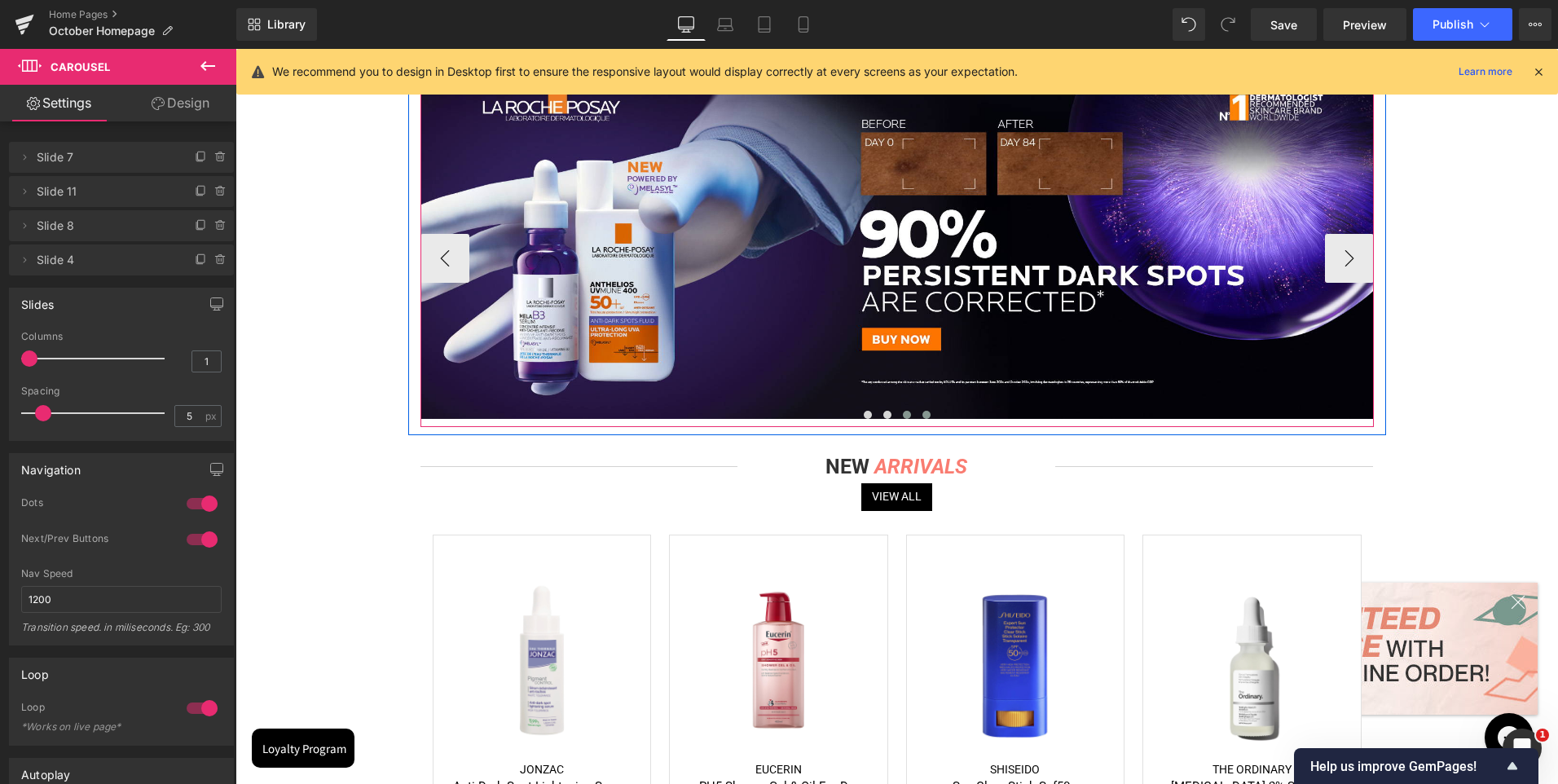
click at [922, 413] on span at bounding box center [926, 415] width 8 height 8
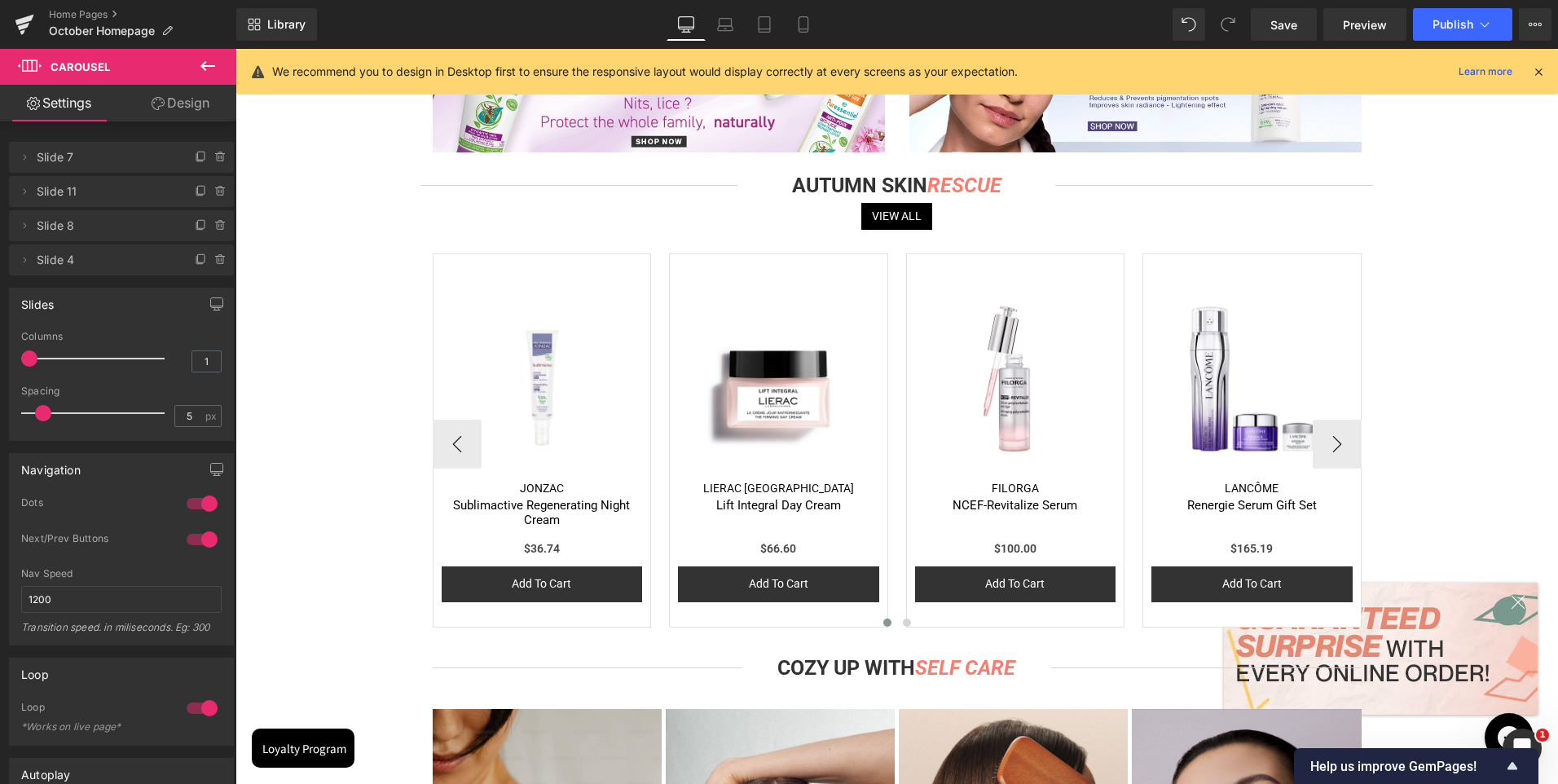
scroll to position [2933, 0]
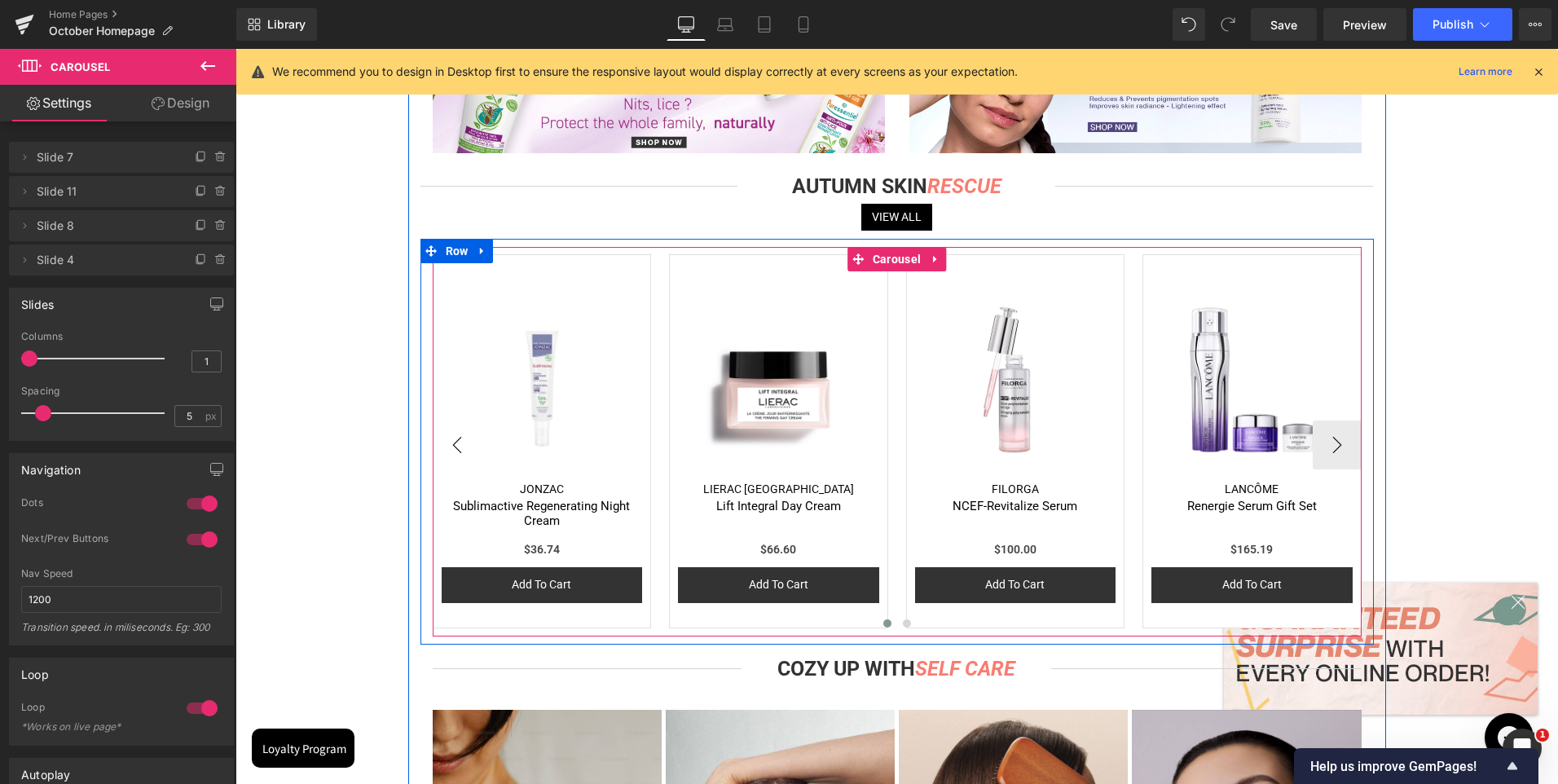
click at [448, 445] on button "‹" at bounding box center [458, 445] width 49 height 49
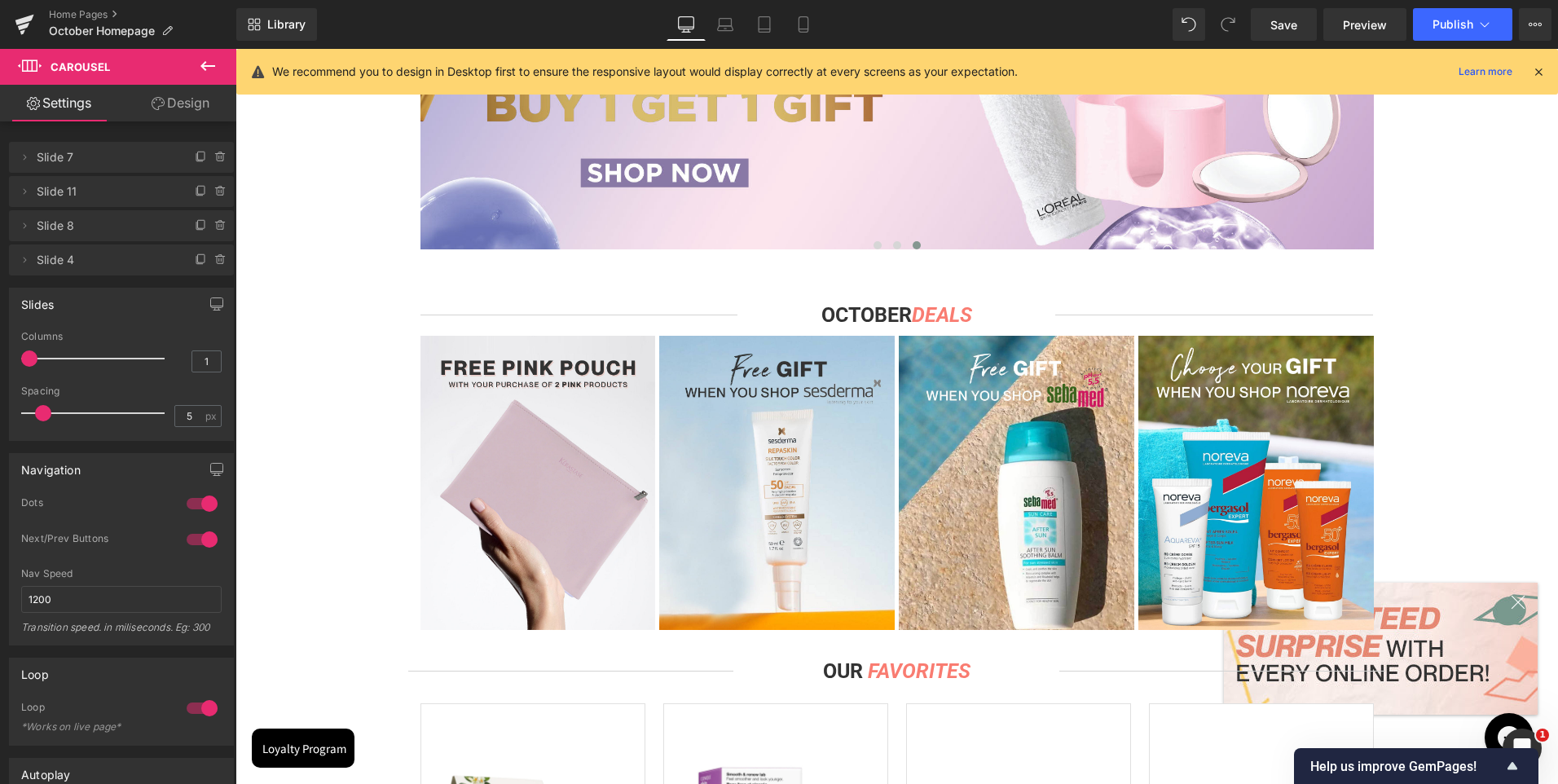
scroll to position [0, 0]
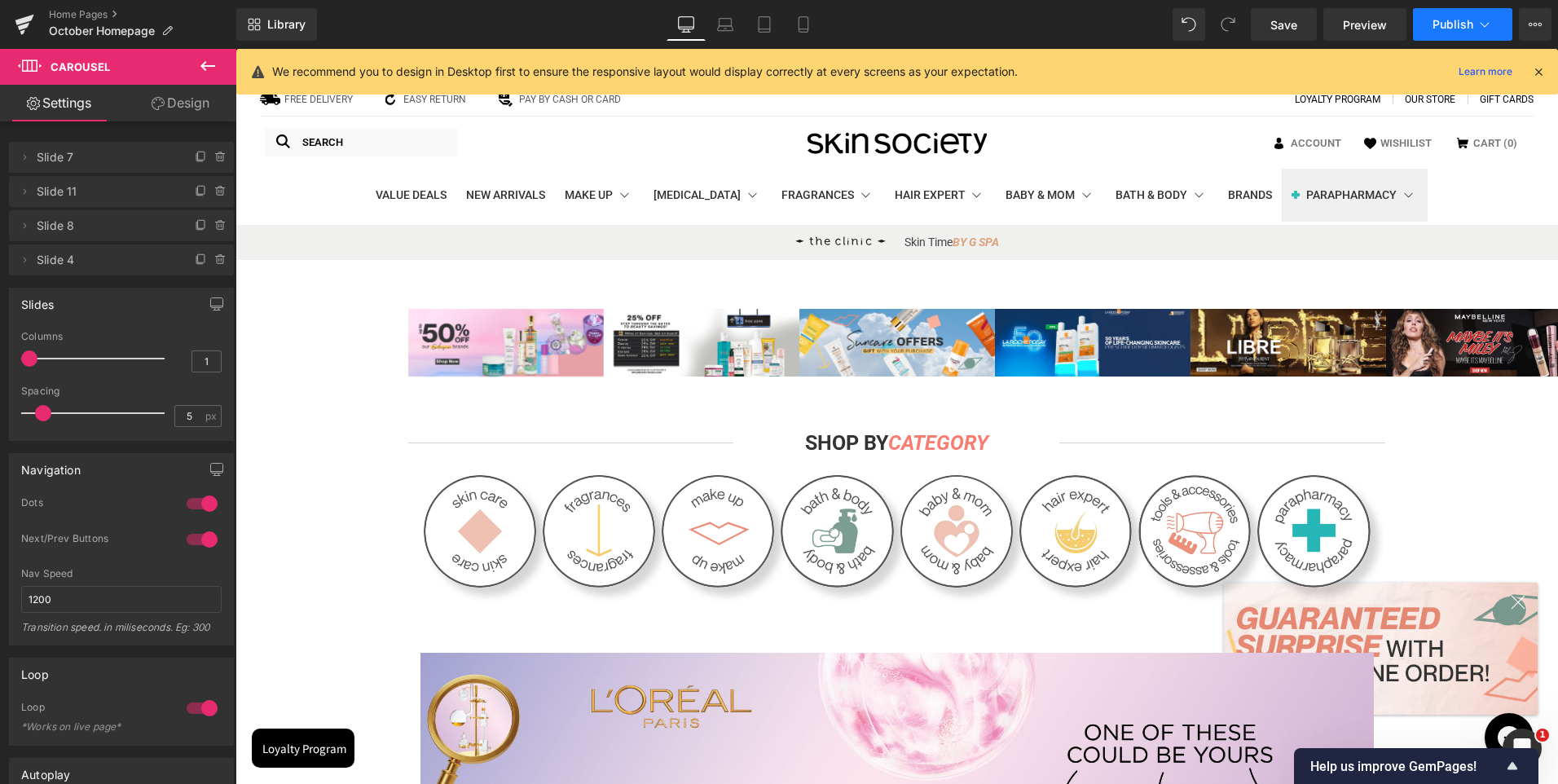
click at [1439, 18] on span "Publish" at bounding box center [1453, 24] width 41 height 13
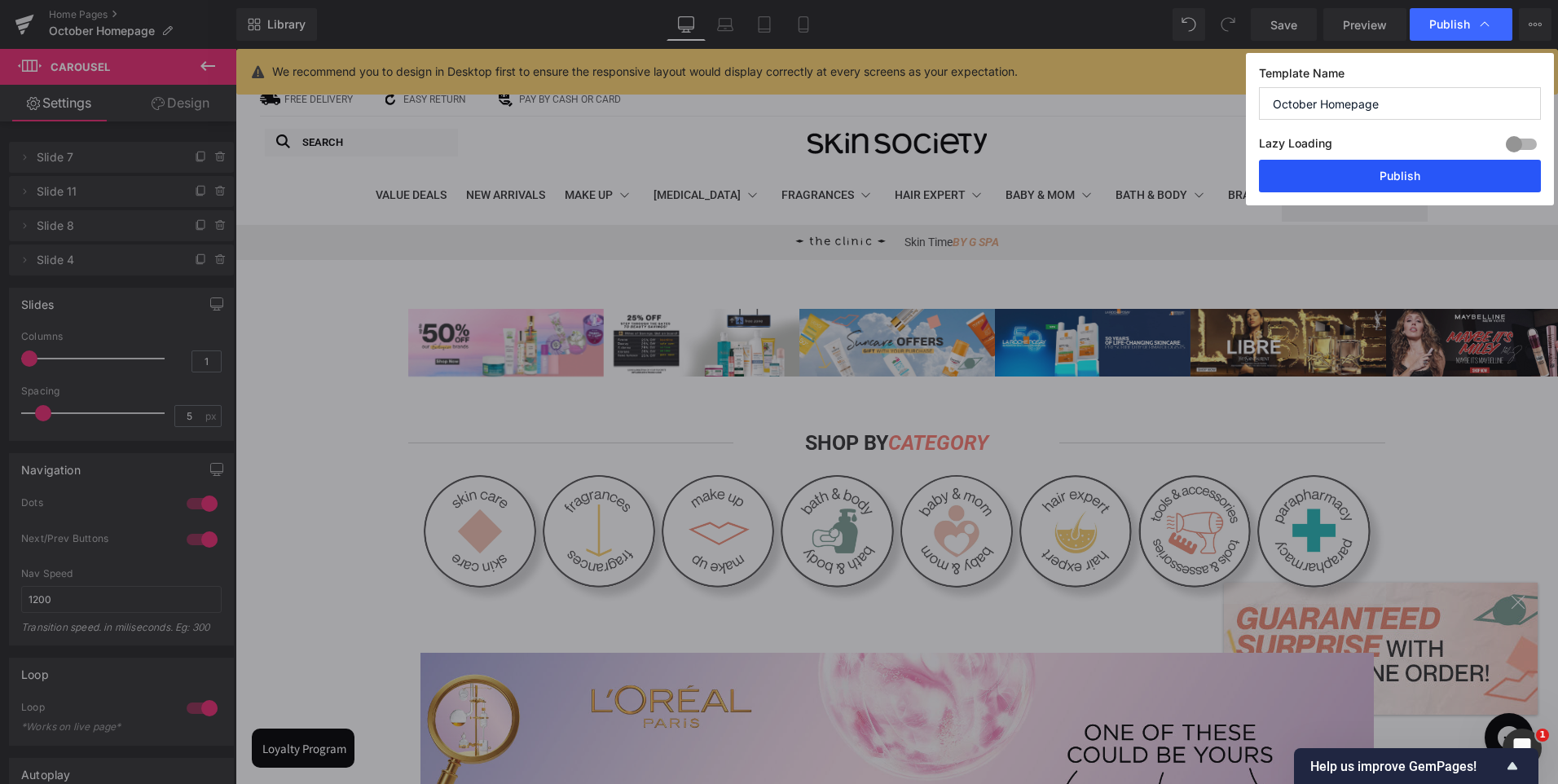
click at [1389, 168] on button "Publish" at bounding box center [1399, 175] width 282 height 32
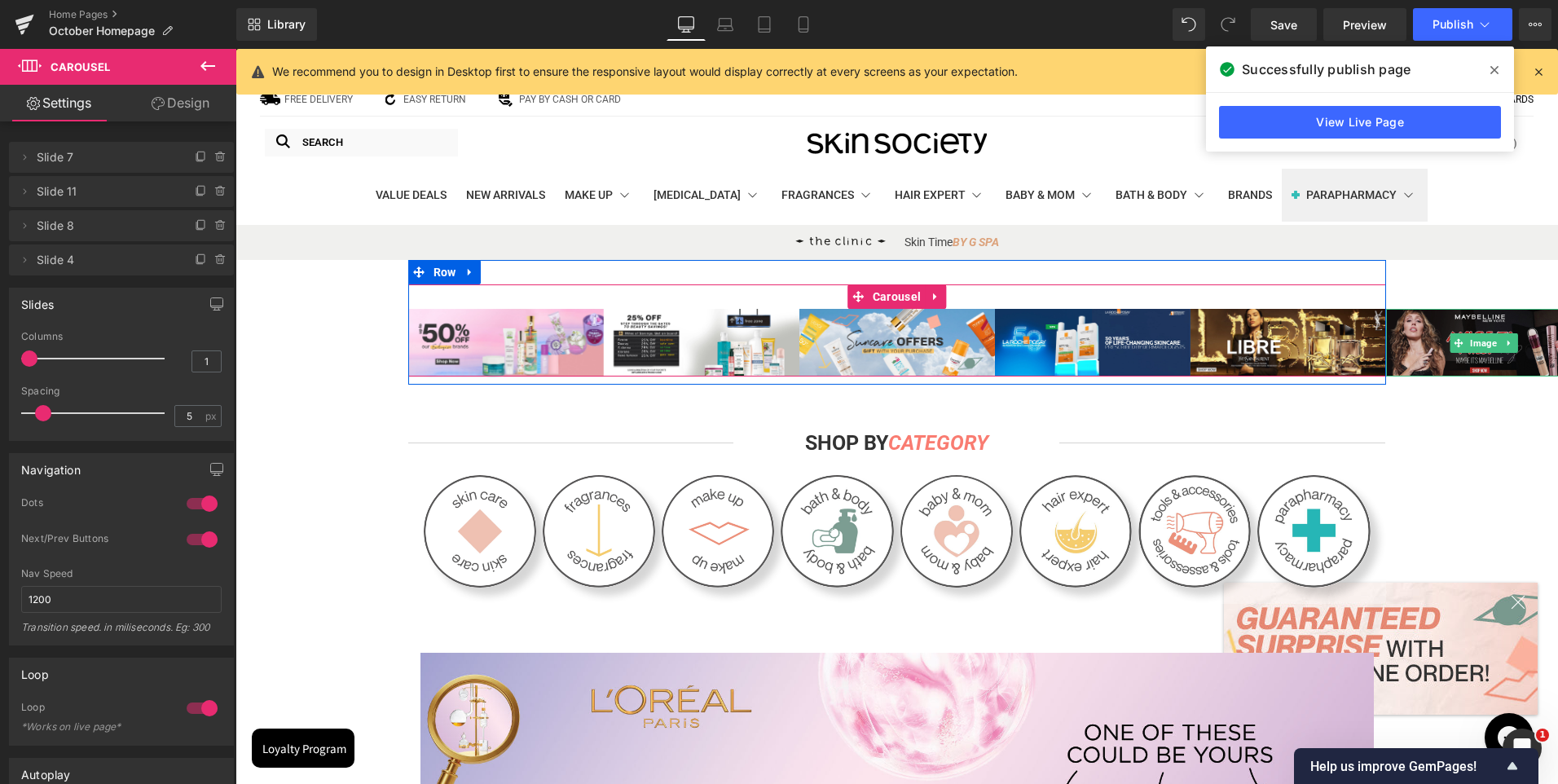
click at [1422, 332] on img at bounding box center [1483, 342] width 196 height 68
click at [1467, 341] on span "Image" at bounding box center [1483, 342] width 33 height 19
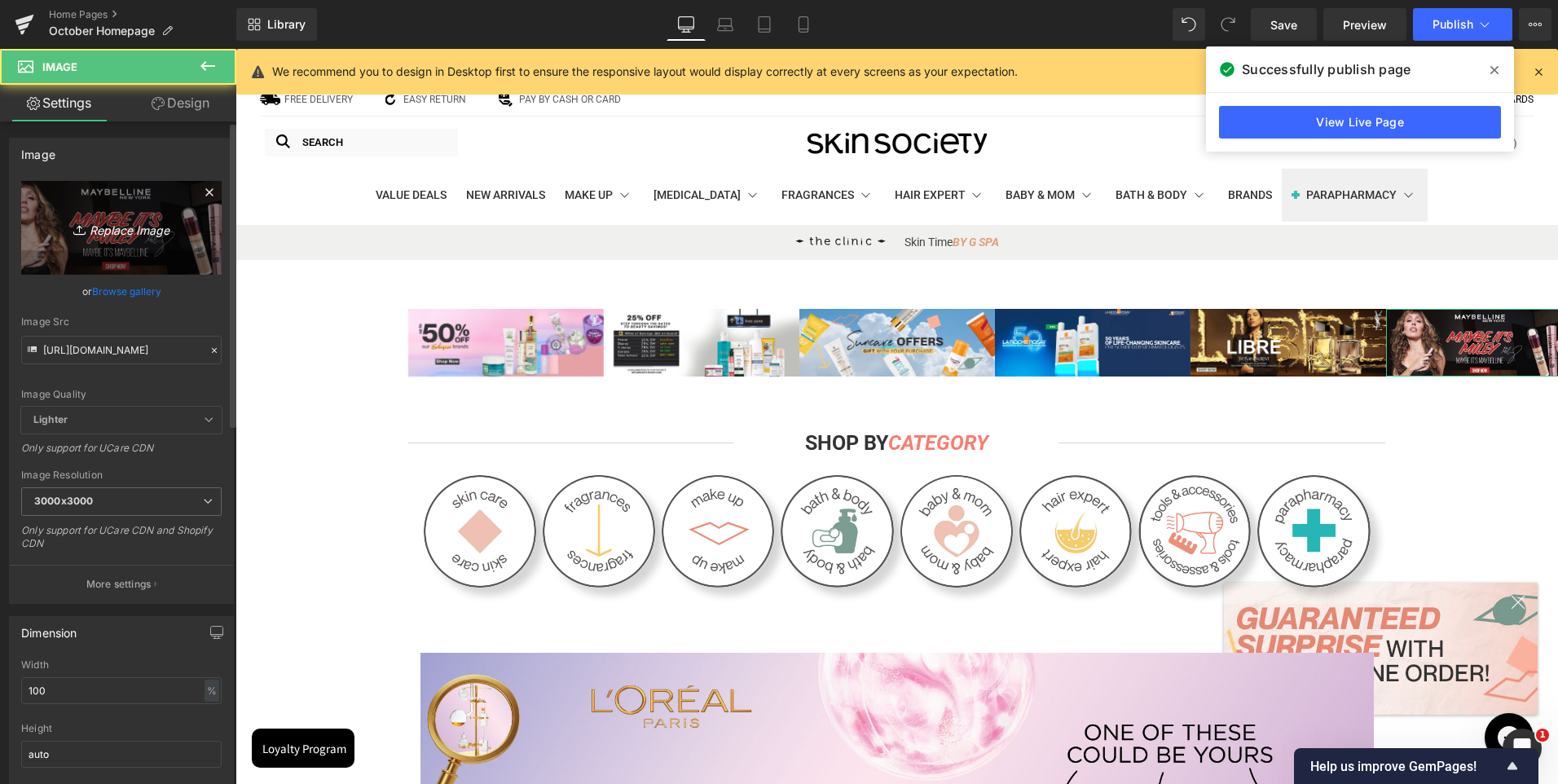
click at [131, 230] on icon "Replace Image" at bounding box center [121, 228] width 131 height 20
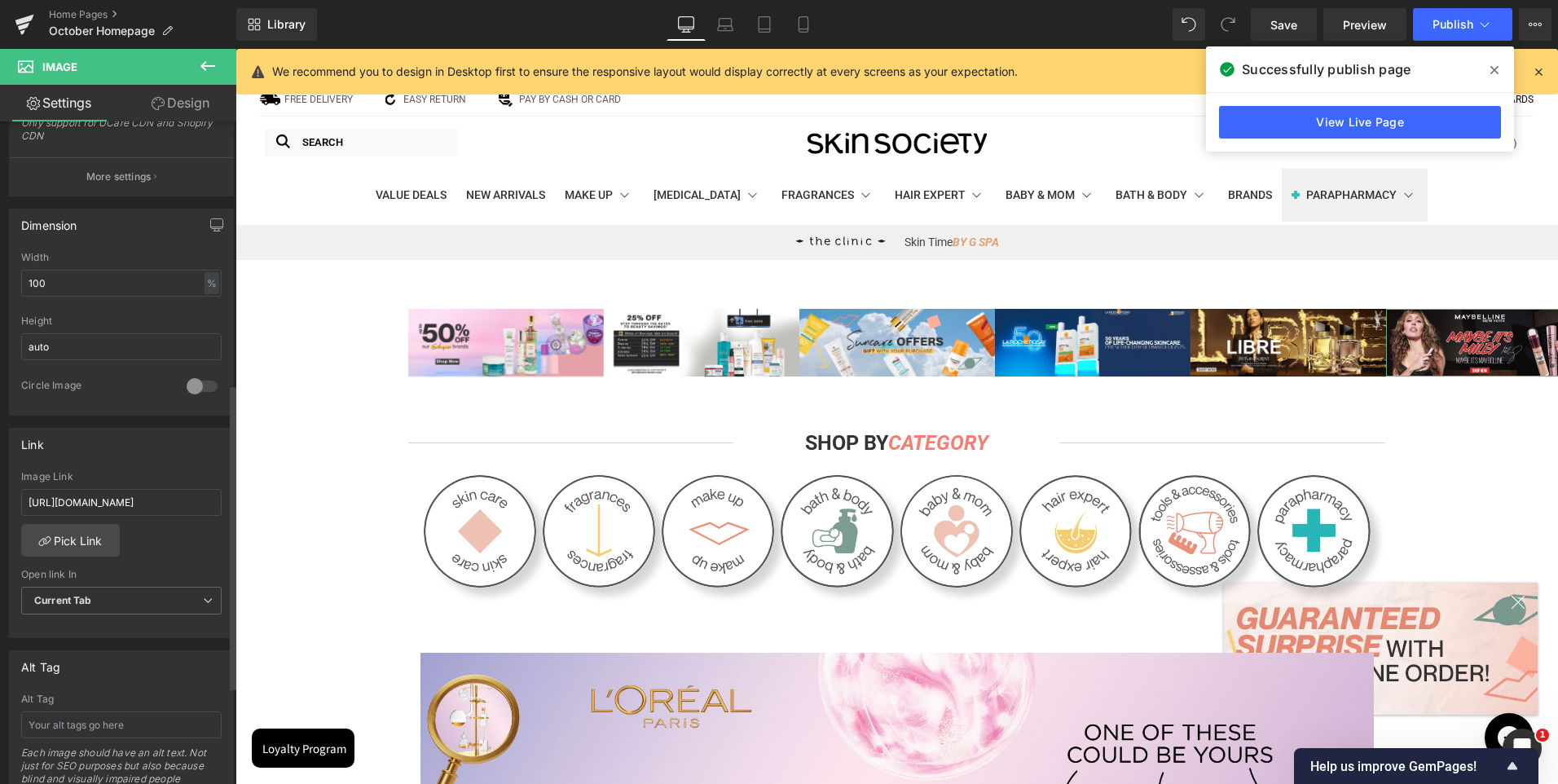
scroll to position [570, 0]
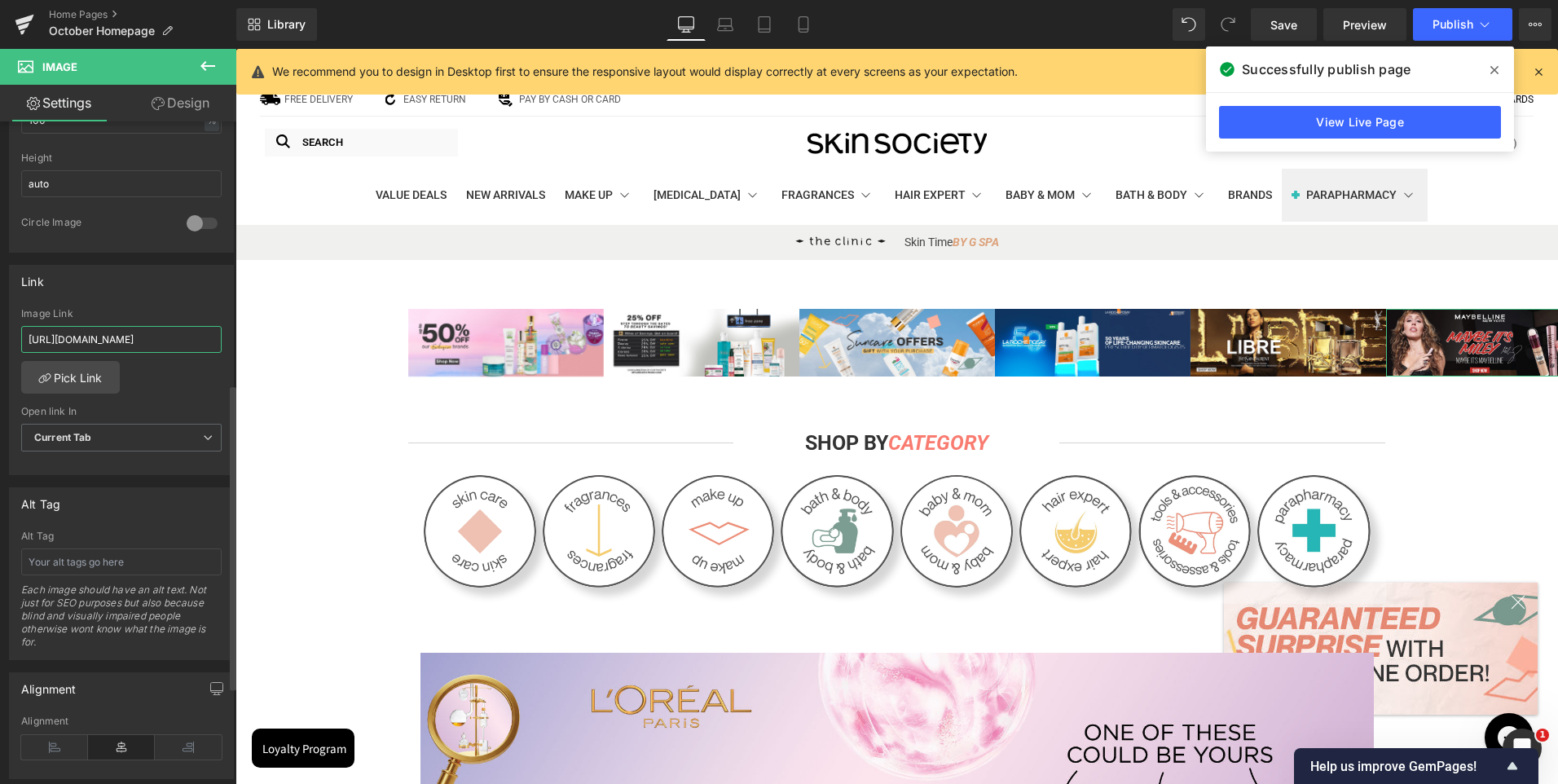
click at [136, 347] on input "[URL][DOMAIN_NAME]" at bounding box center [121, 340] width 201 height 27
paste input "collections/mny-iar"
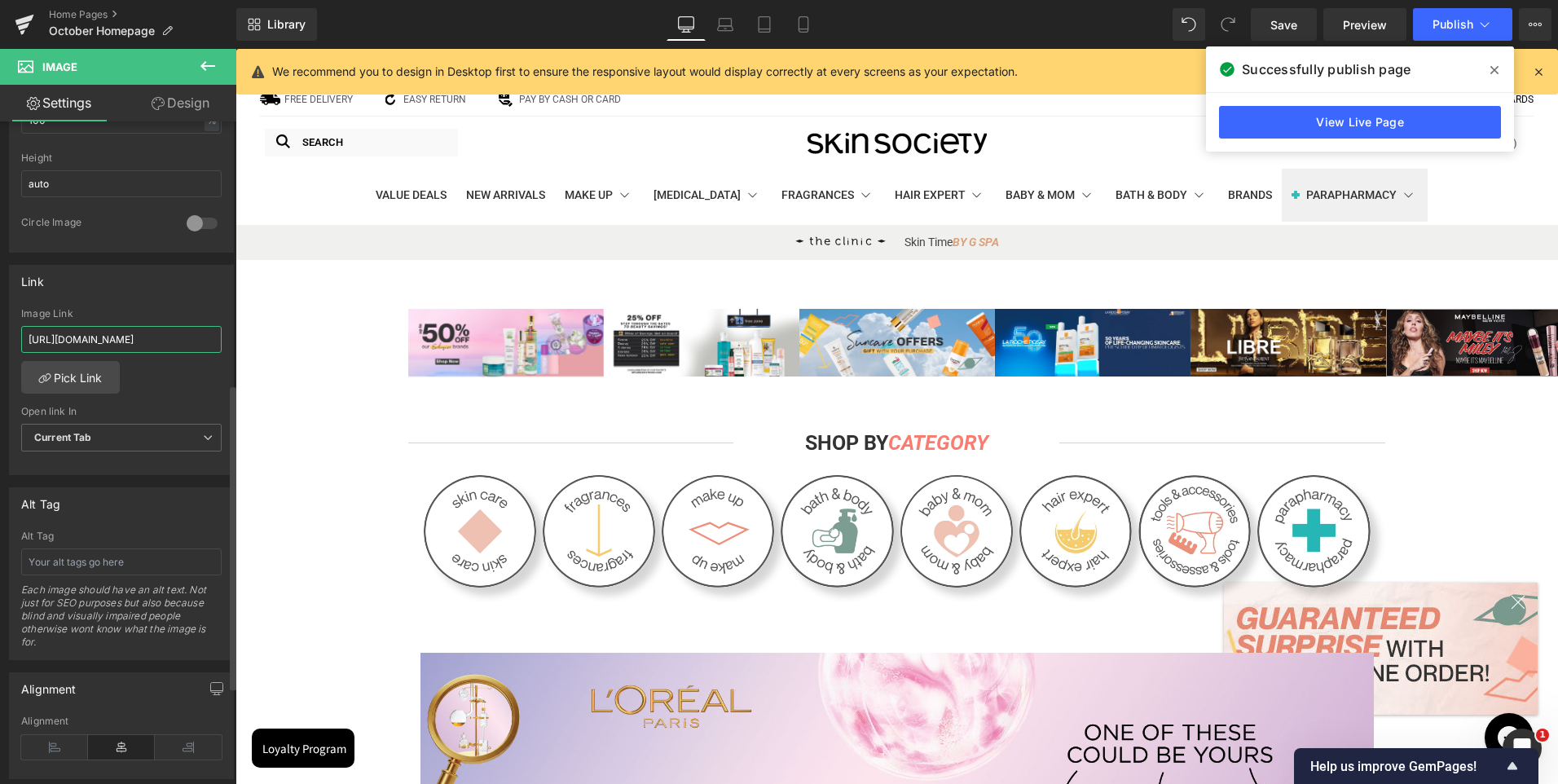
type input "[URL][DOMAIN_NAME]"
click at [153, 309] on div "Image Link" at bounding box center [121, 313] width 201 height 11
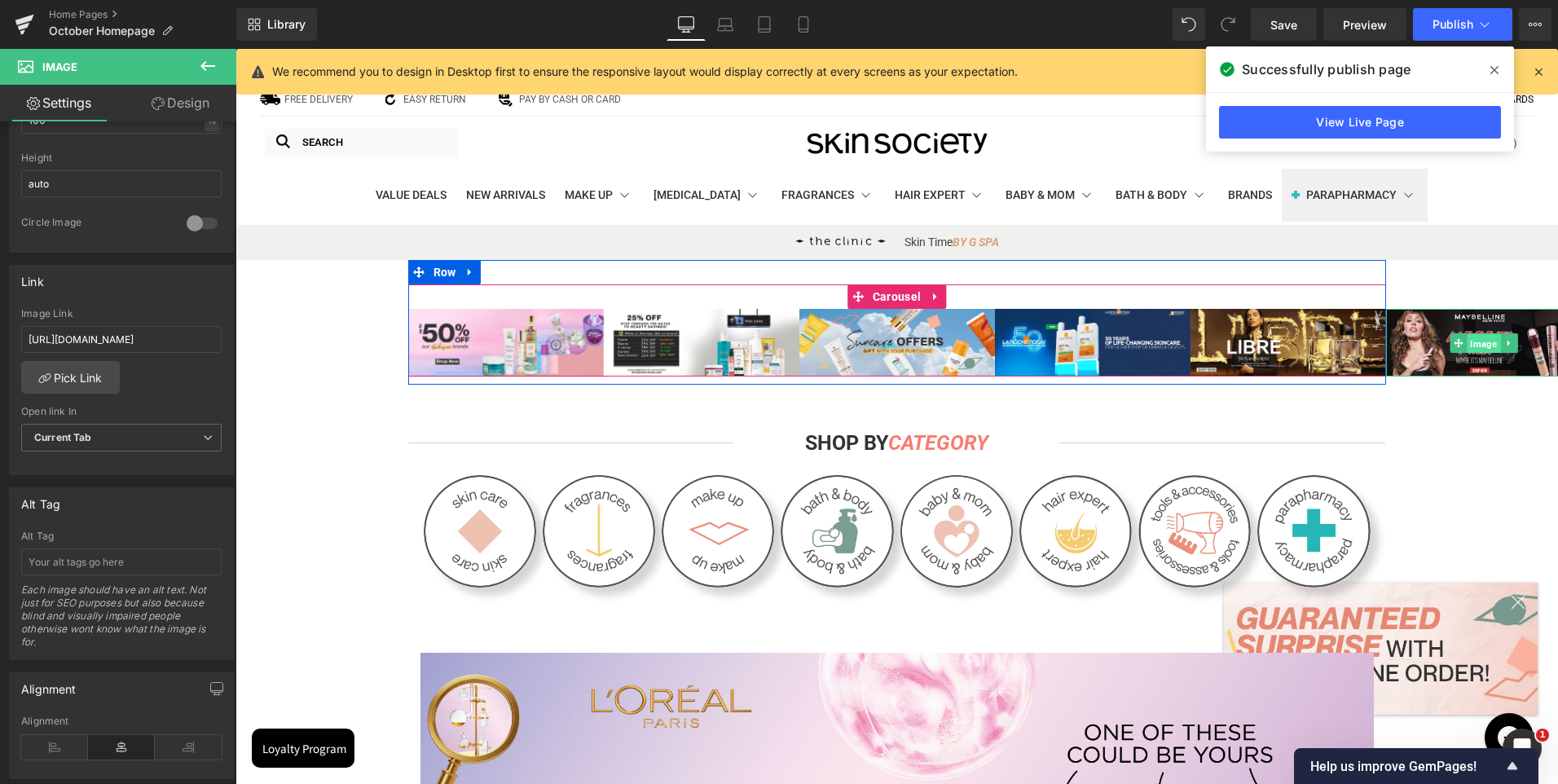
click at [1467, 339] on span "Image" at bounding box center [1483, 343] width 33 height 19
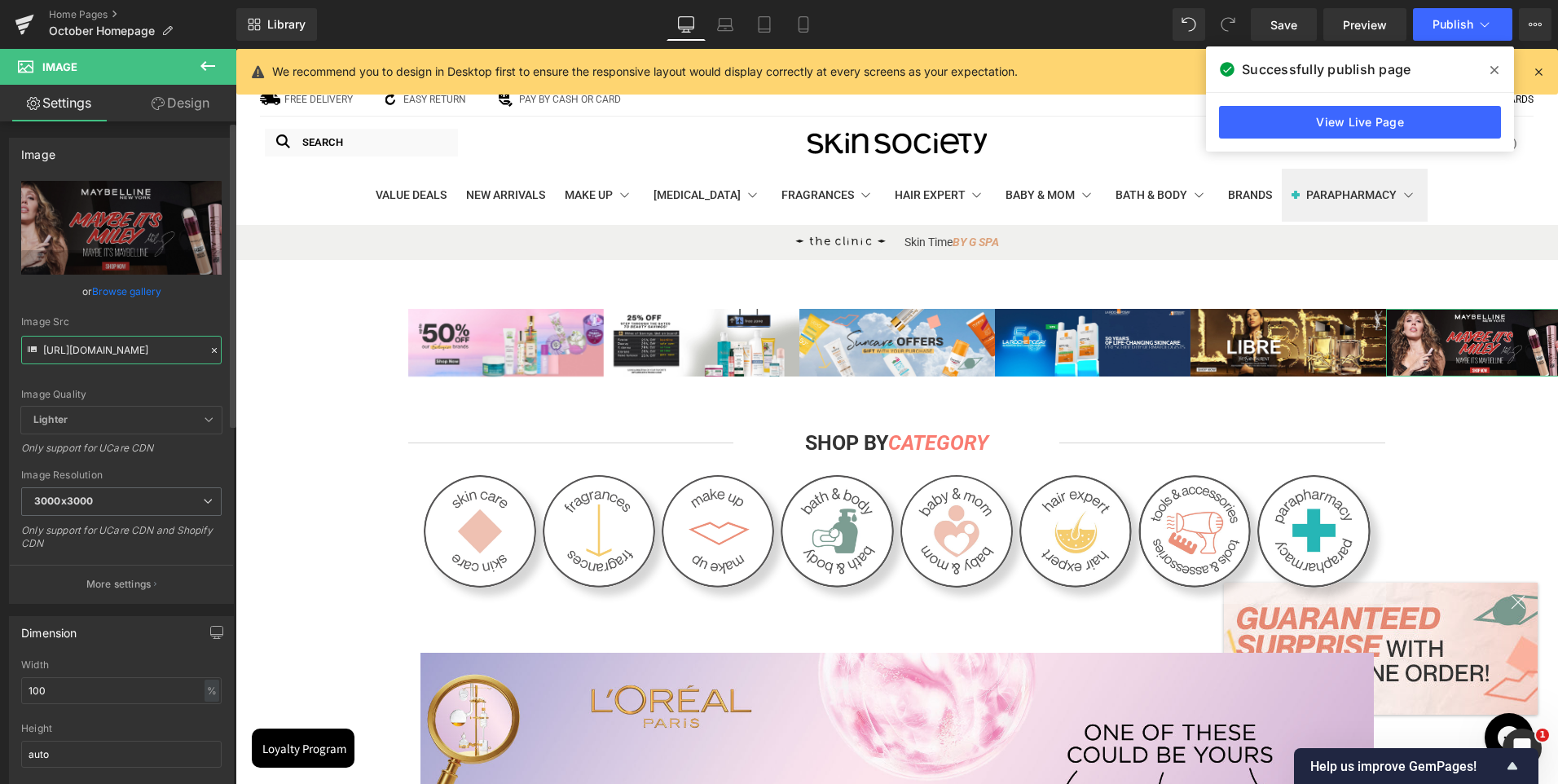
click at [109, 344] on input "[URL][DOMAIN_NAME]" at bounding box center [121, 350] width 201 height 29
paste input "IAR_Sep.2025-01.jpg?v=1759757470"
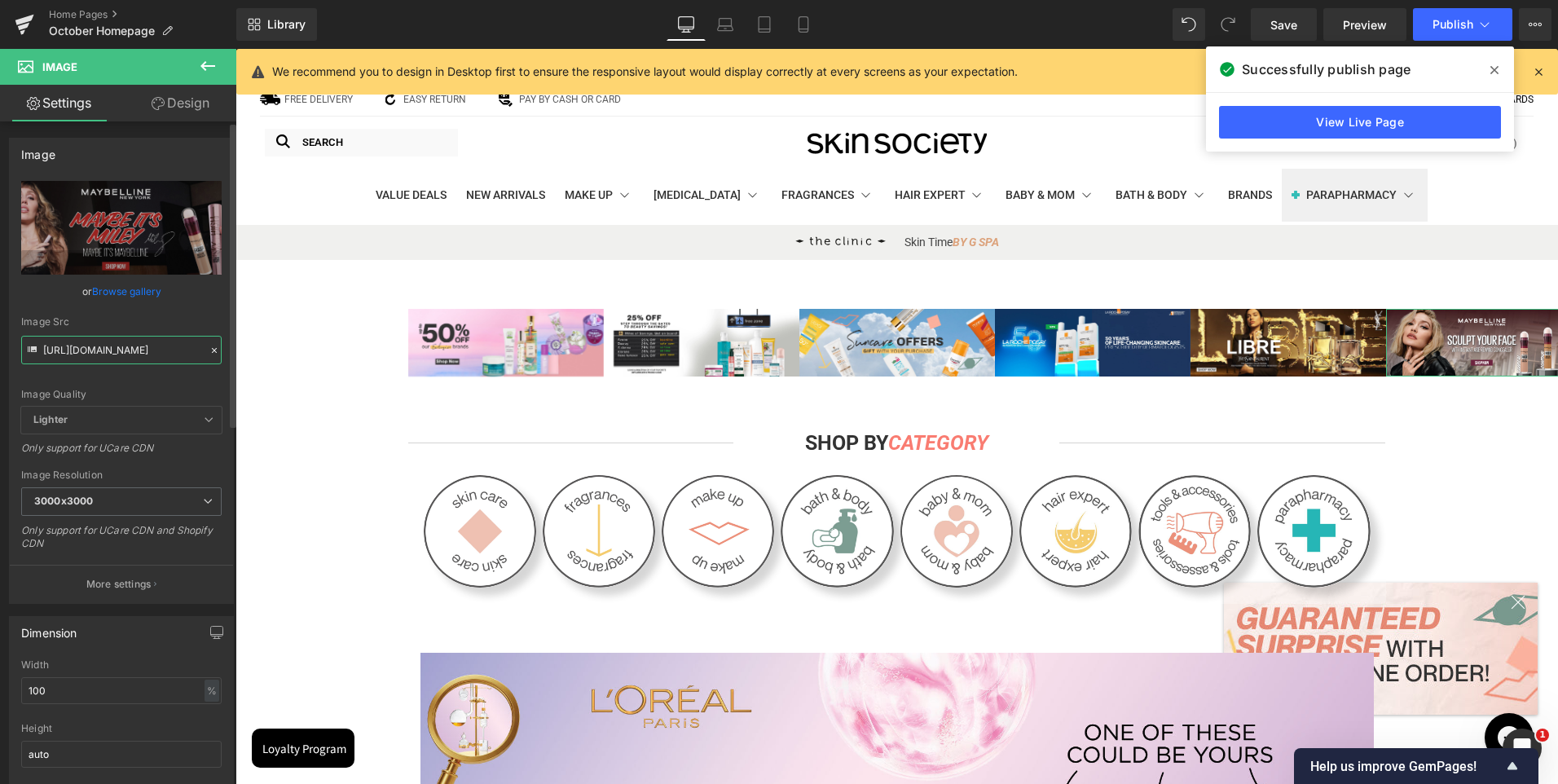
type input "[URL][DOMAIN_NAME]"
click at [154, 321] on div "Image Src" at bounding box center [121, 321] width 201 height 11
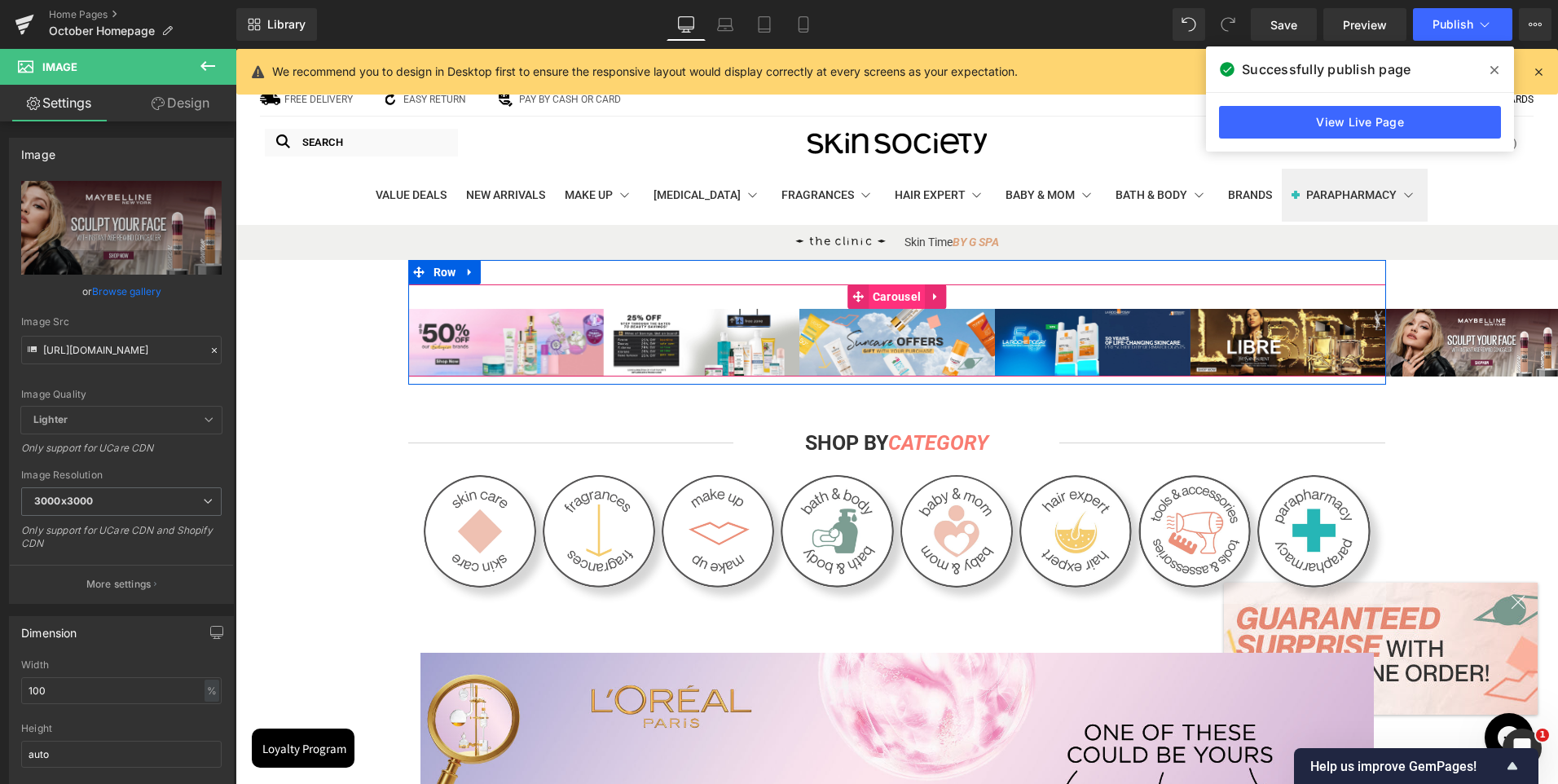
click at [901, 297] on span "Carousel" at bounding box center [897, 297] width 56 height 25
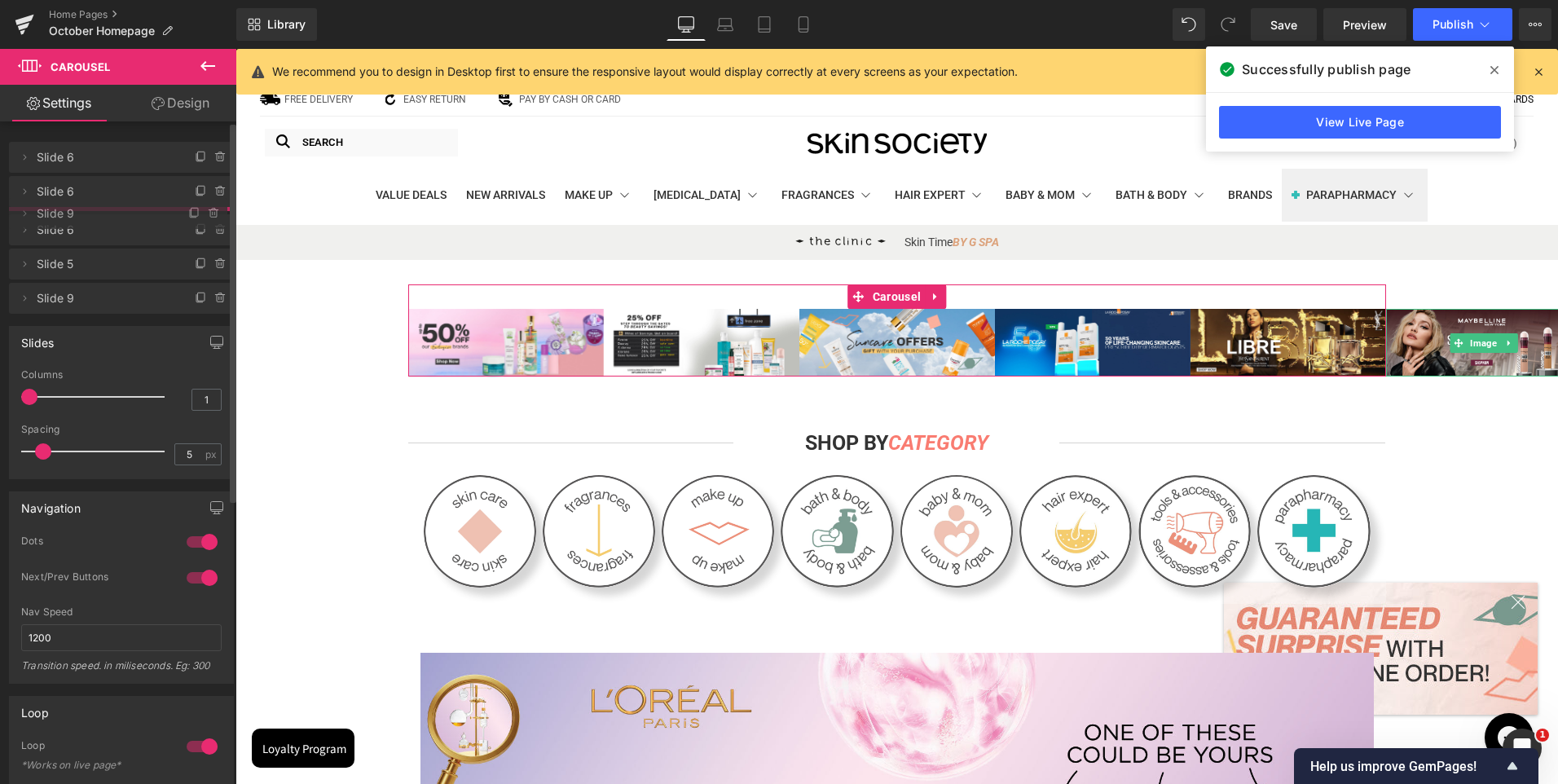
drag, startPoint x: 91, startPoint y: 329, endPoint x: 92, endPoint y: 217, distance: 112.0
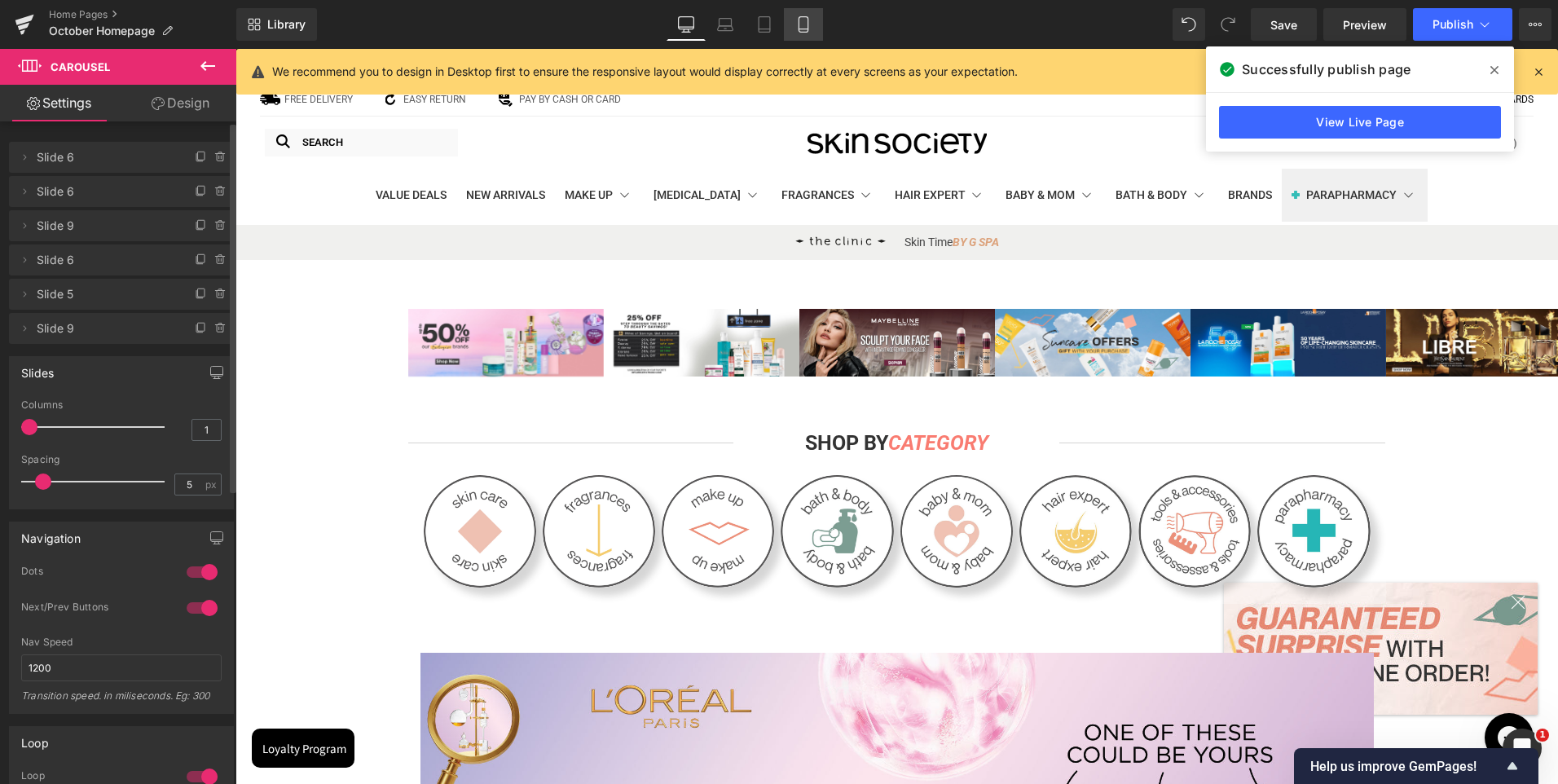
click at [796, 21] on icon at bounding box center [803, 24] width 16 height 16
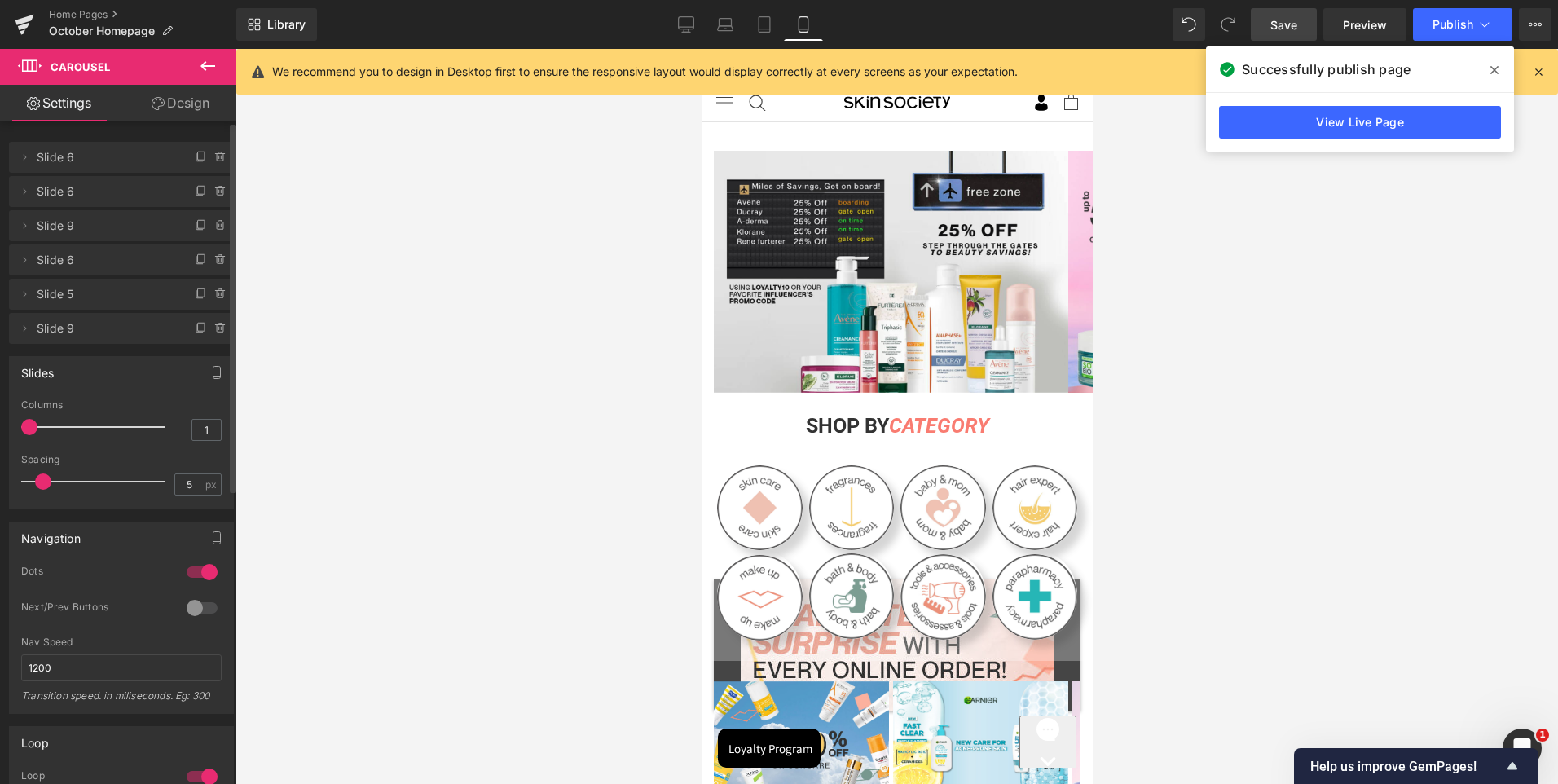
click at [1289, 31] on span "Save" at bounding box center [1284, 25] width 27 height 17
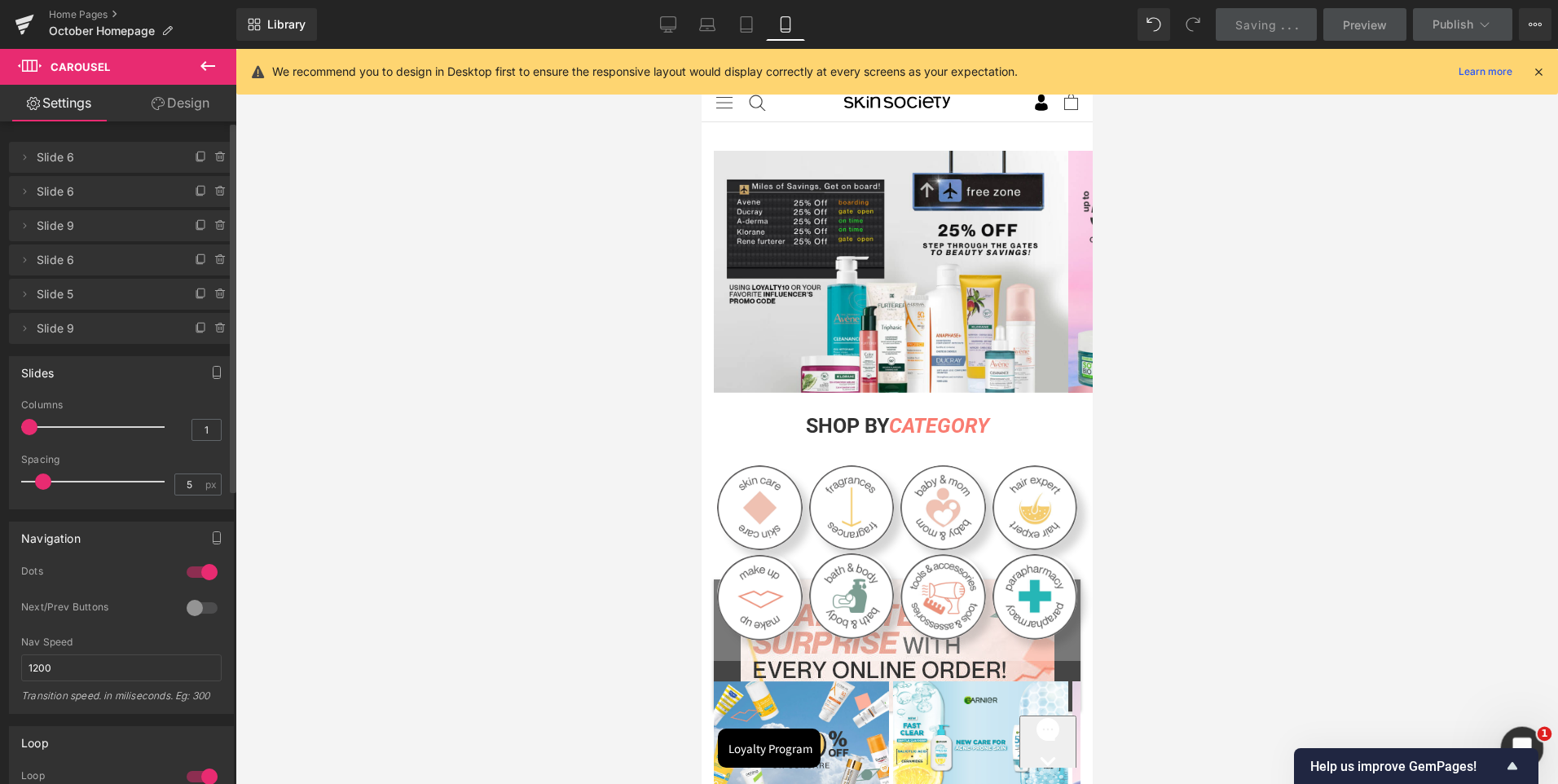
click at [1527, 730] on div "Open Intercom Messenger" at bounding box center [1519, 745] width 53 height 53
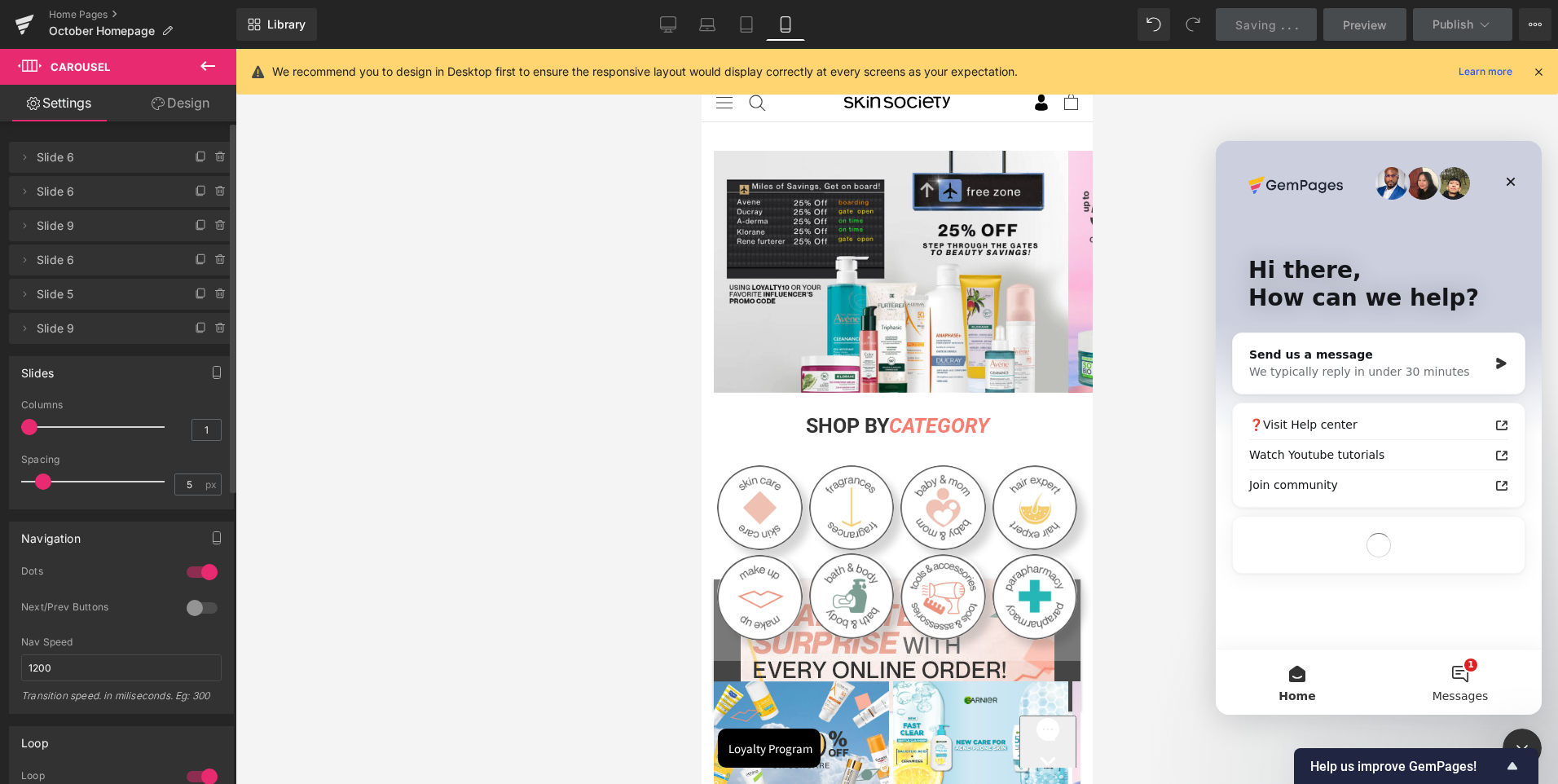
click at [1485, 677] on button "1 Messages" at bounding box center [1461, 681] width 163 height 65
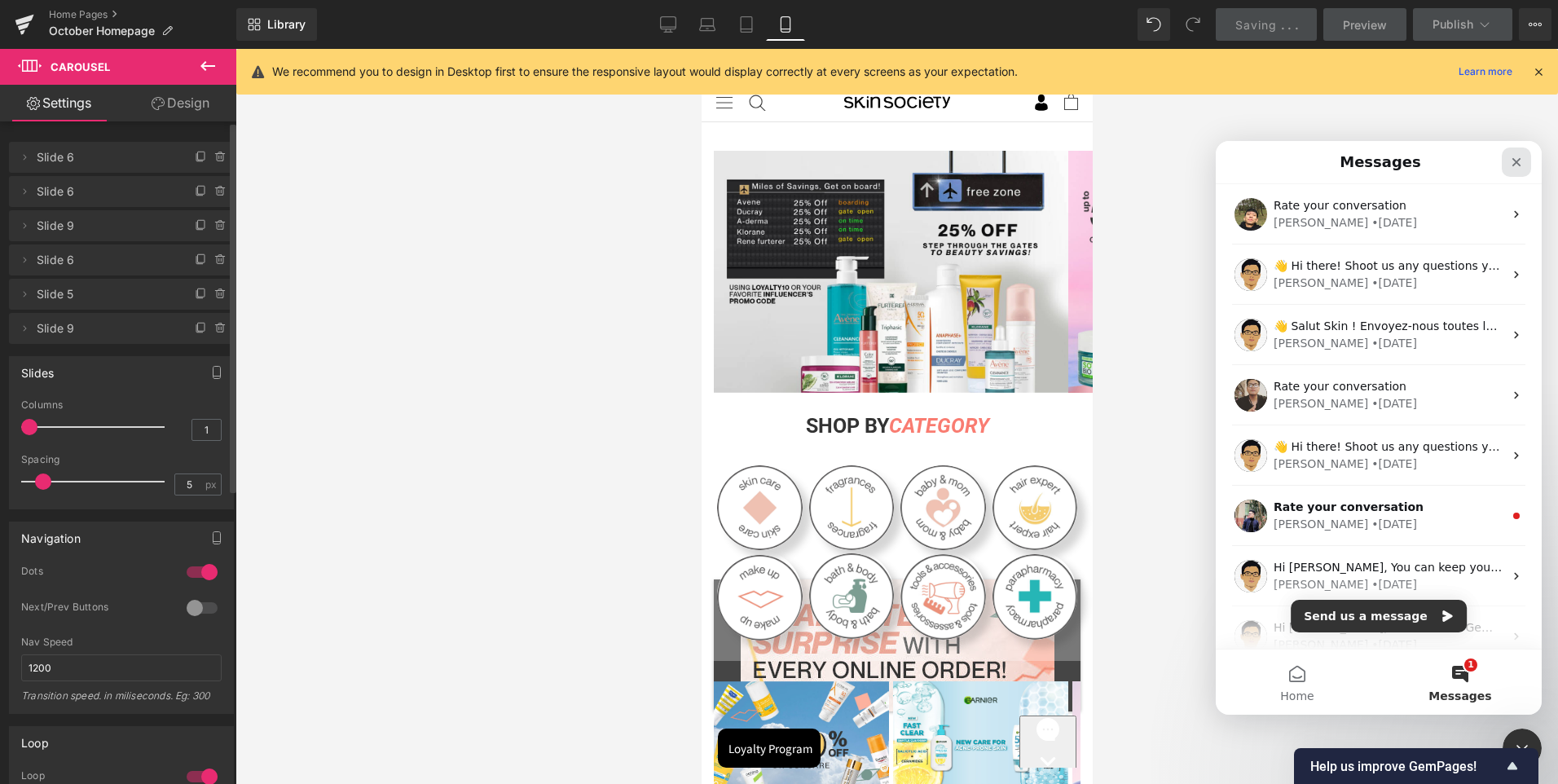
click at [1520, 163] on icon "Close" at bounding box center [1516, 162] width 13 height 13
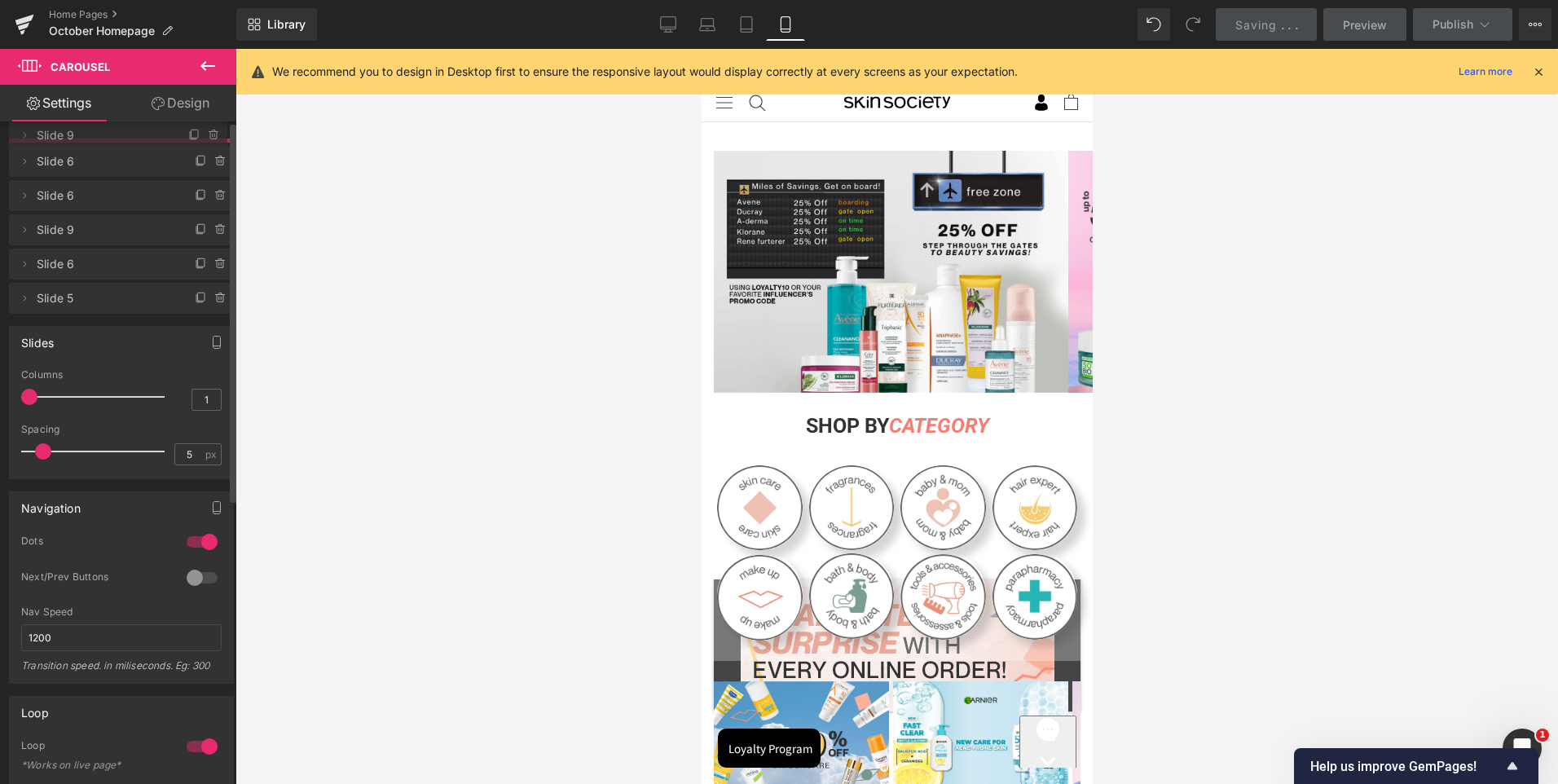
drag, startPoint x: 79, startPoint y: 332, endPoint x: 82, endPoint y: 139, distance: 193.0
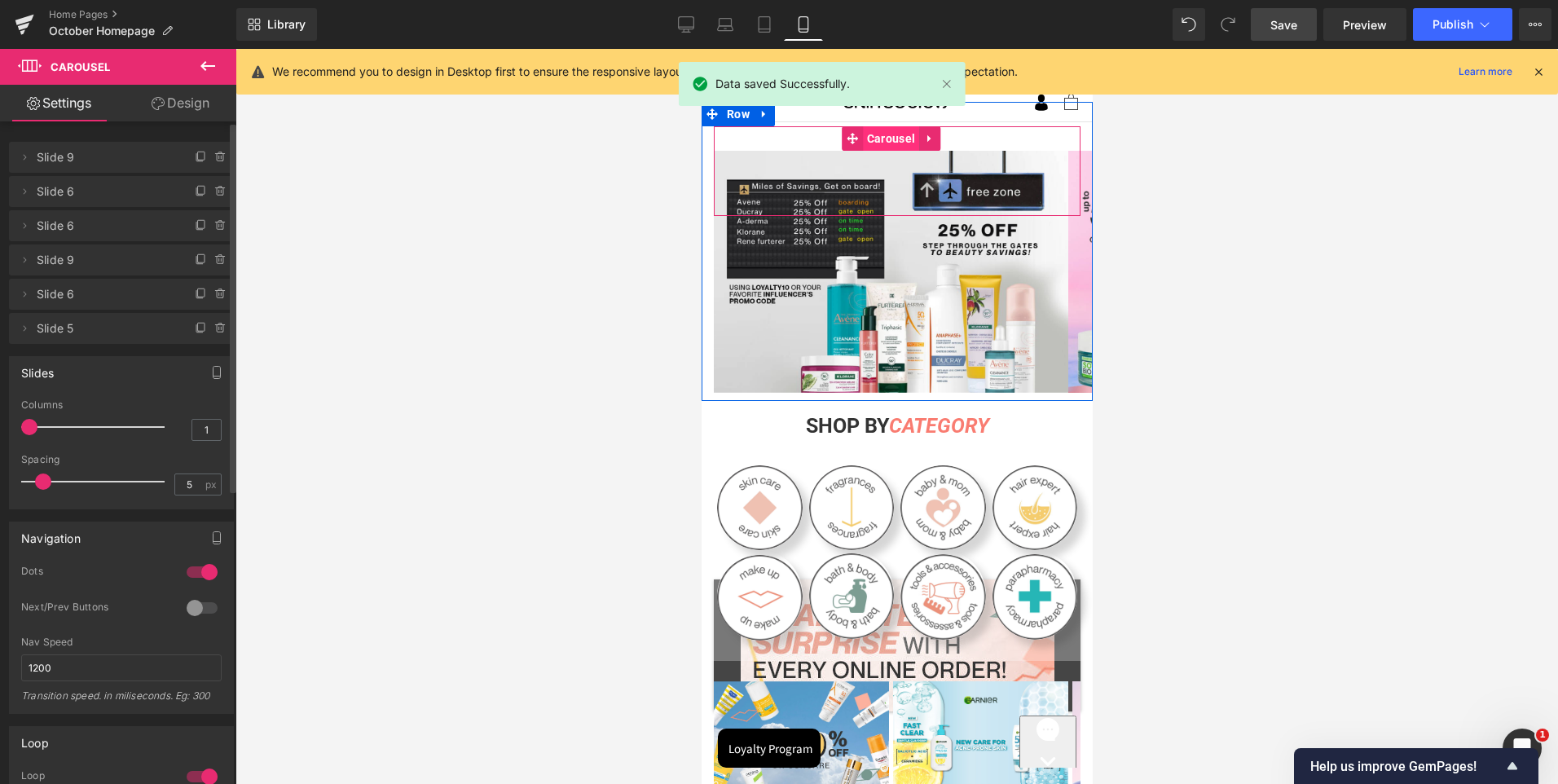
click at [892, 136] on span "Carousel" at bounding box center [890, 138] width 56 height 25
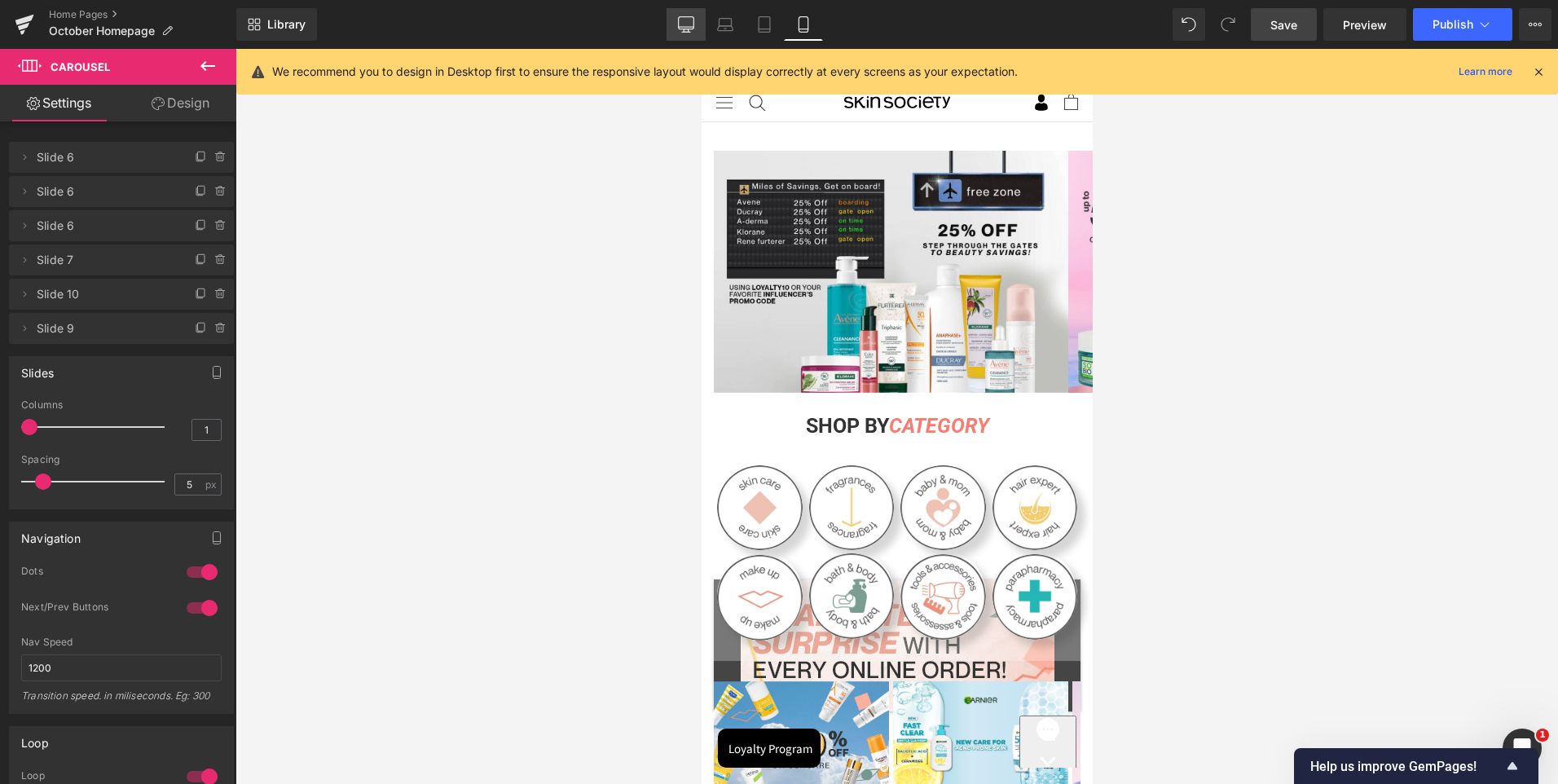
click at [677, 14] on link "Desktop" at bounding box center [686, 25] width 39 height 32
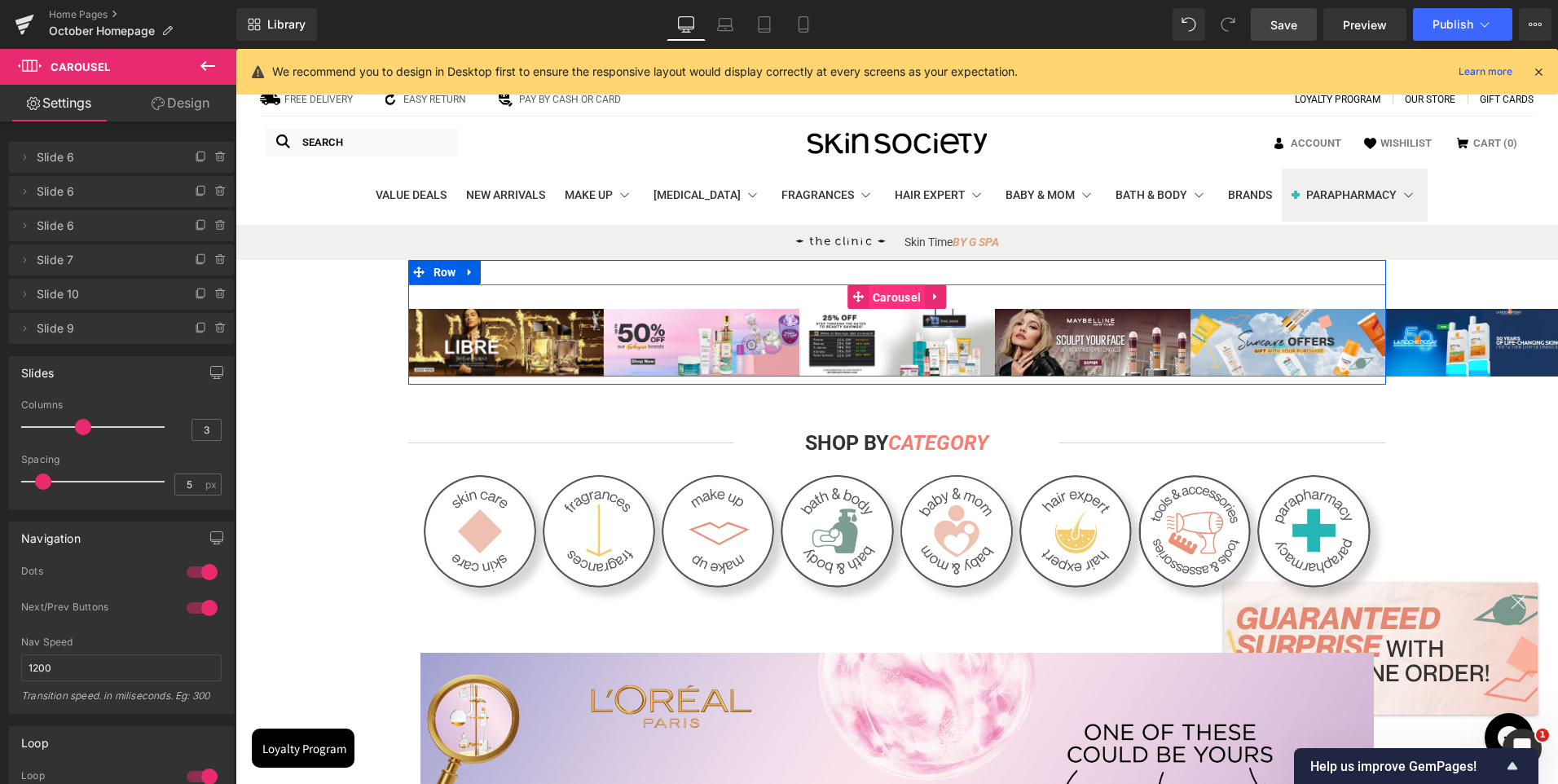
click at [906, 296] on span "Carousel" at bounding box center [897, 297] width 56 height 25
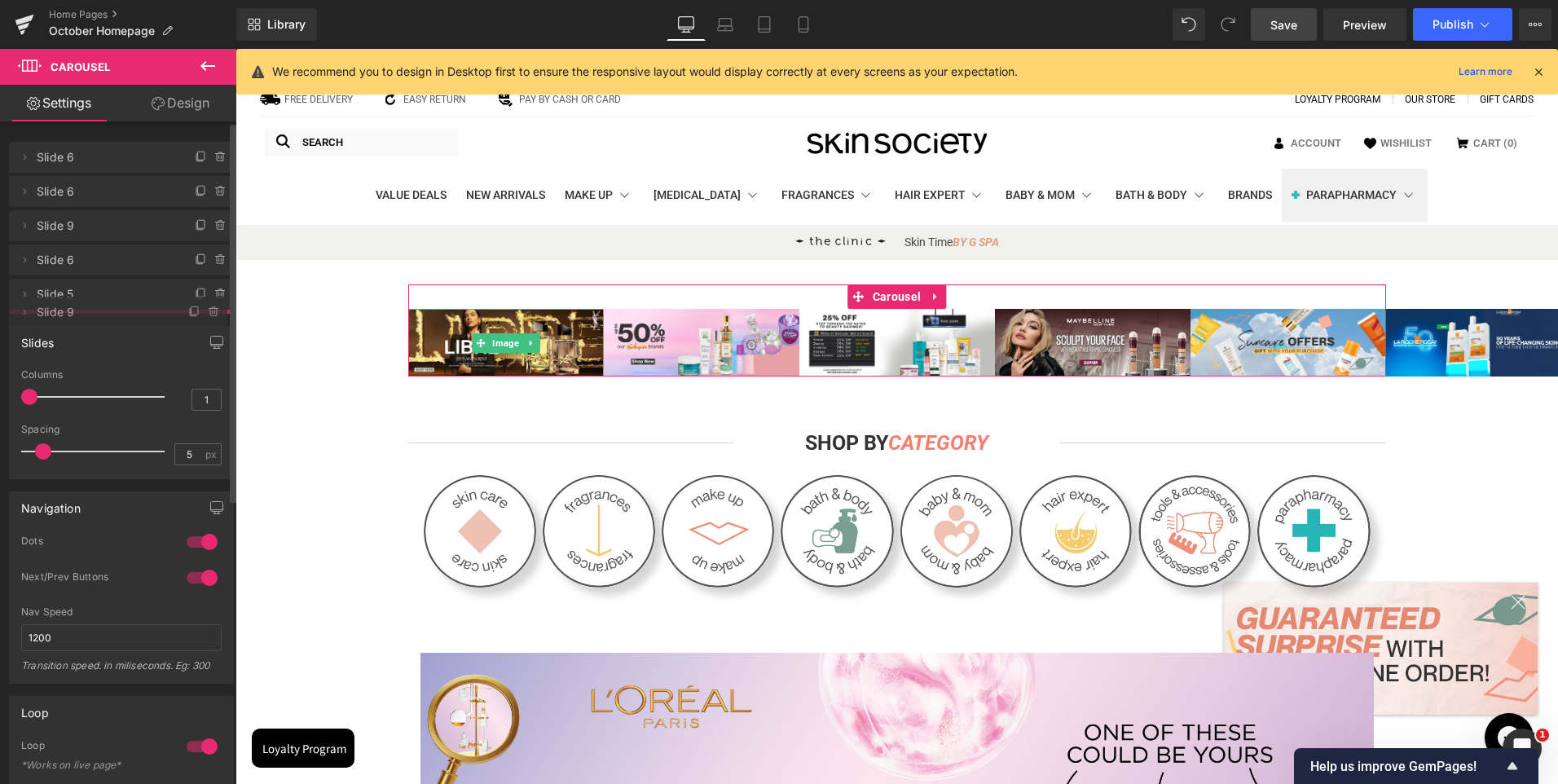
drag, startPoint x: 90, startPoint y: 153, endPoint x: 72, endPoint y: 308, distance: 156.0
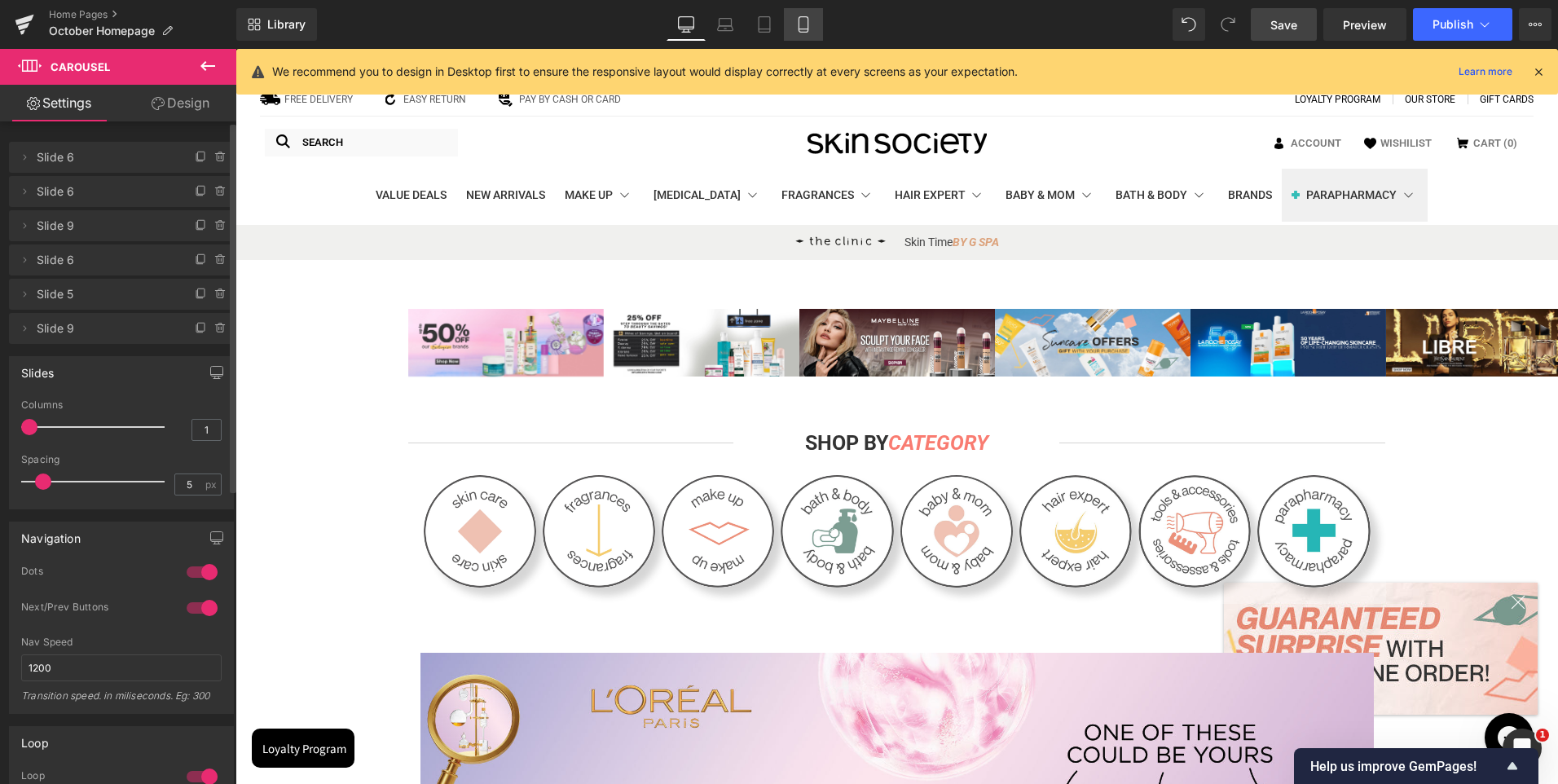
click at [794, 14] on link "Mobile" at bounding box center [804, 25] width 39 height 32
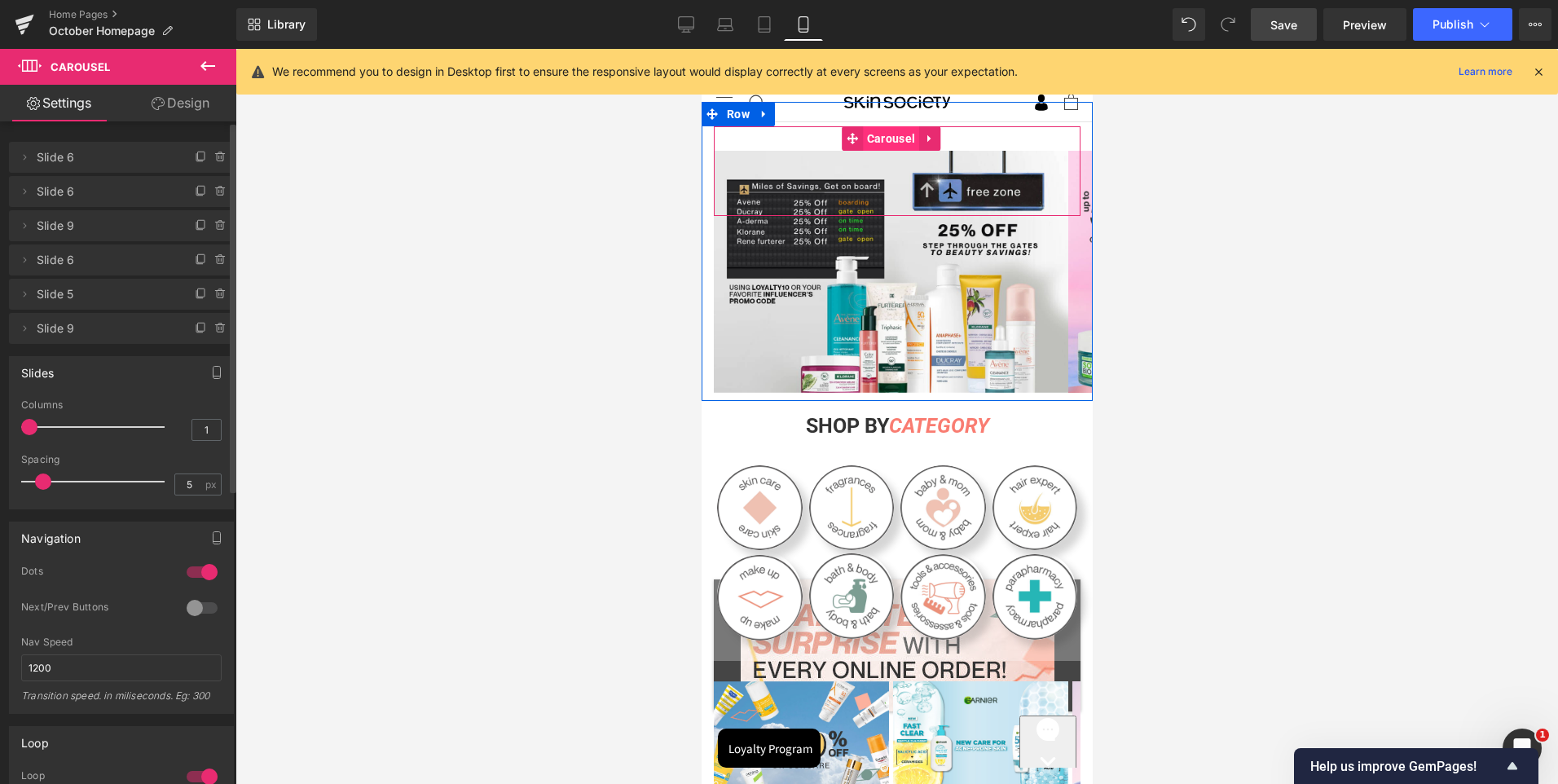
click at [898, 130] on span "Carousel" at bounding box center [890, 138] width 56 height 25
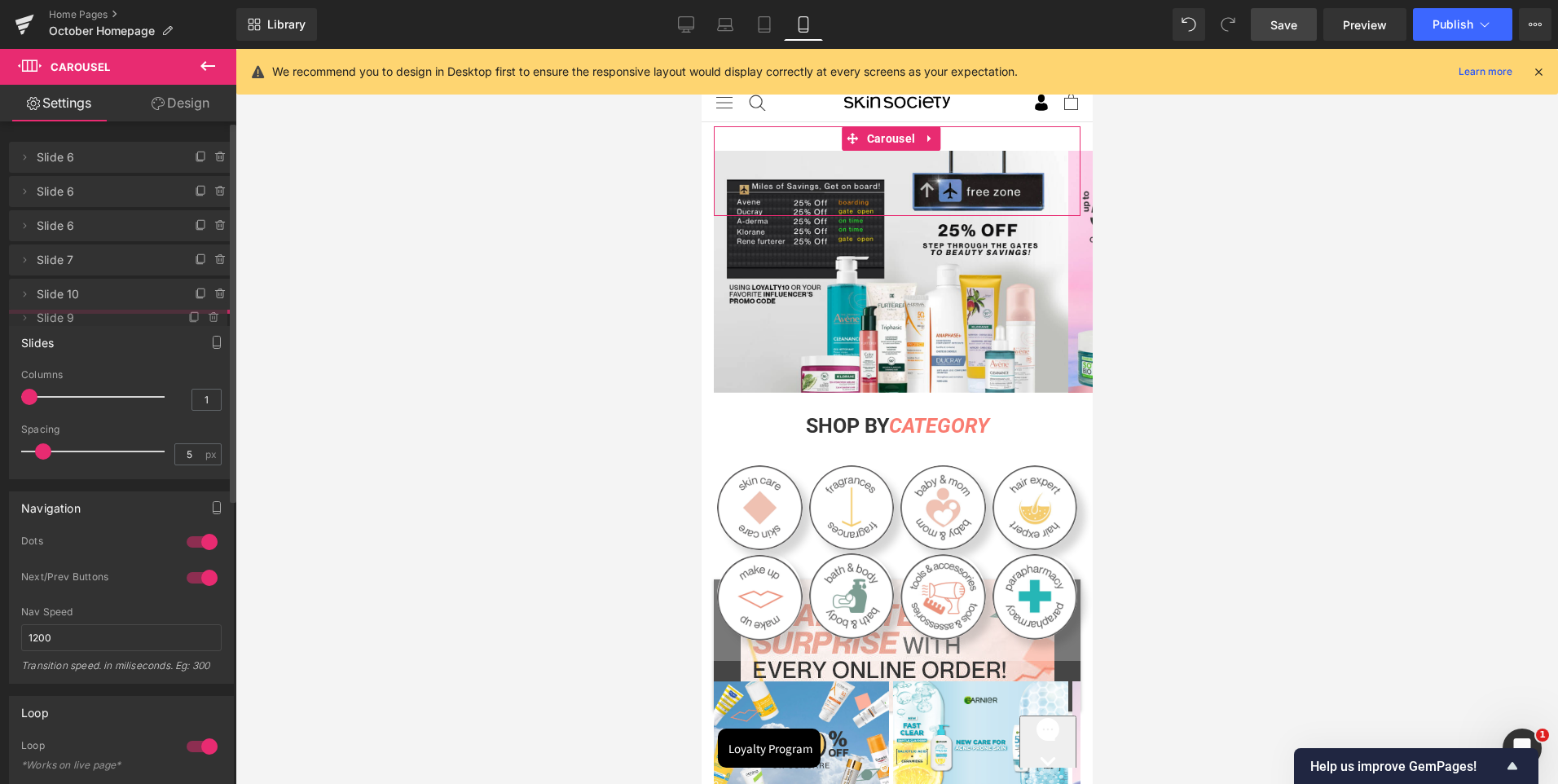
drag, startPoint x: 87, startPoint y: 327, endPoint x: 92, endPoint y: 317, distance: 11.2
drag, startPoint x: 97, startPoint y: 289, endPoint x: 108, endPoint y: 137, distance: 152.4
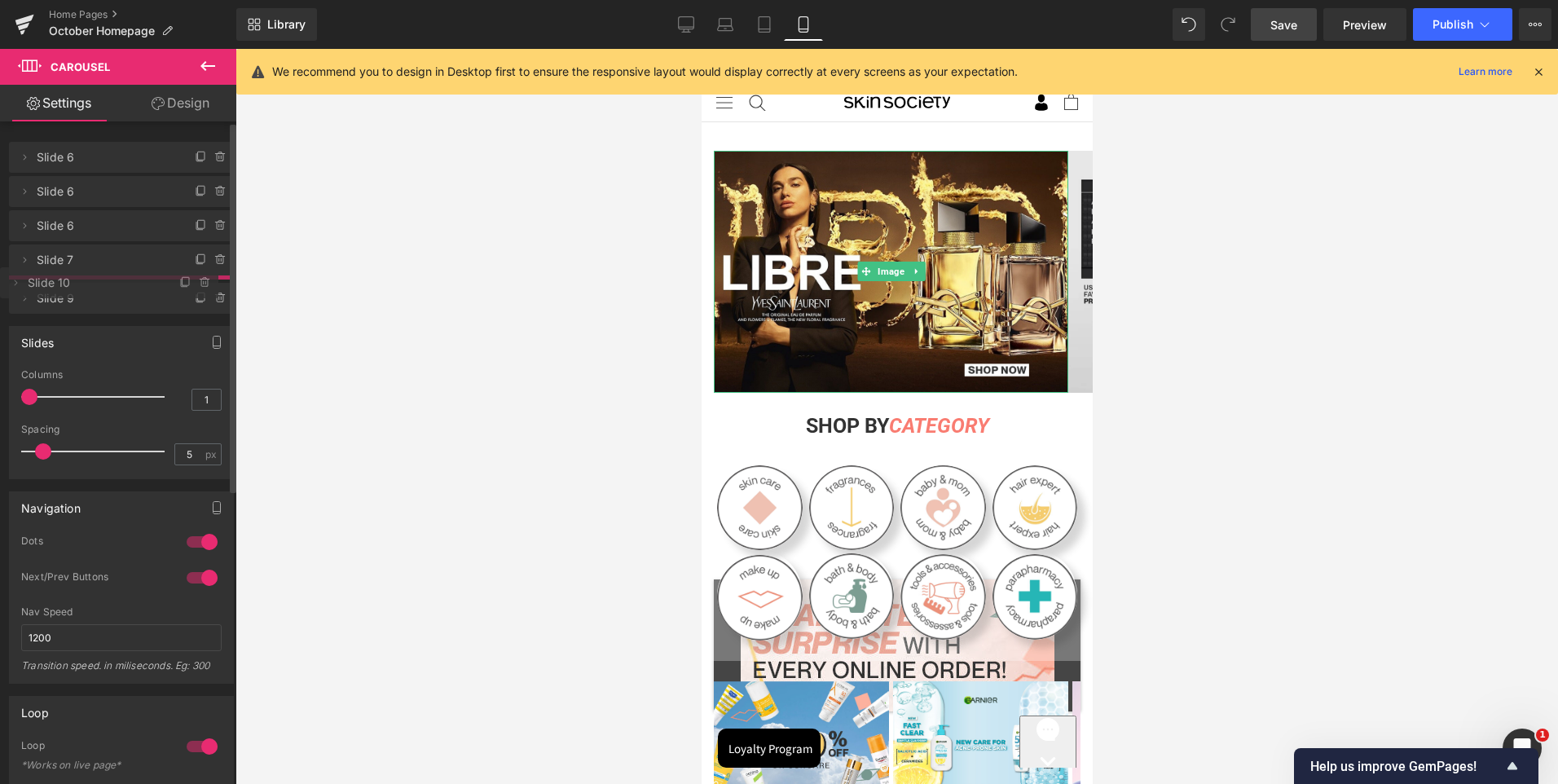
drag, startPoint x: 102, startPoint y: 157, endPoint x: 91, endPoint y: 282, distance: 125.5
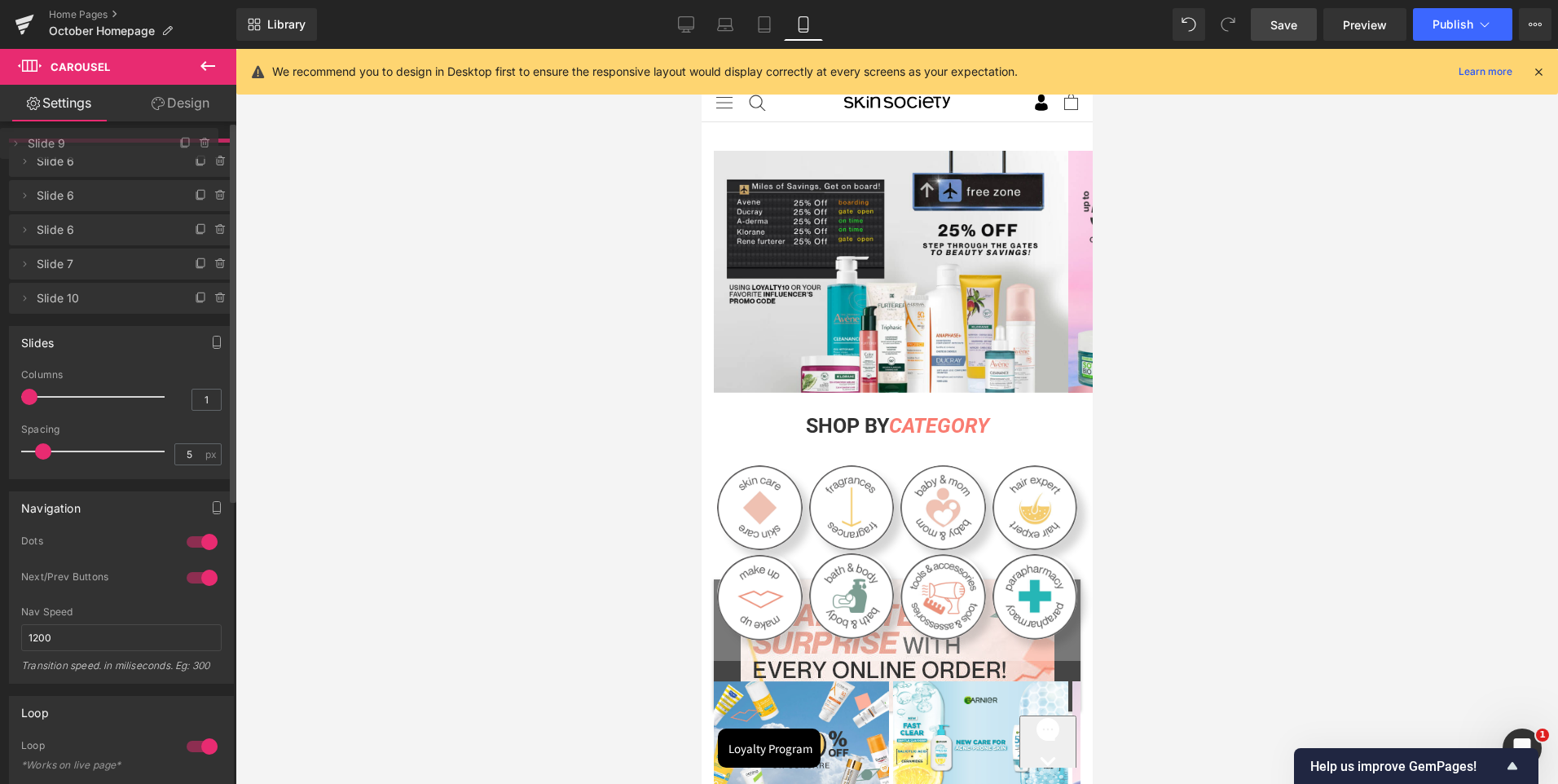
drag, startPoint x: 81, startPoint y: 333, endPoint x: 95, endPoint y: 148, distance: 185.5
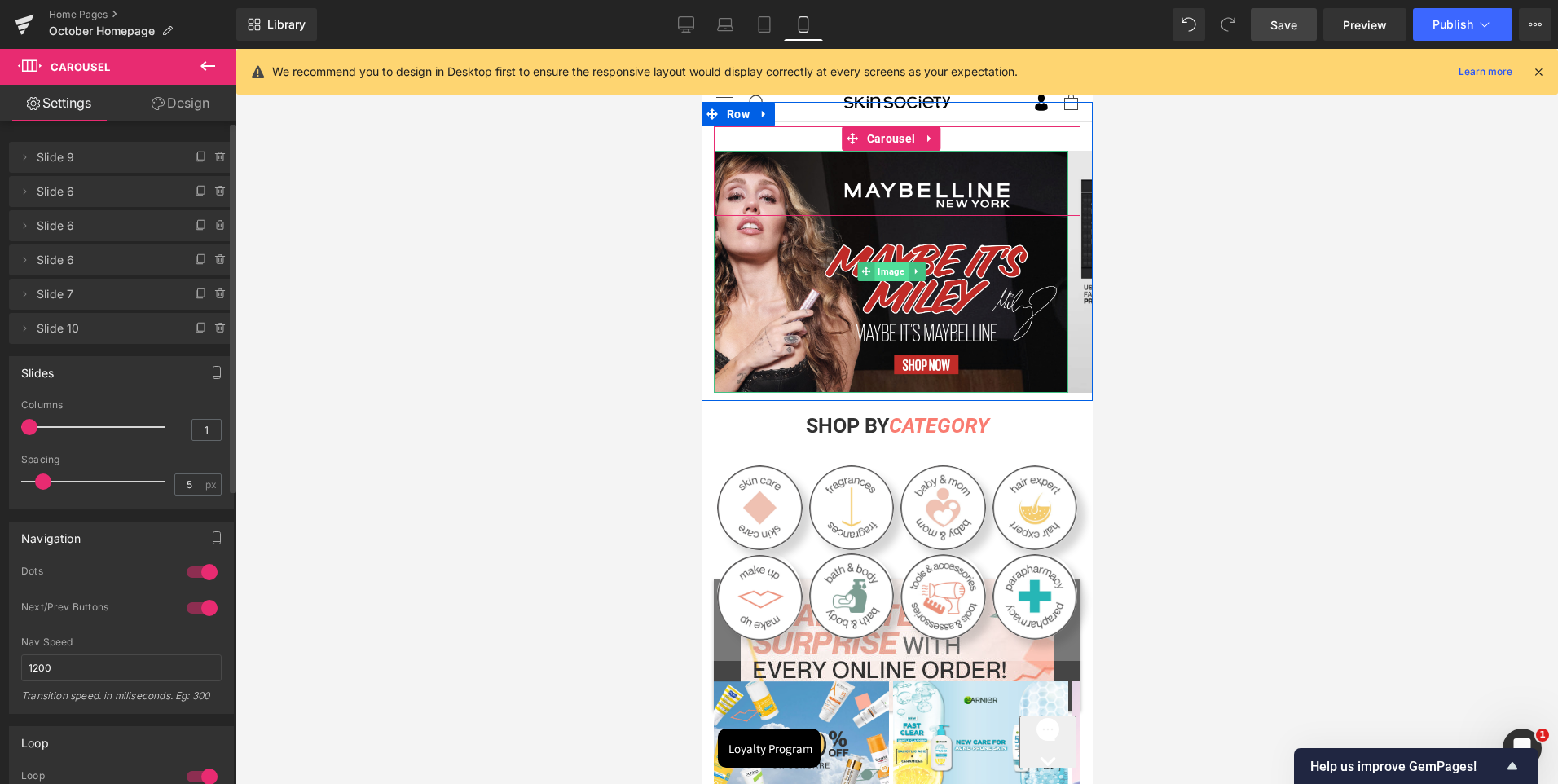
click at [890, 273] on span "Image" at bounding box center [890, 271] width 33 height 19
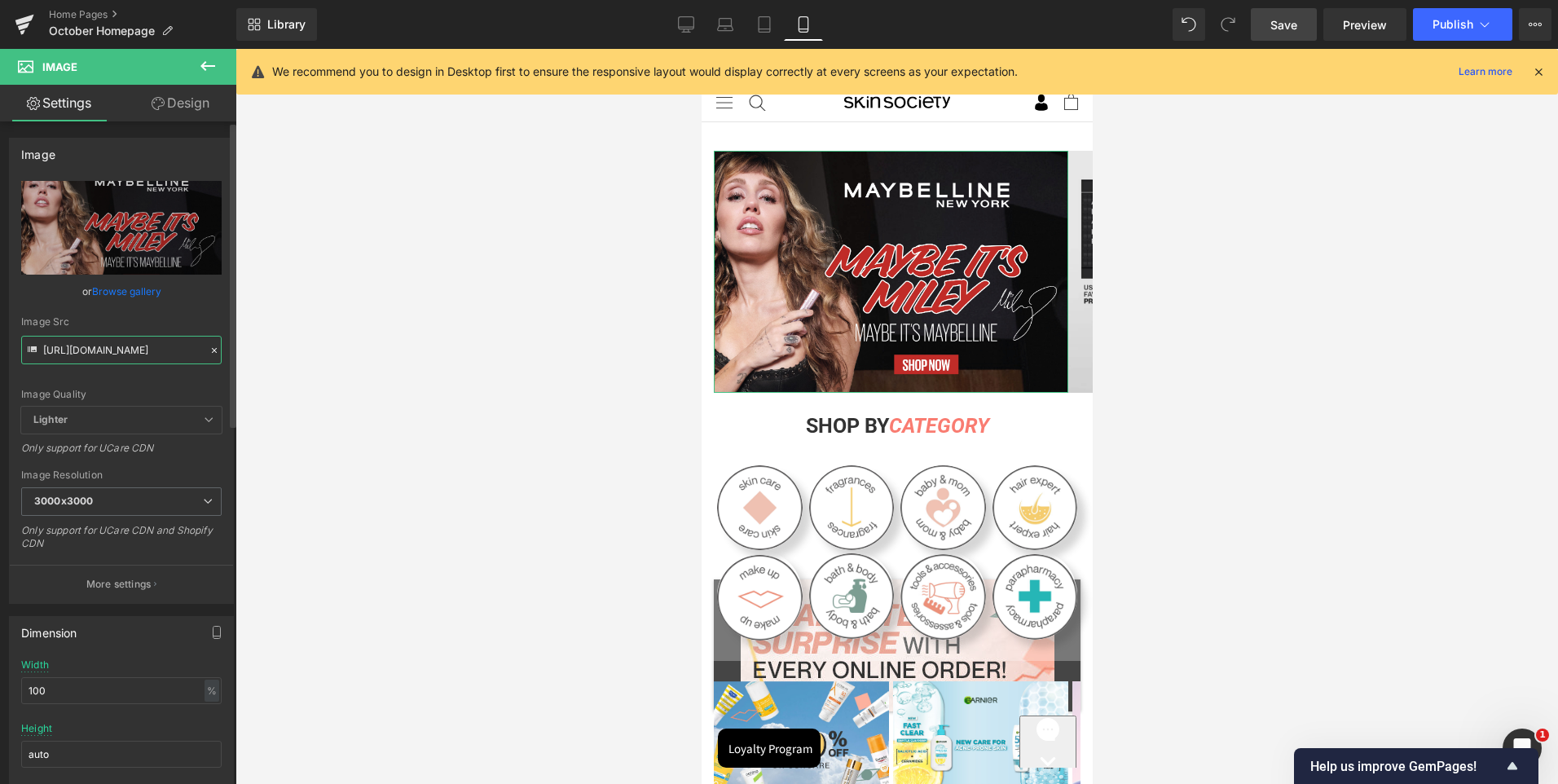
click at [97, 359] on input "[URL][DOMAIN_NAME]" at bounding box center [121, 350] width 201 height 29
drag, startPoint x: 97, startPoint y: 359, endPoint x: 39, endPoint y: 326, distance: 66.7
click at [84, 351] on input "[URL][DOMAIN_NAME]" at bounding box center [121, 350] width 201 height 29
paste input "IAR_Sep.2025-03.jpg?v=1759757469"
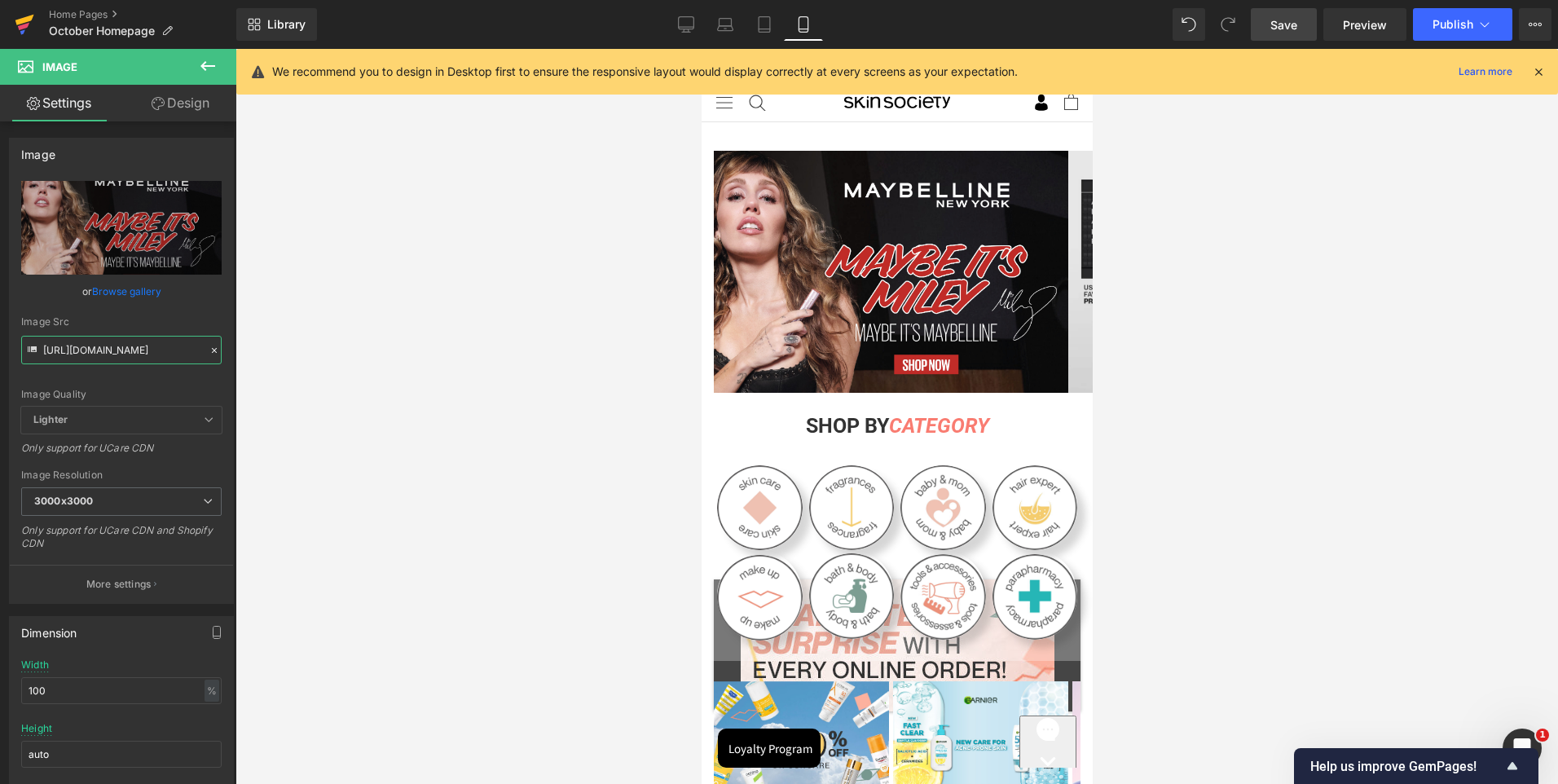
scroll to position [0, 379]
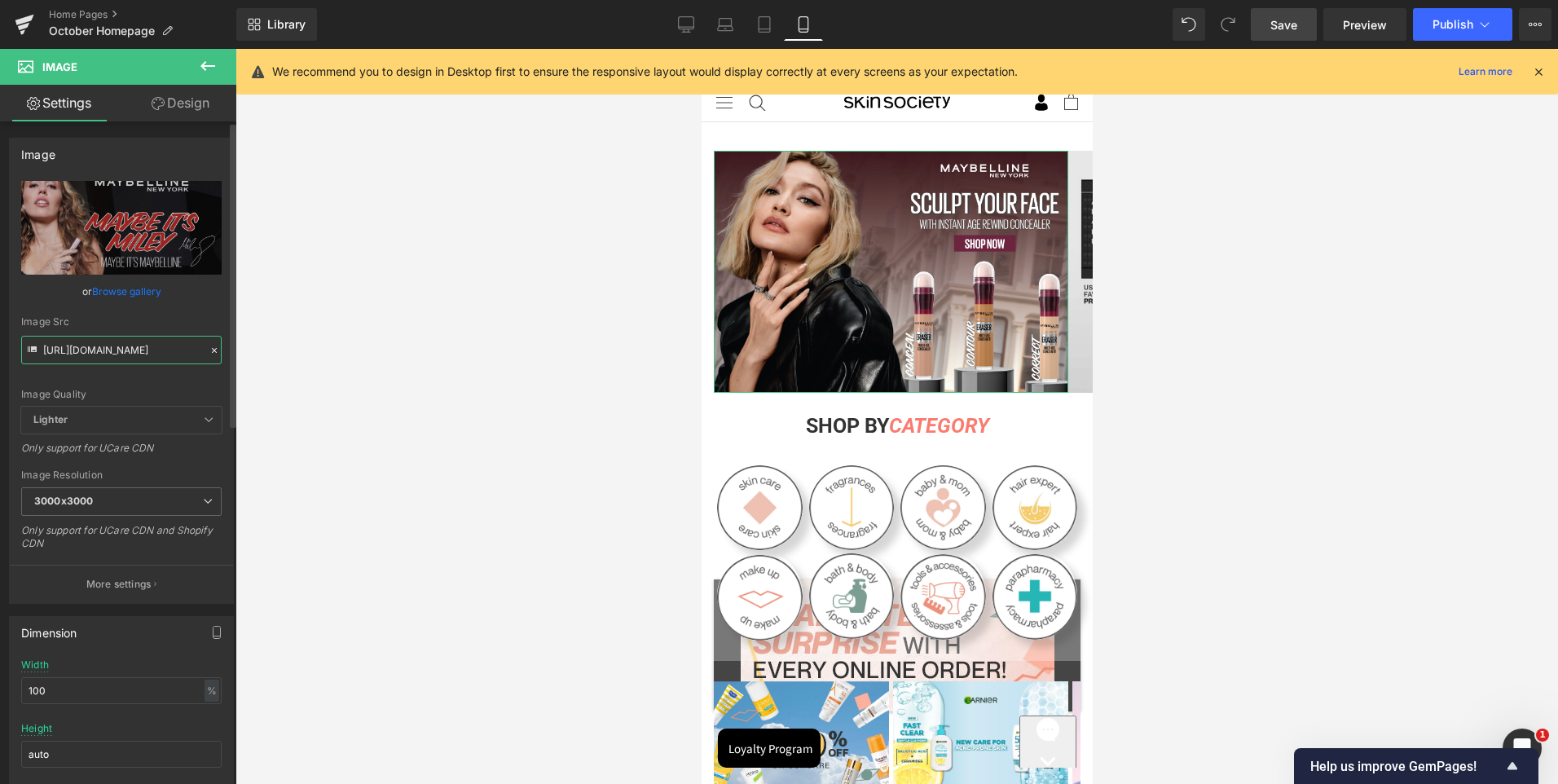
type input "[URL][DOMAIN_NAME]"
click at [121, 321] on div "Image Src" at bounding box center [121, 321] width 201 height 11
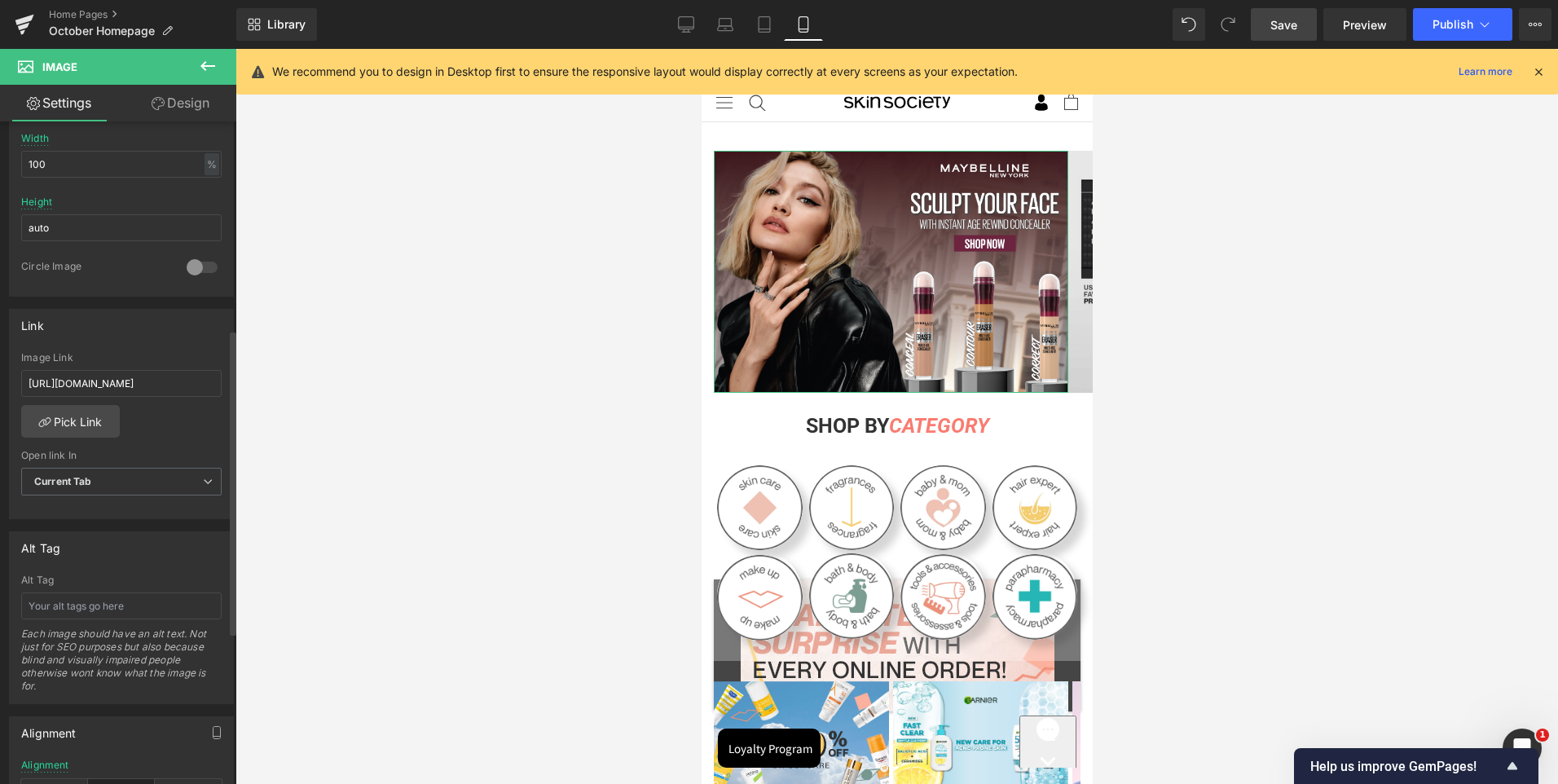
scroll to position [652, 0]
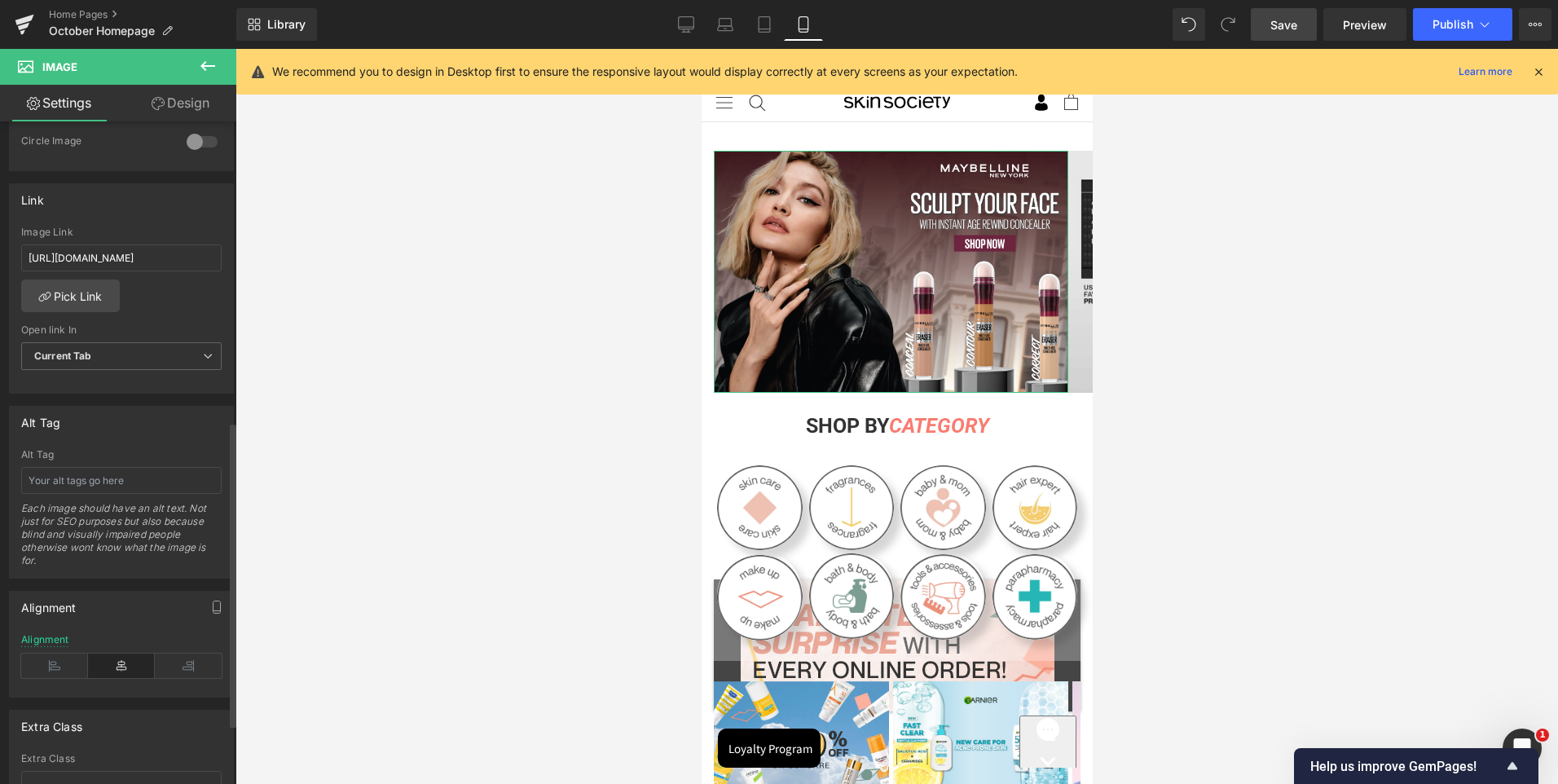
click at [147, 236] on div "Image Link" at bounding box center [121, 231] width 201 height 11
click at [141, 259] on input "[URL][DOMAIN_NAME]" at bounding box center [121, 258] width 201 height 27
paste input "collections/mny-iar"
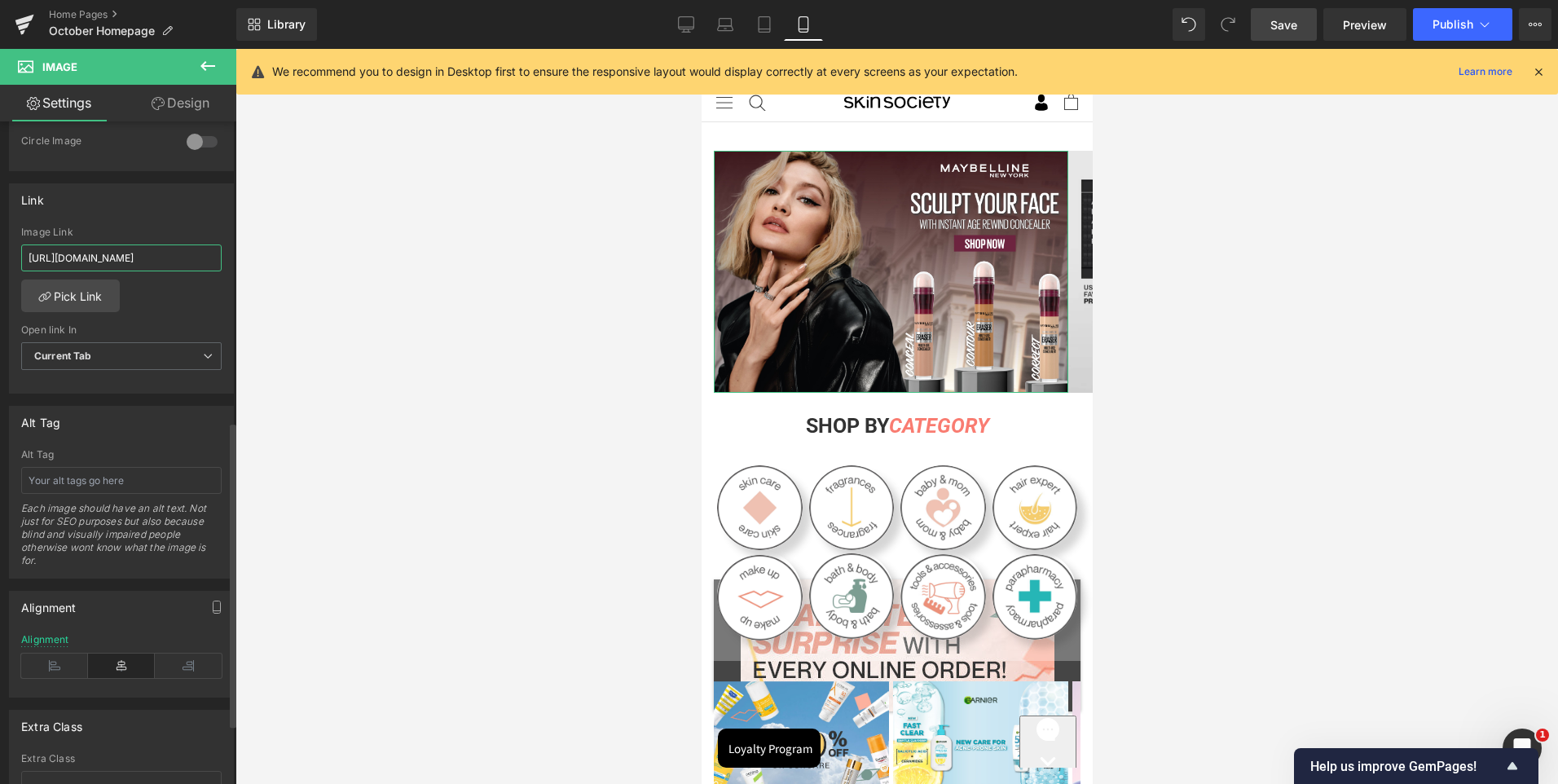
scroll to position [0, 15]
type input "[URL][DOMAIN_NAME]"
click at [152, 232] on div "Image Link" at bounding box center [121, 231] width 201 height 11
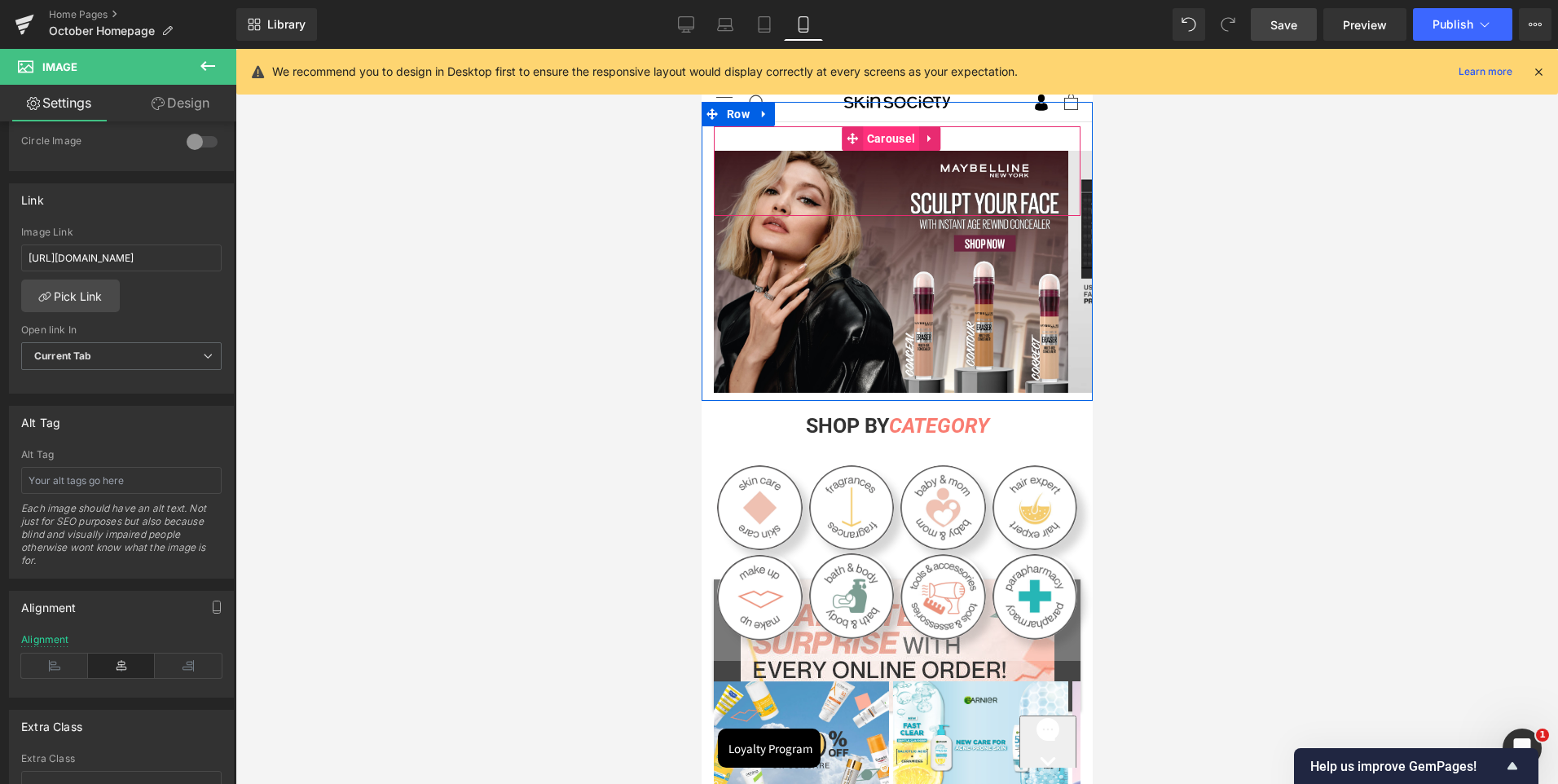
click at [895, 141] on span "Carousel" at bounding box center [890, 138] width 56 height 25
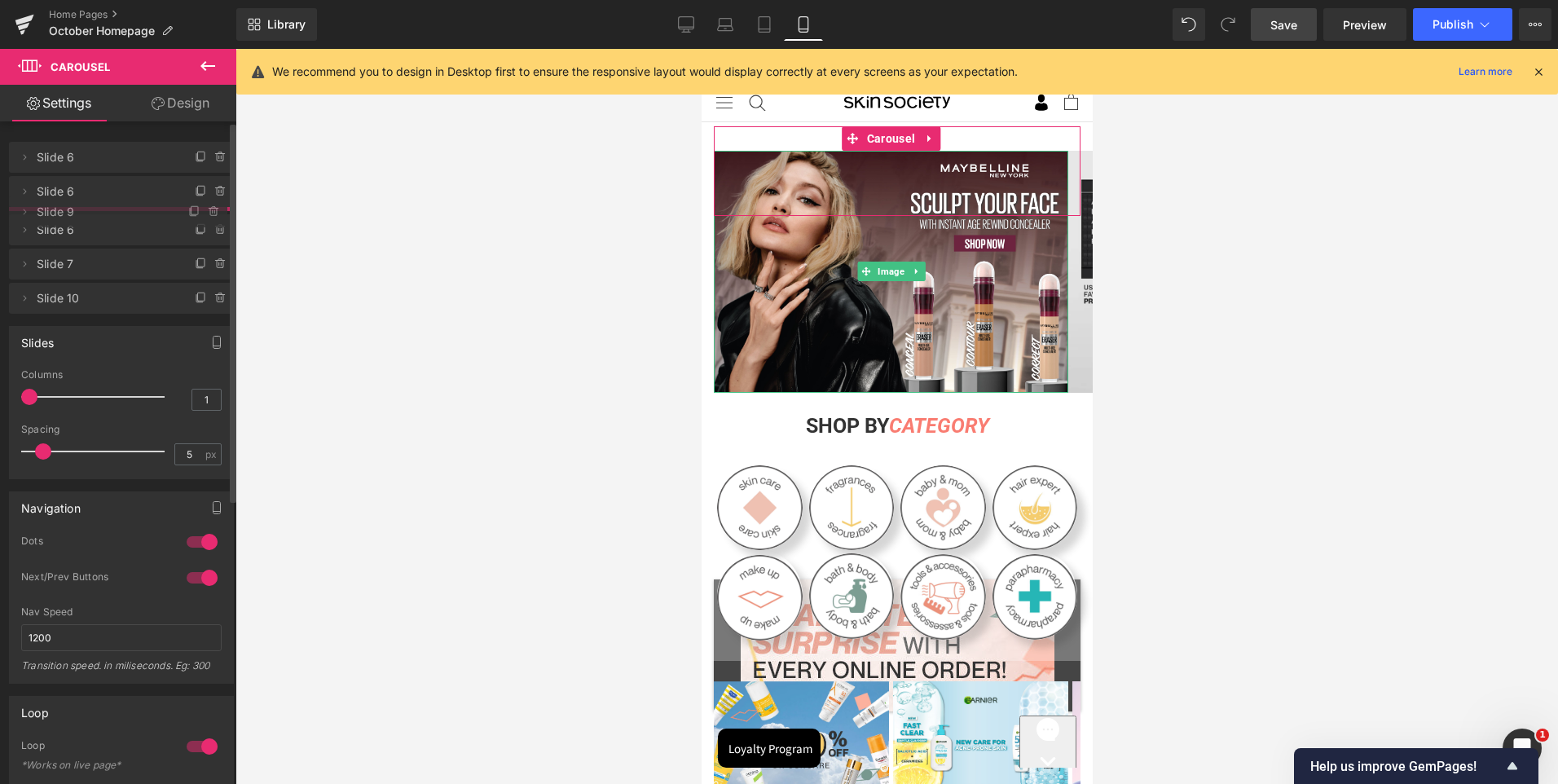
drag, startPoint x: 109, startPoint y: 160, endPoint x: 110, endPoint y: 215, distance: 55.0
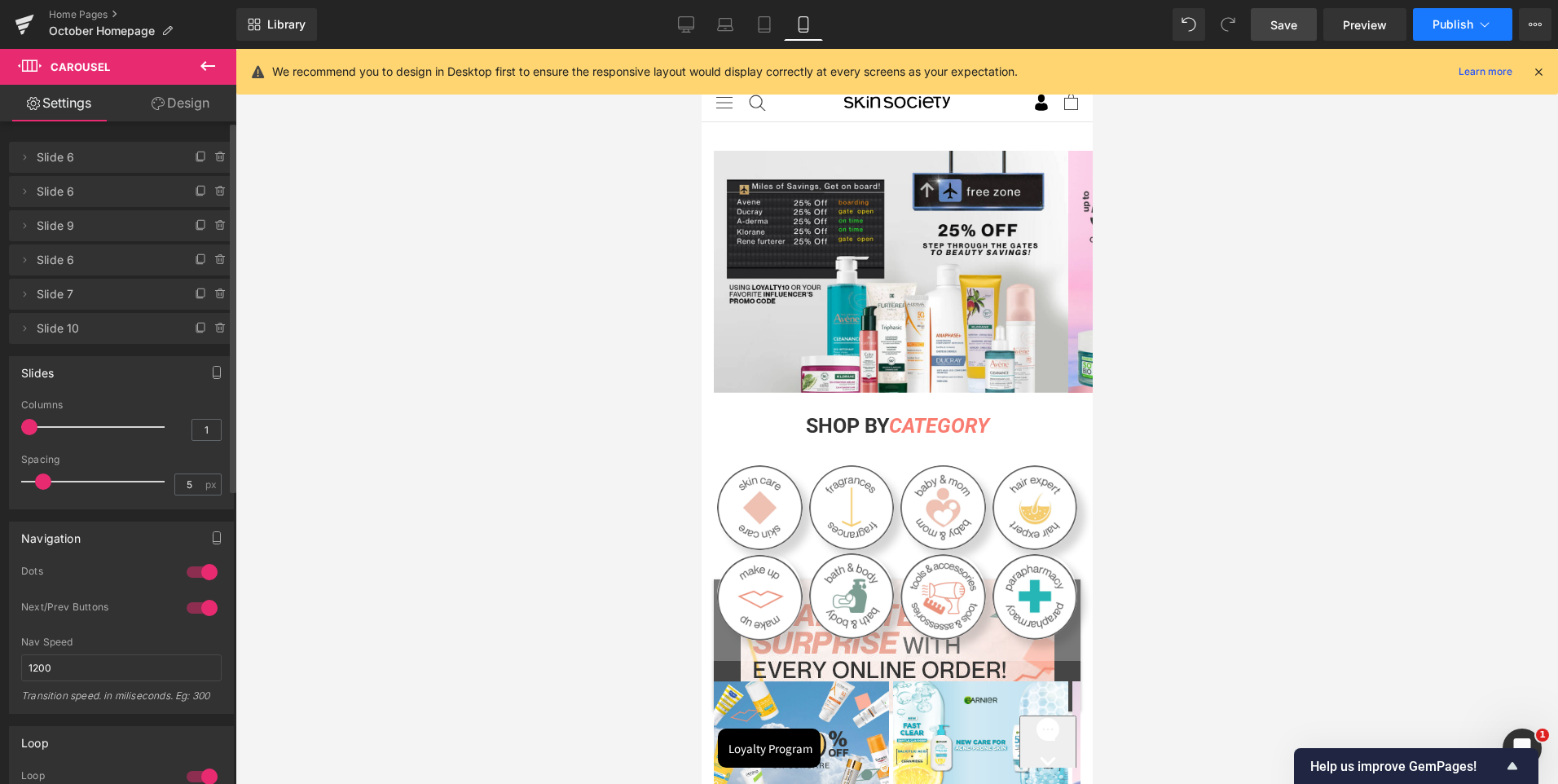
click at [1450, 18] on span "Publish" at bounding box center [1453, 24] width 41 height 13
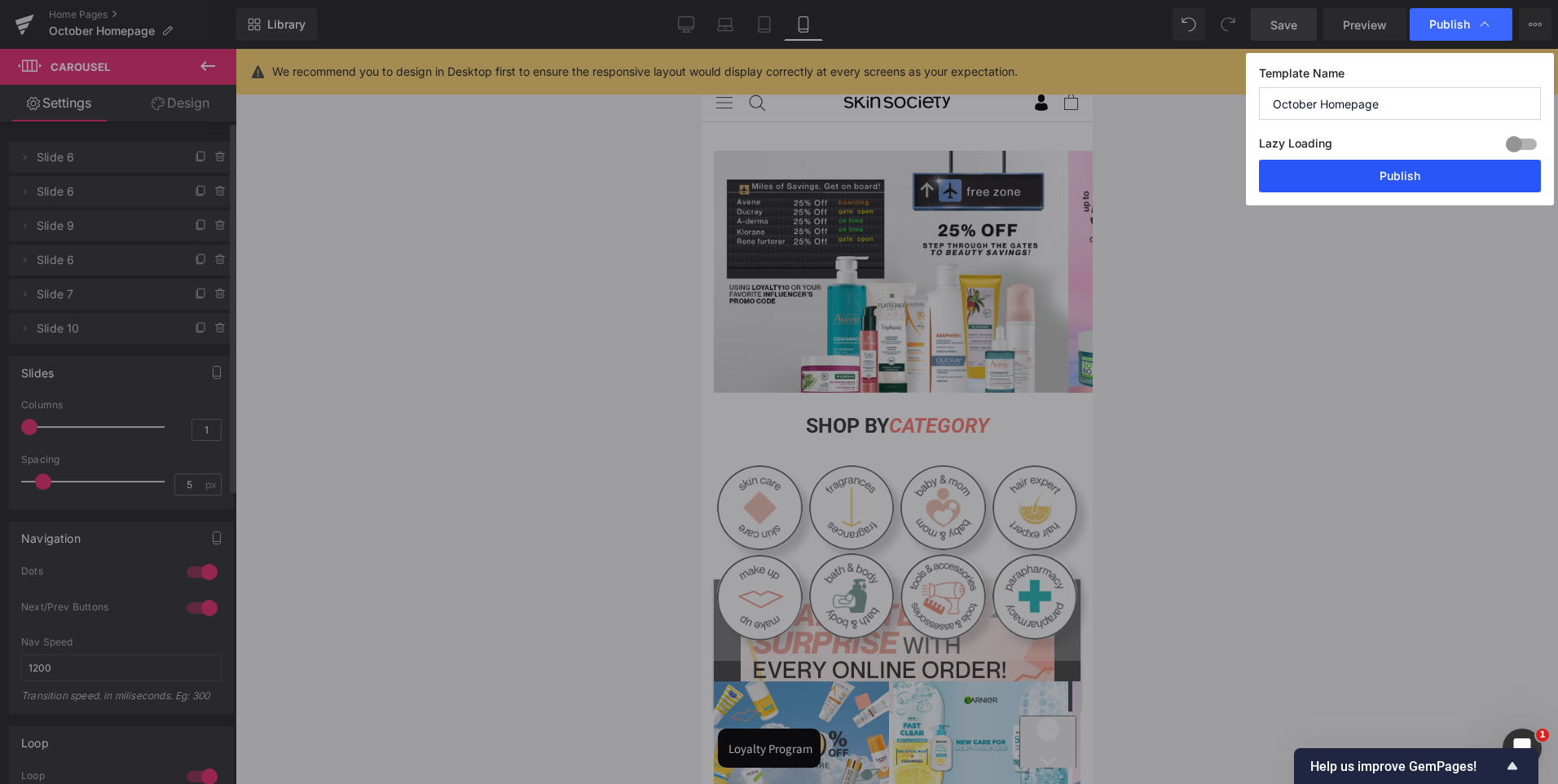
click at [1389, 171] on button "Publish" at bounding box center [1399, 175] width 282 height 32
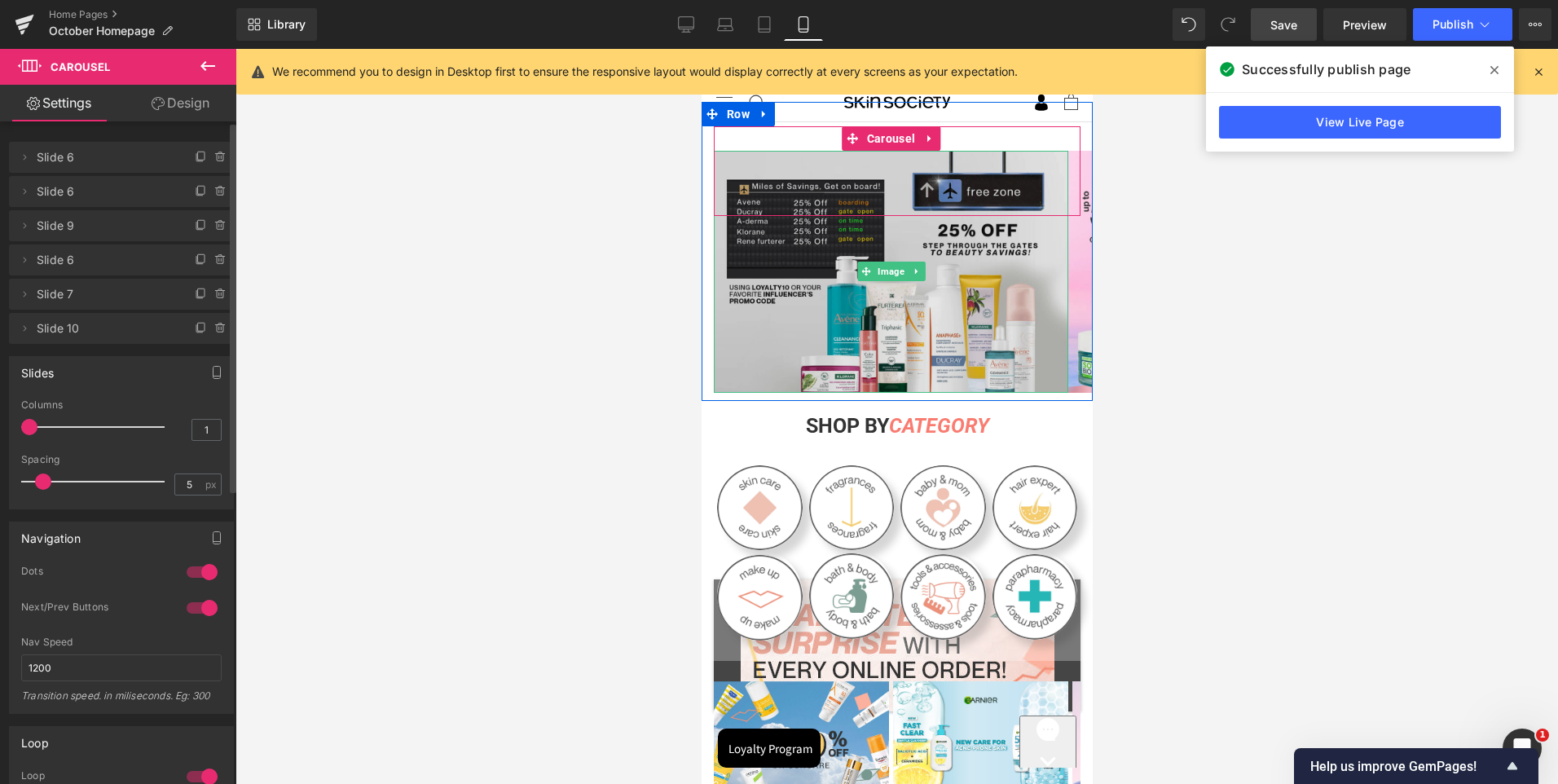
click at [904, 298] on img at bounding box center [890, 272] width 354 height 242
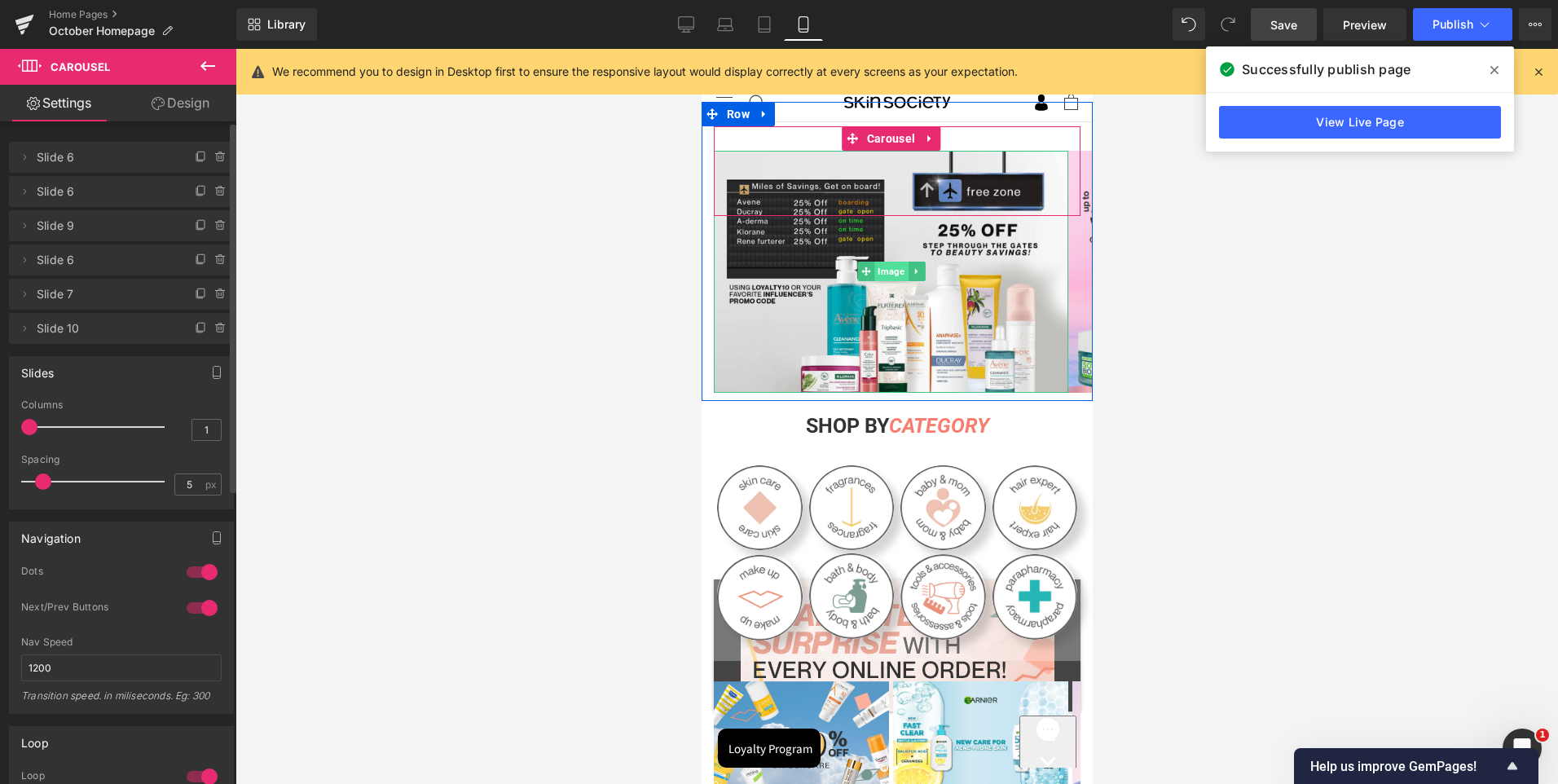
click at [890, 273] on span "Image" at bounding box center [890, 271] width 33 height 19
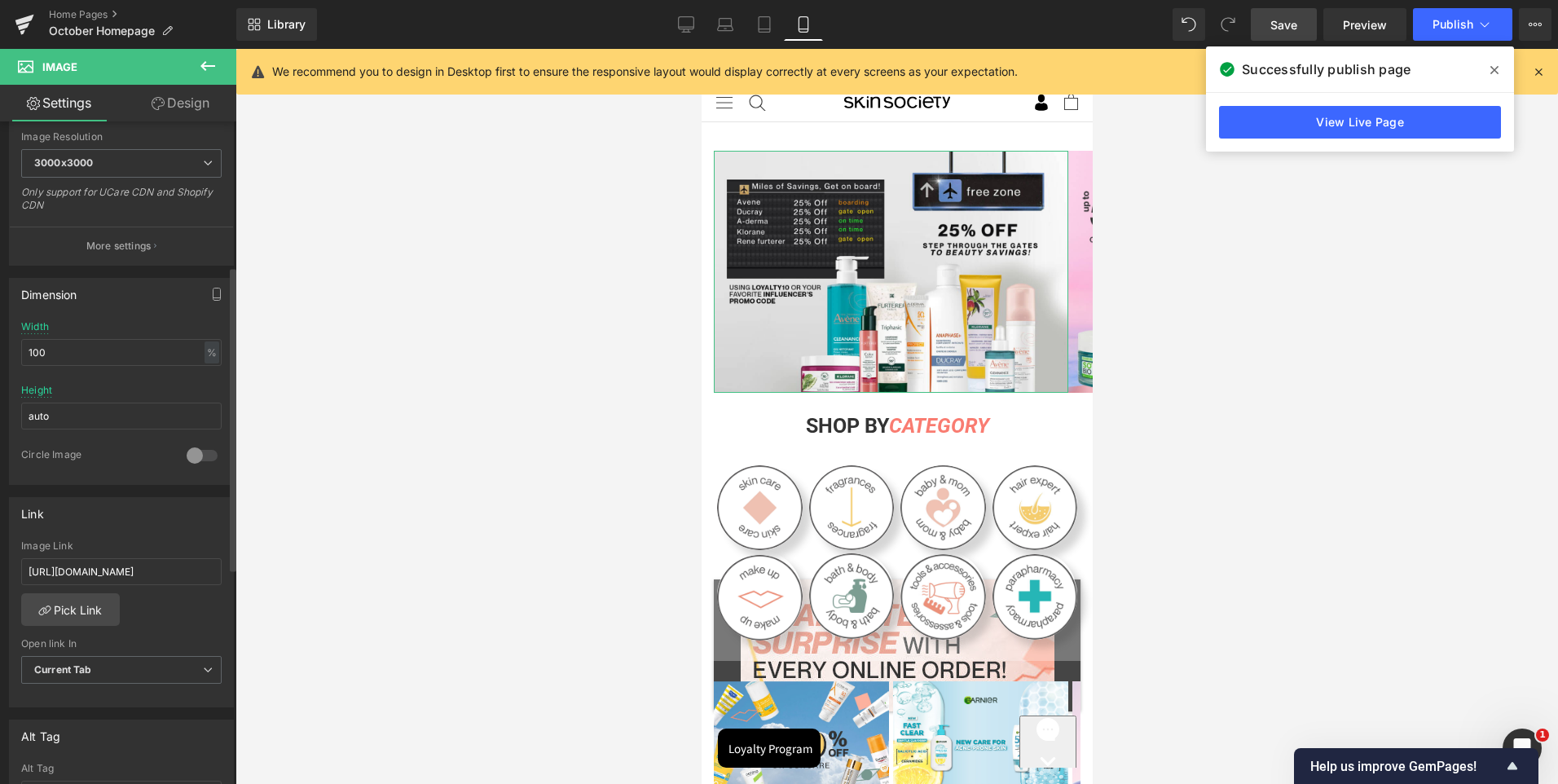
scroll to position [408, 0]
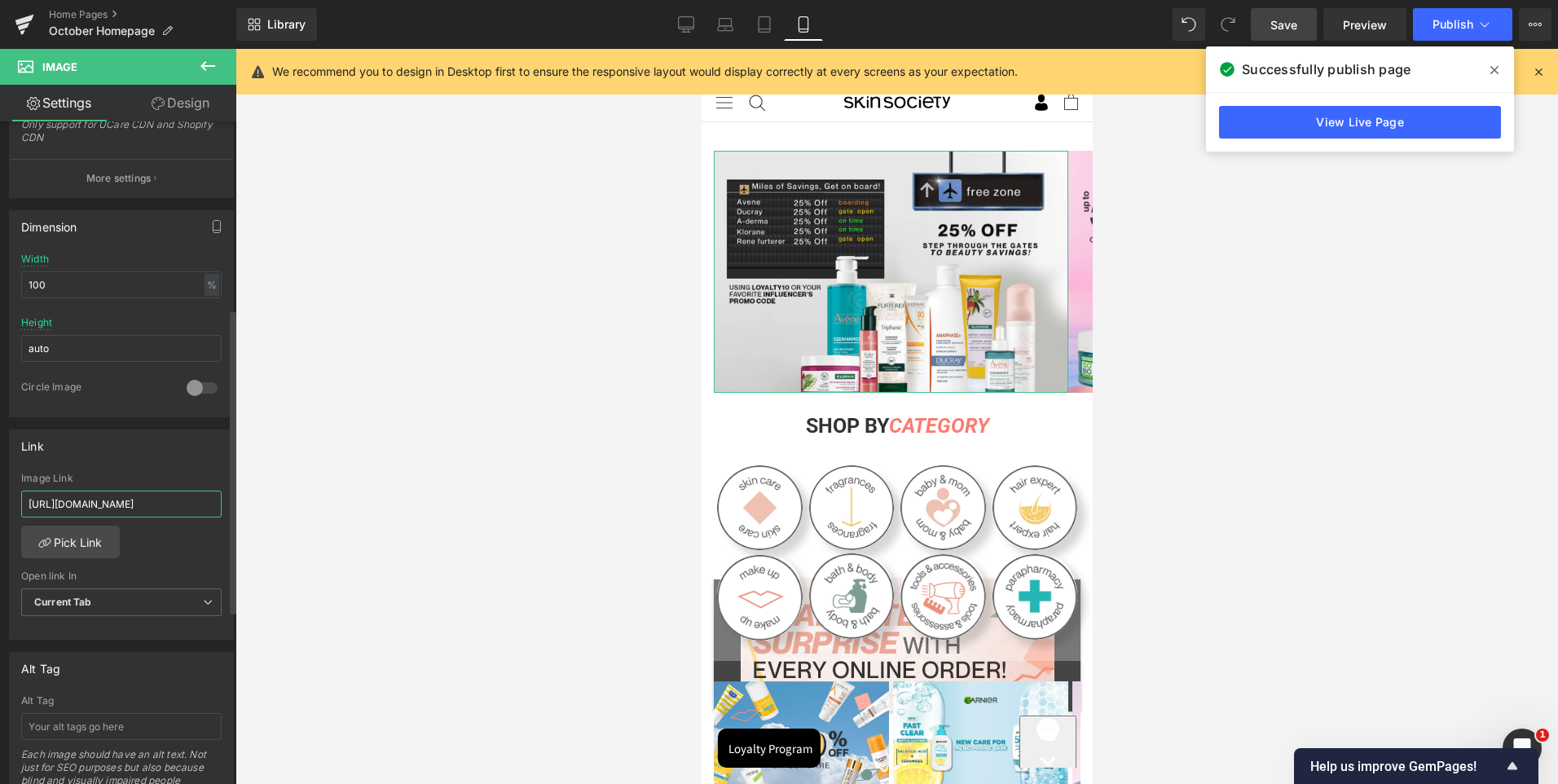
click at [111, 495] on input "[URL][DOMAIN_NAME]" at bounding box center [121, 504] width 201 height 27
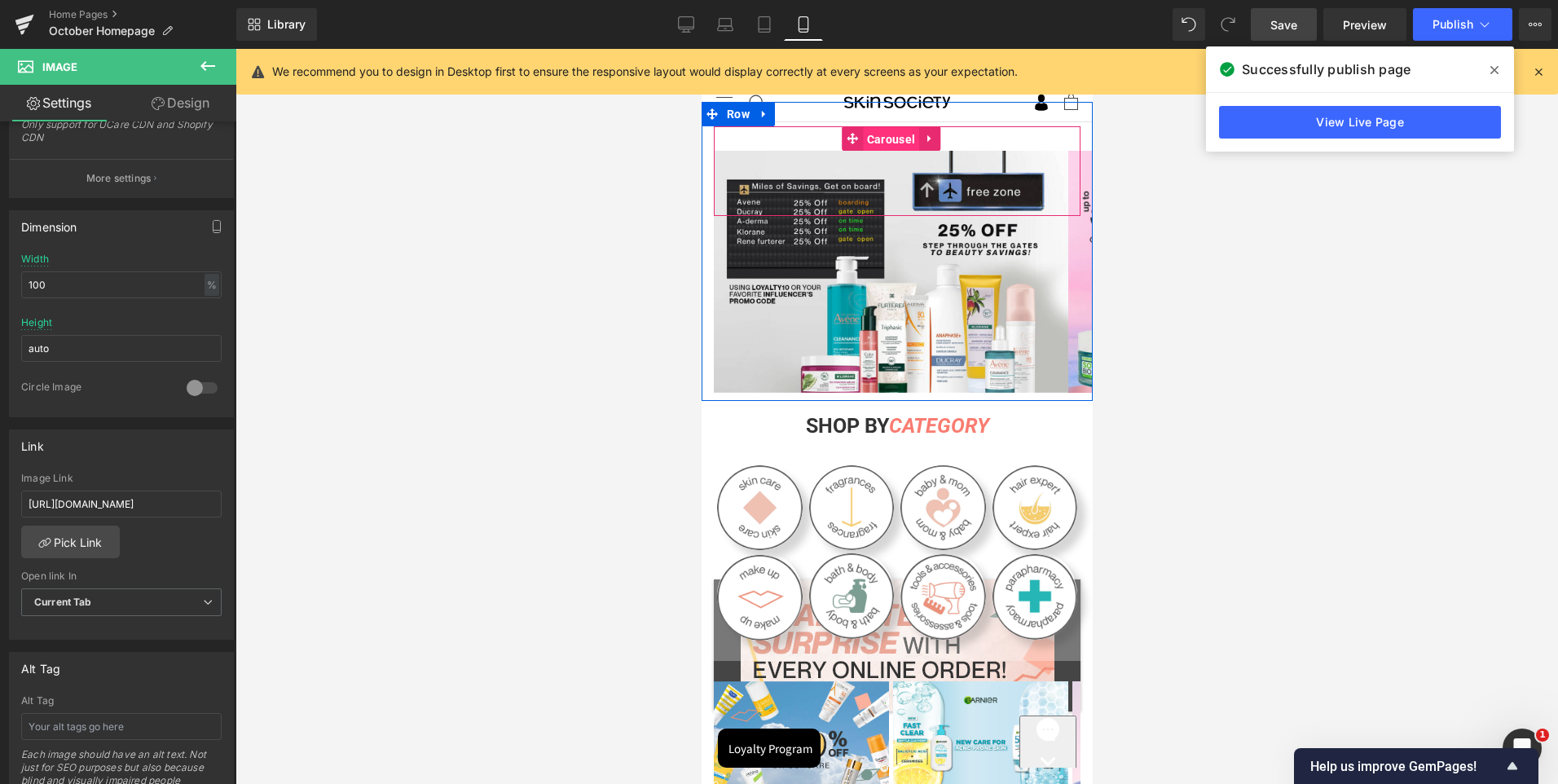
click at [899, 140] on span "Carousel" at bounding box center [890, 139] width 56 height 25
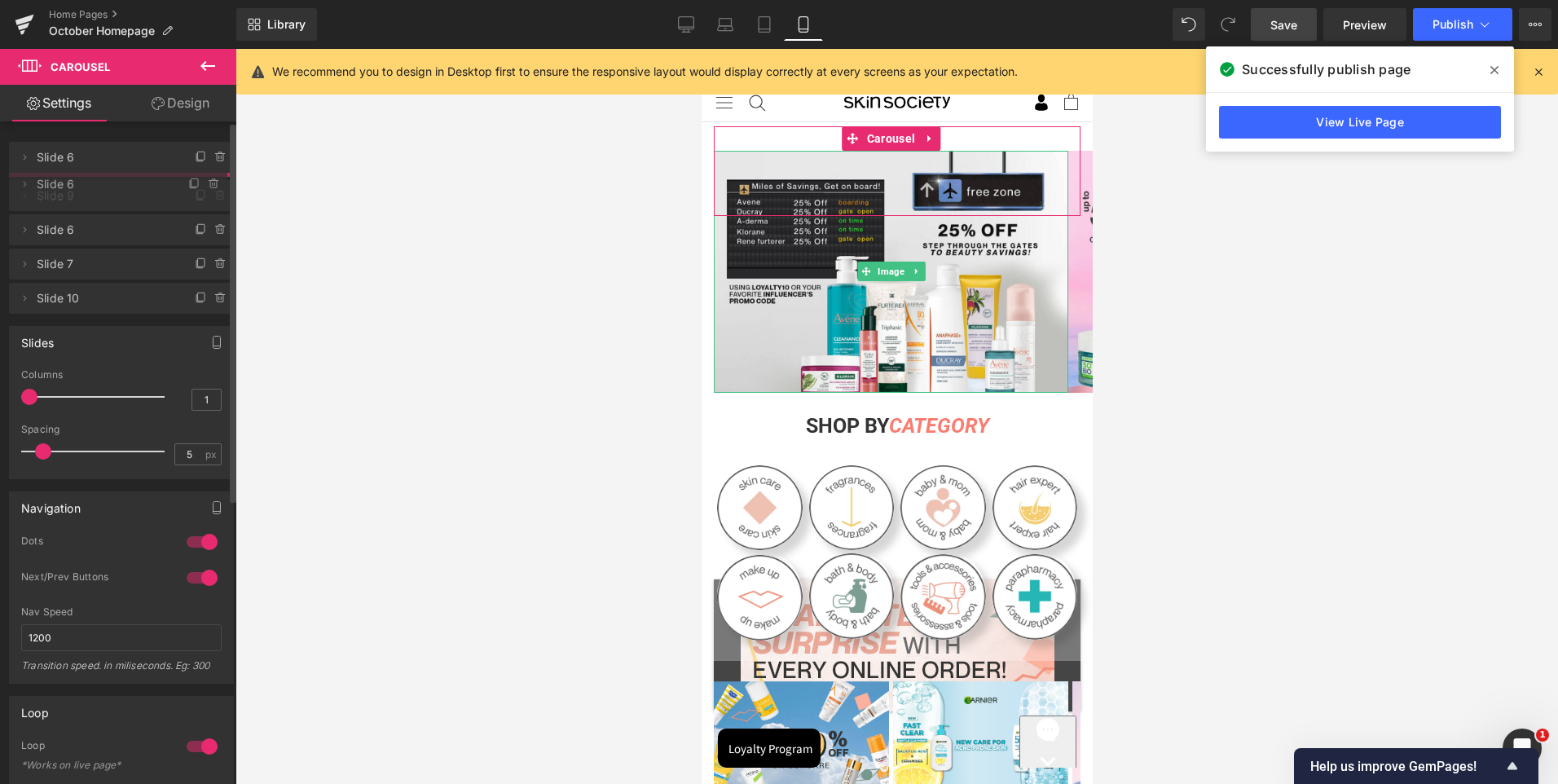
drag, startPoint x: 81, startPoint y: 153, endPoint x: 84, endPoint y: 180, distance: 27.2
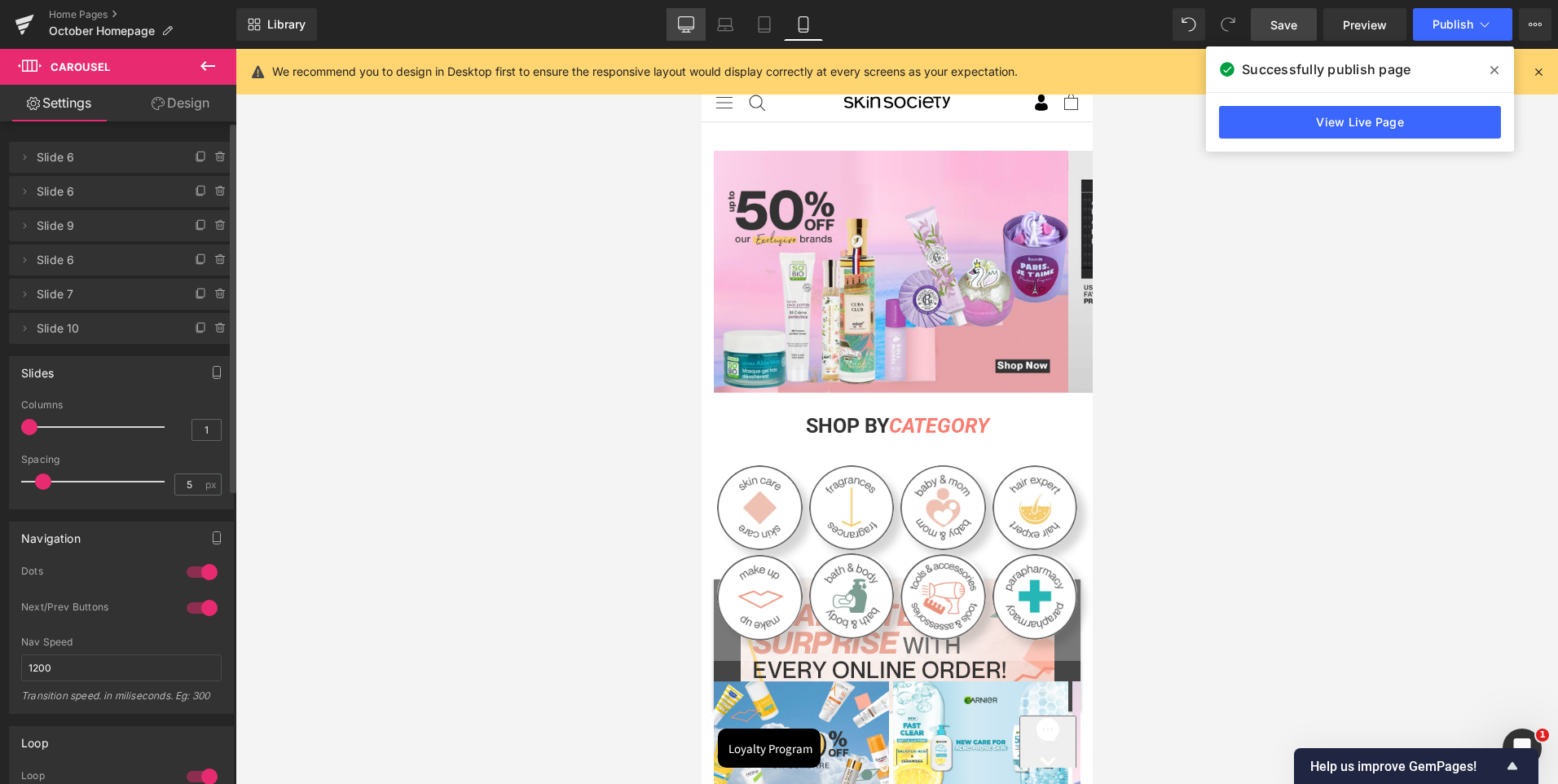
click at [686, 25] on icon at bounding box center [686, 24] width 16 height 16
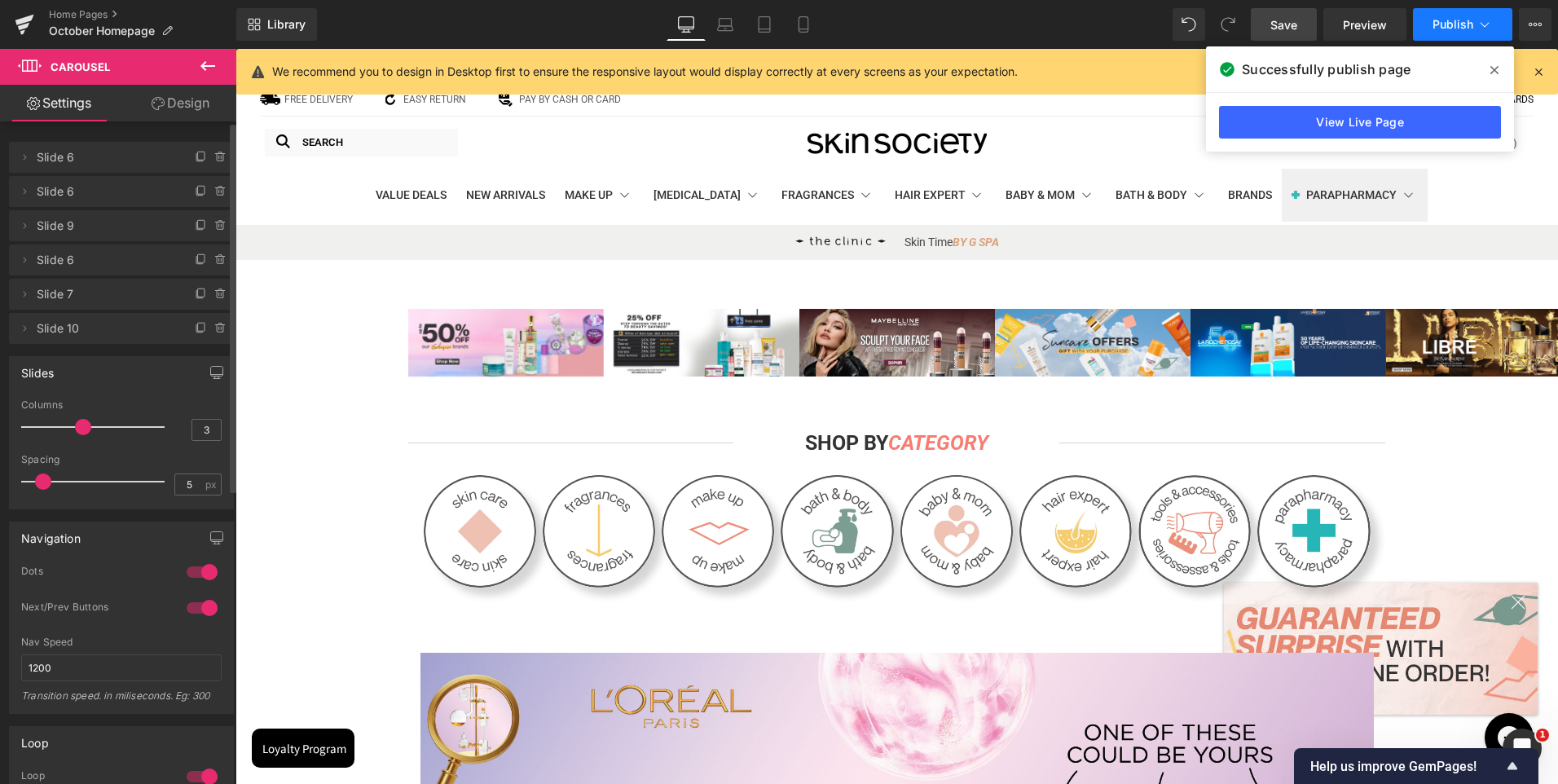
click at [1433, 25] on span "Publish" at bounding box center [1453, 24] width 41 height 13
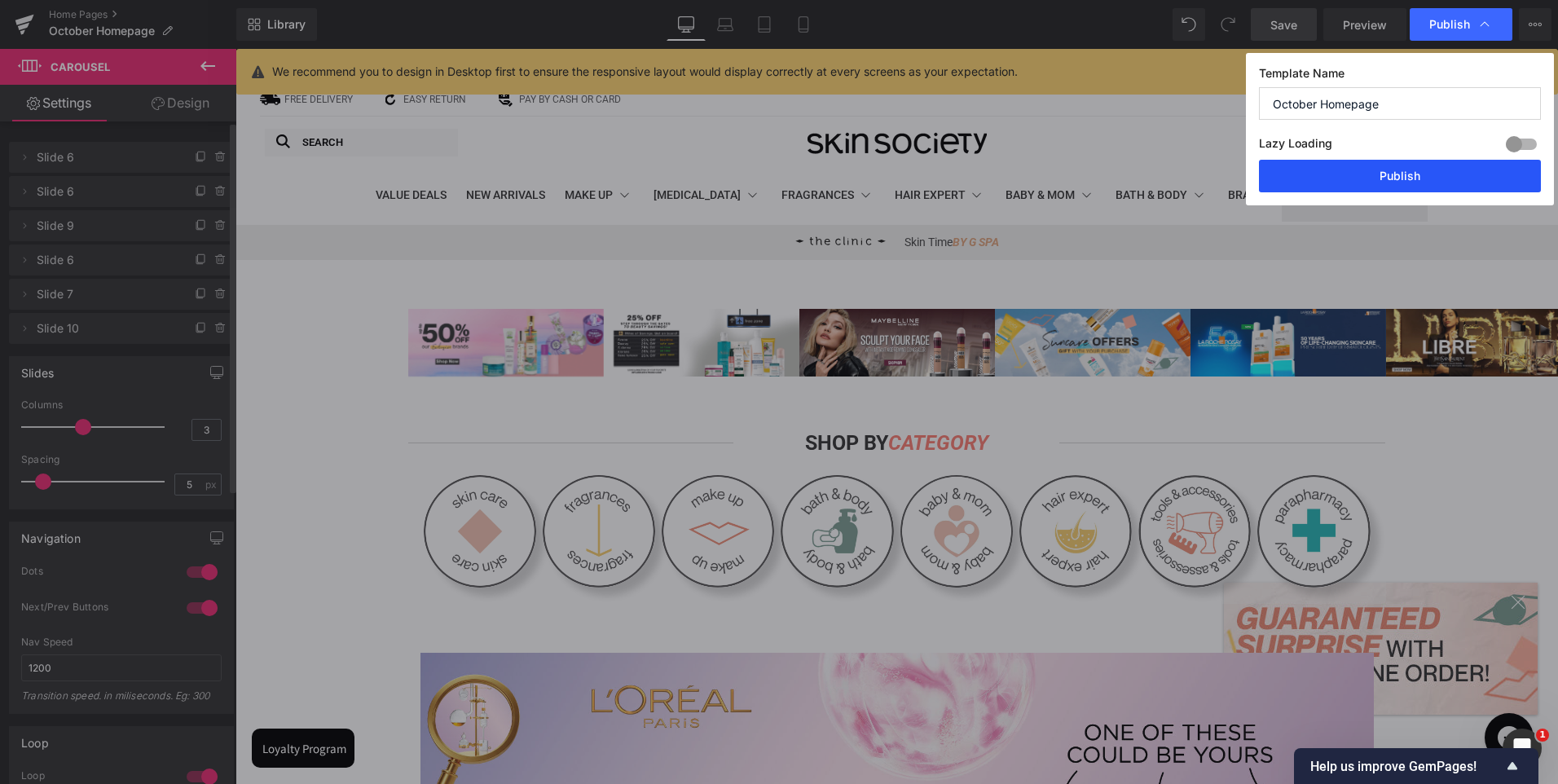
click at [1377, 171] on button "Publish" at bounding box center [1399, 175] width 282 height 32
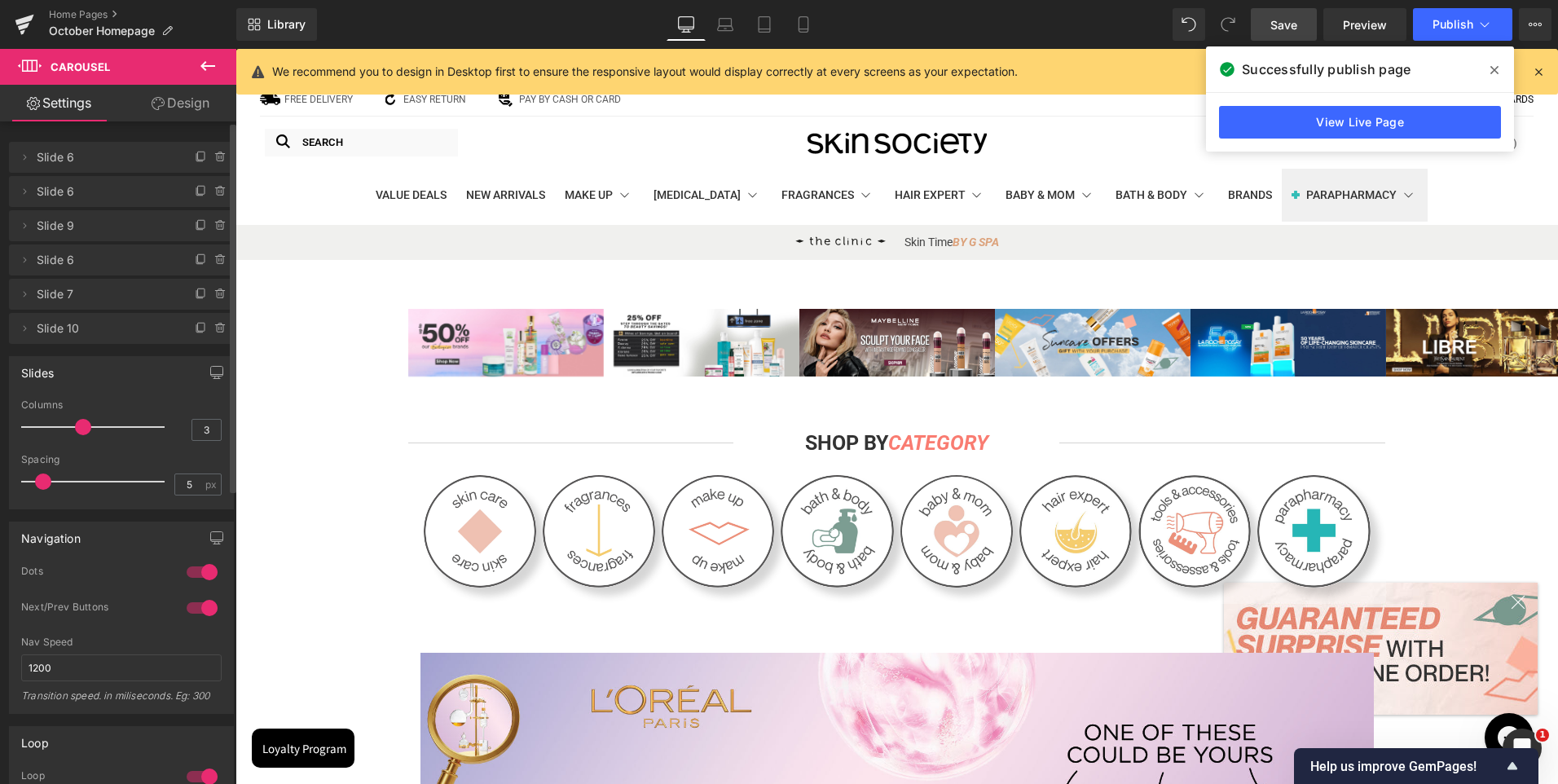
click at [880, 344] on span "Image" at bounding box center [896, 342] width 33 height 19
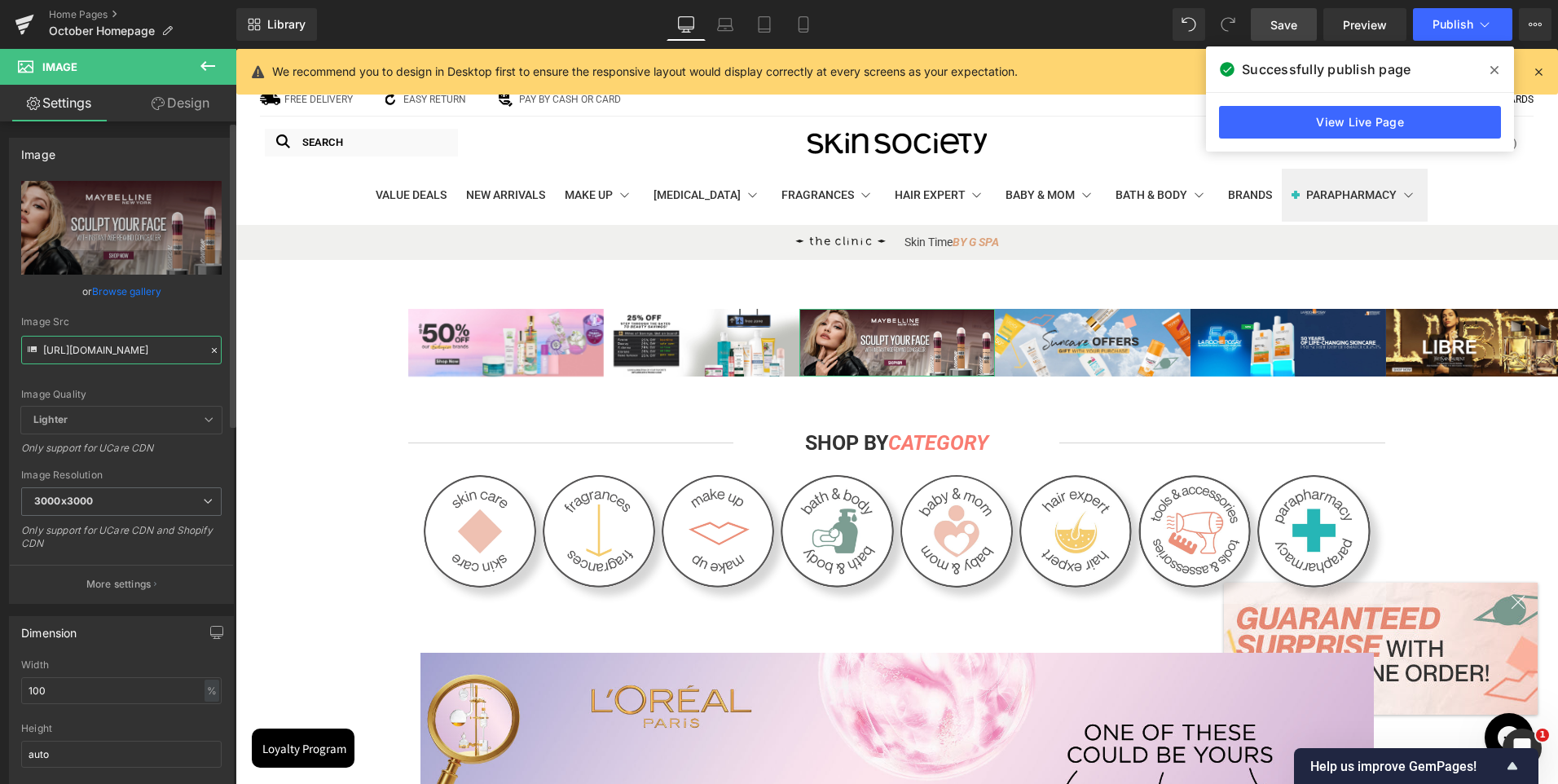
click at [121, 346] on input "[URL][DOMAIN_NAME]" at bounding box center [121, 350] width 201 height 29
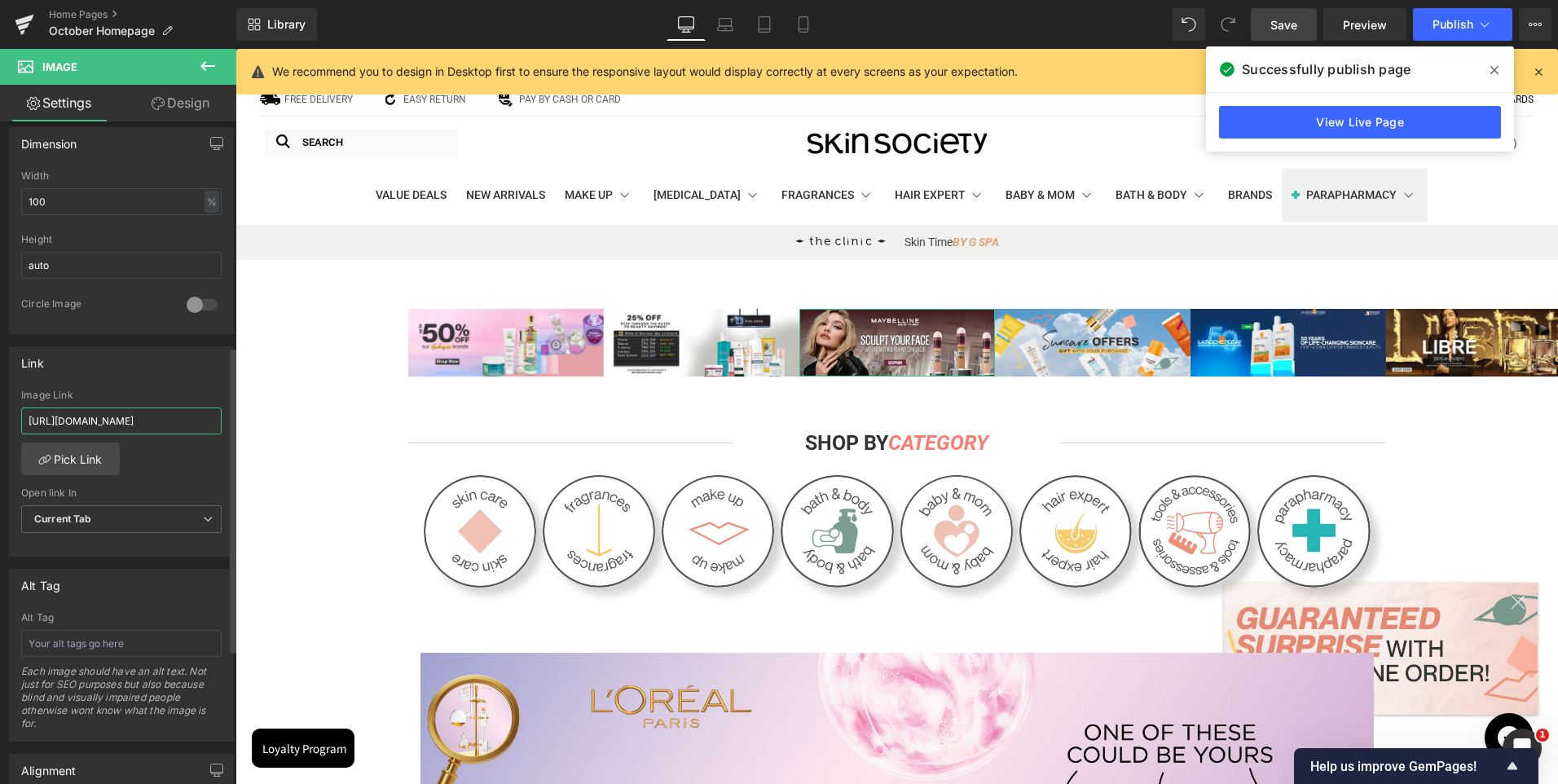
click at [132, 429] on input "[URL][DOMAIN_NAME]" at bounding box center [121, 421] width 201 height 27
